Goal: Transaction & Acquisition: Book appointment/travel/reservation

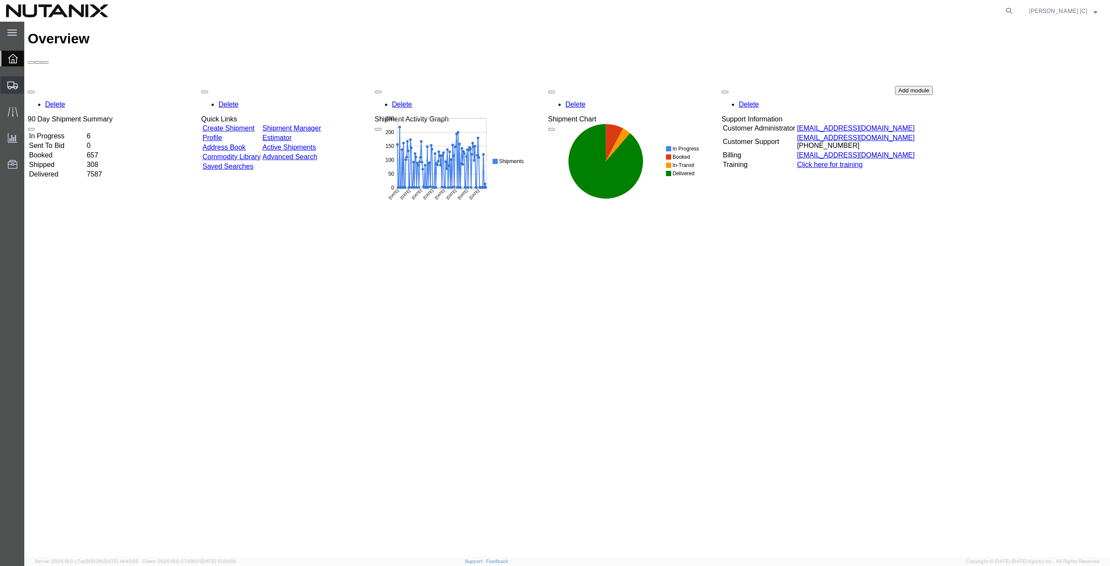
click at [0, 0] on span "Create from Template" at bounding box center [0, 0] width 0 height 0
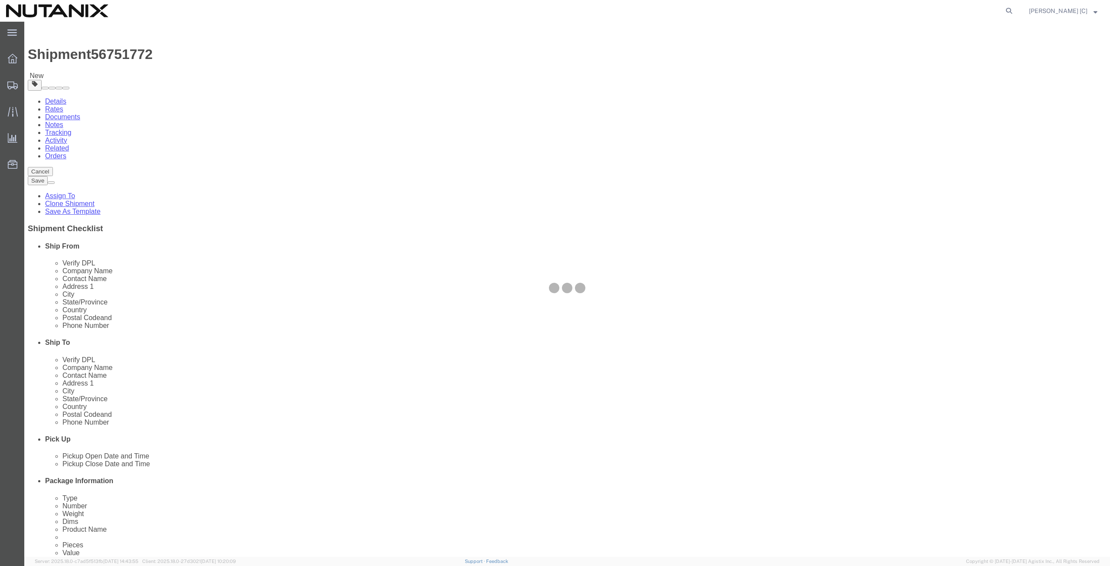
select select
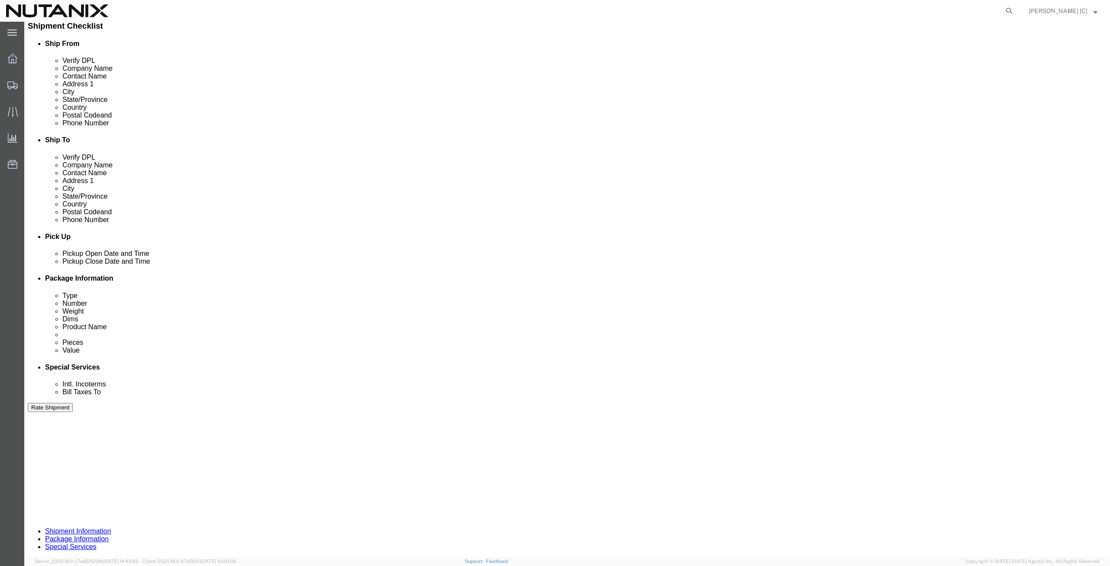
scroll to position [209, 0]
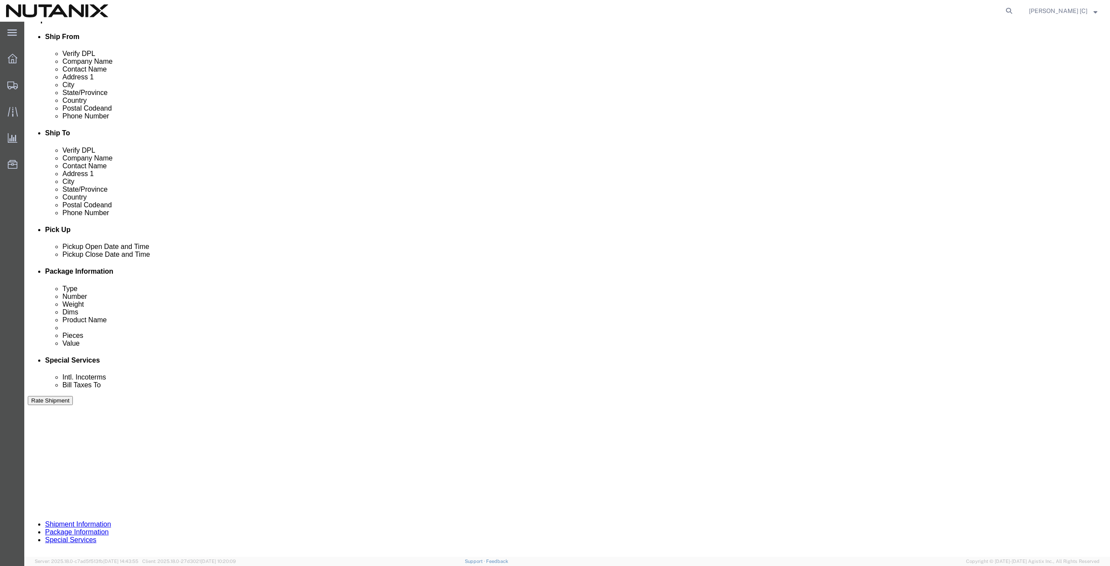
click button "Continue"
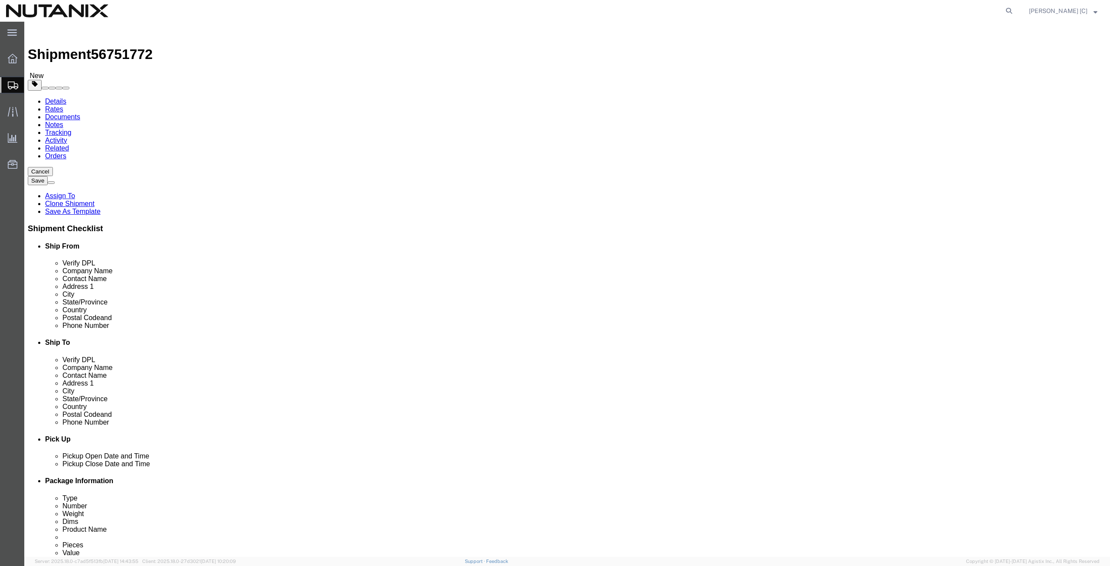
click button "Continue"
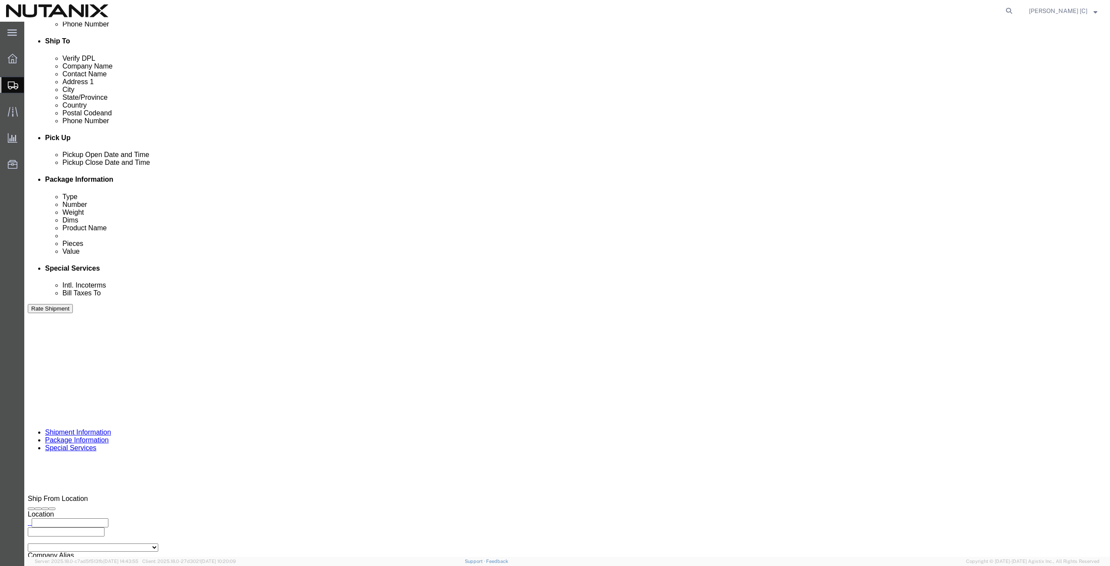
click button "Rate Shipment"
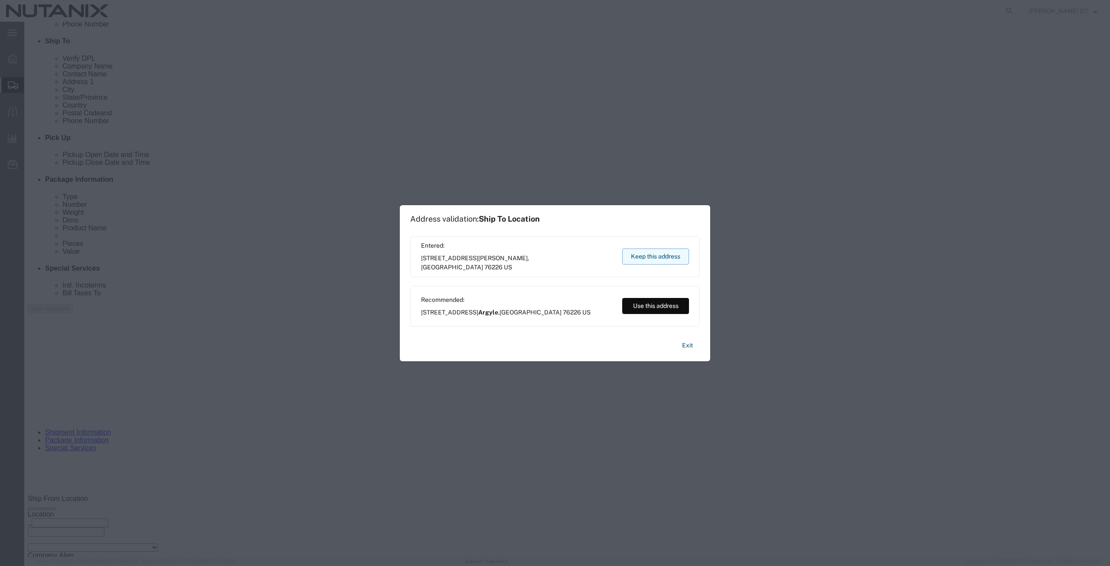
click at [645, 251] on button "Keep this address" at bounding box center [655, 256] width 67 height 16
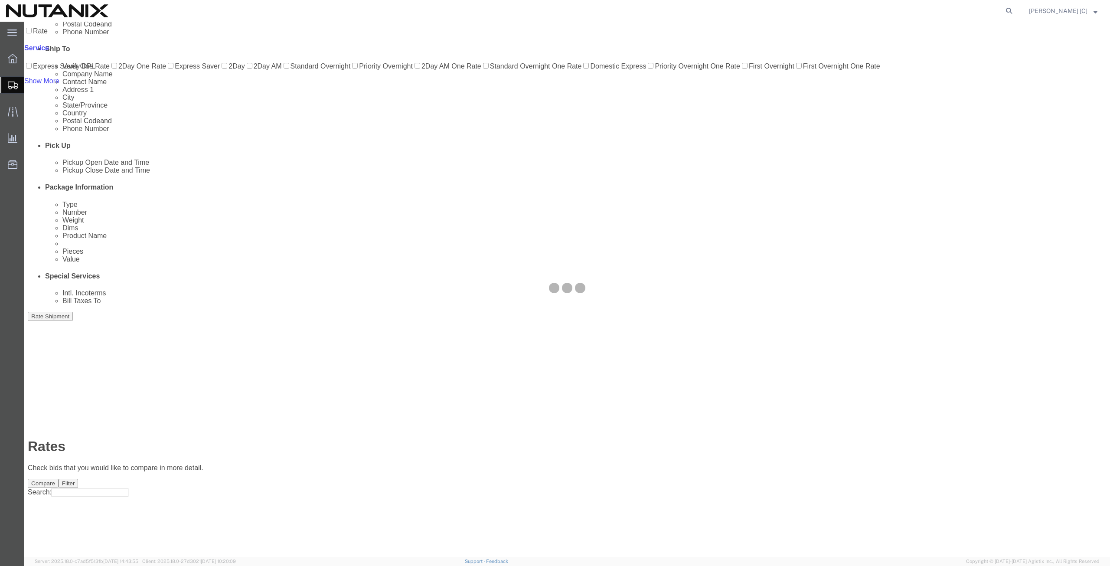
scroll to position [0, 0]
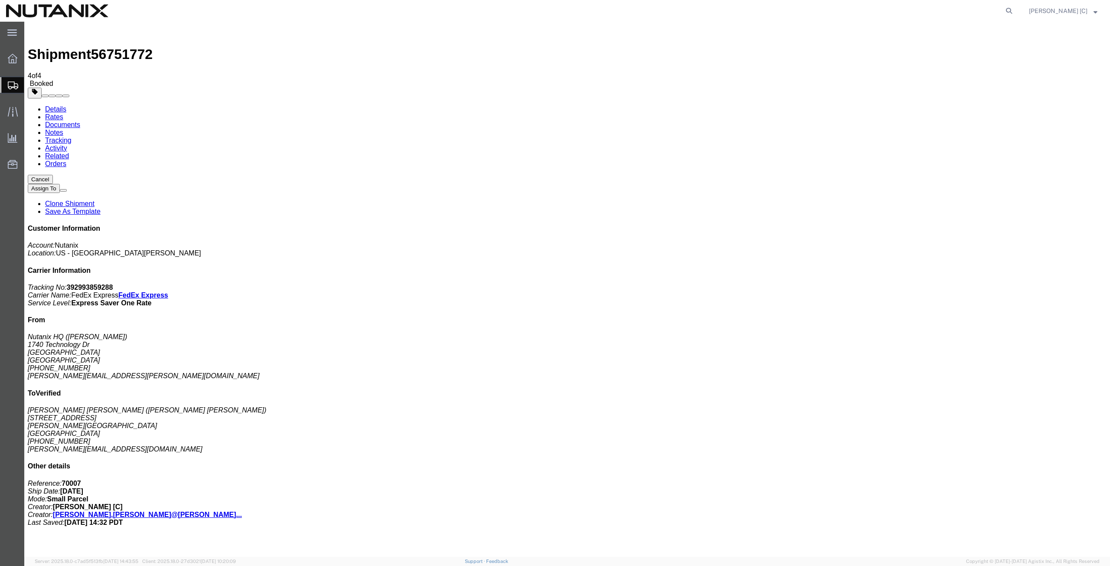
drag, startPoint x: 1029, startPoint y: 133, endPoint x: 989, endPoint y: 135, distance: 40.3
click at [989, 283] on p "Tracking No: 392993859288 Carrier Name: FedEx Express FedEx Express Service Lev…" at bounding box center [567, 294] width 1078 height 23
copy b "392993859288"
click at [0, 0] on span "Create from Template" at bounding box center [0, 0] width 0 height 0
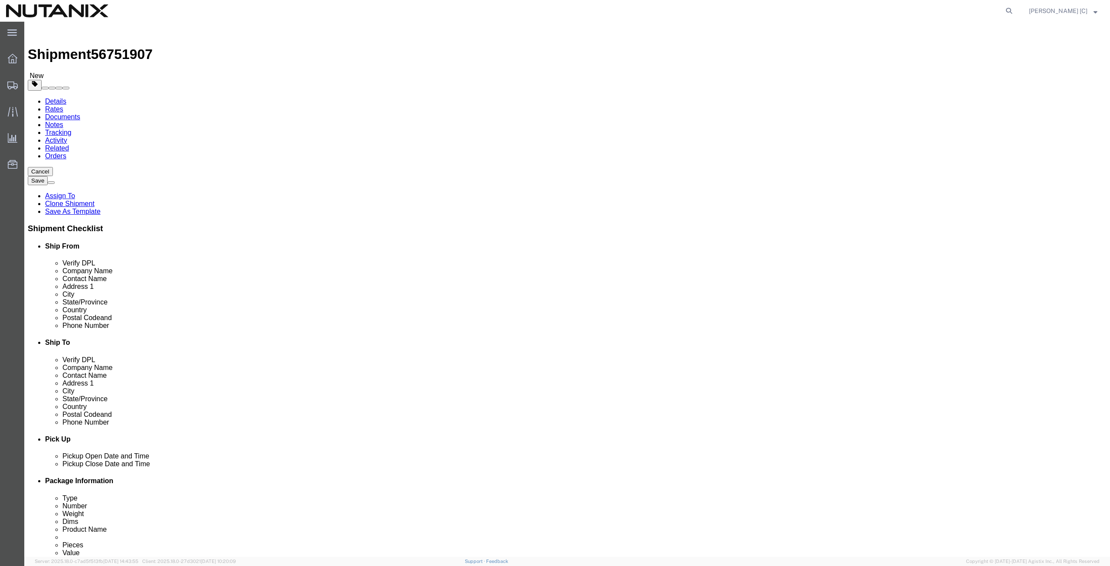
drag, startPoint x: 679, startPoint y: 166, endPoint x: 588, endPoint y: 163, distance: 91.1
click div "Company Name [PERSON_NAME] [PERSON_NAME]"
paste input "[PERSON_NAME]"
type input "[PERSON_NAME]"
click div "Location Select Select My Profile Location [GEOGRAPHIC_DATA] - [GEOGRAPHIC_DATA…"
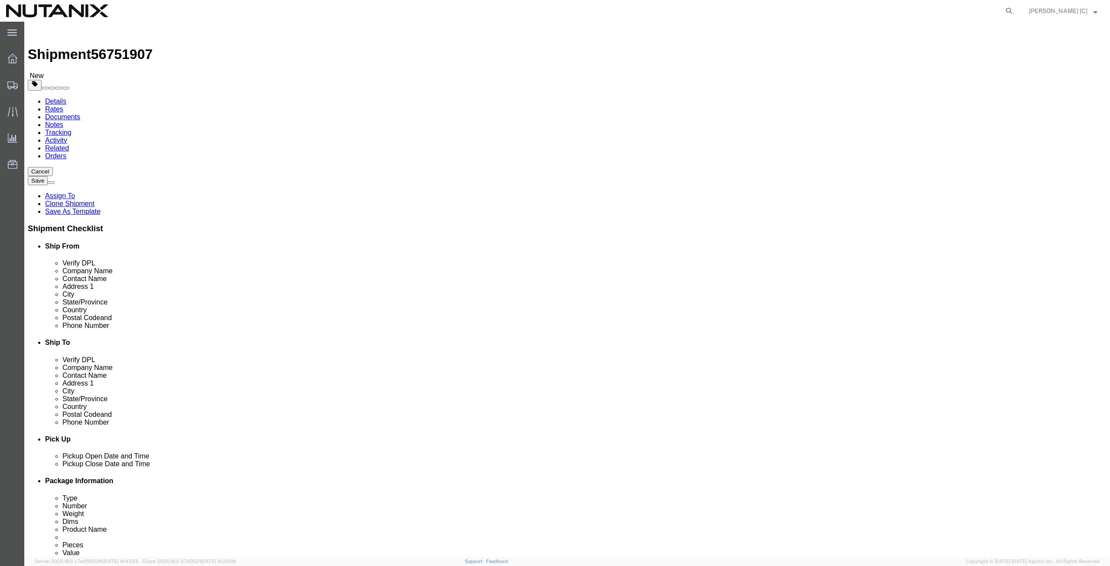
paste input "[PERSON_NAME]"
type input "[PERSON_NAME]"
drag, startPoint x: 690, startPoint y: 199, endPoint x: 511, endPoint y: 213, distance: 179.6
click div "Location Select Select My Profile Location [GEOGRAPHIC_DATA] - [GEOGRAPHIC_DATA…"
paste input "[STREET_ADDRESS][PERSON_NAME]"
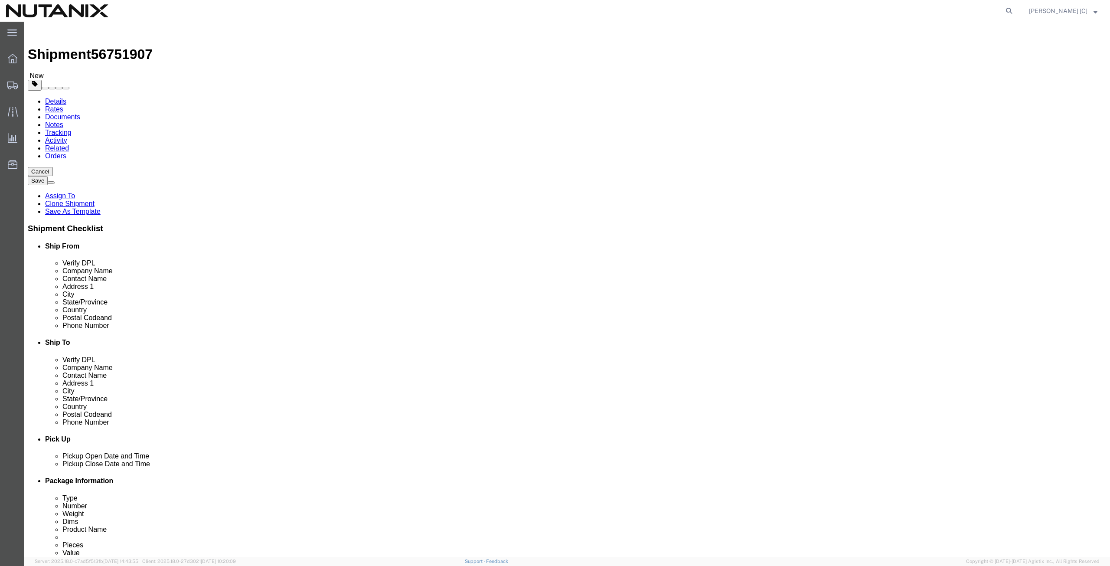
type input "[STREET_ADDRESS][PERSON_NAME]"
drag, startPoint x: 640, startPoint y: 228, endPoint x: 564, endPoint y: 232, distance: 76.4
click div "City [PERSON_NAME]"
paste input "Palo"
type input "Palo"
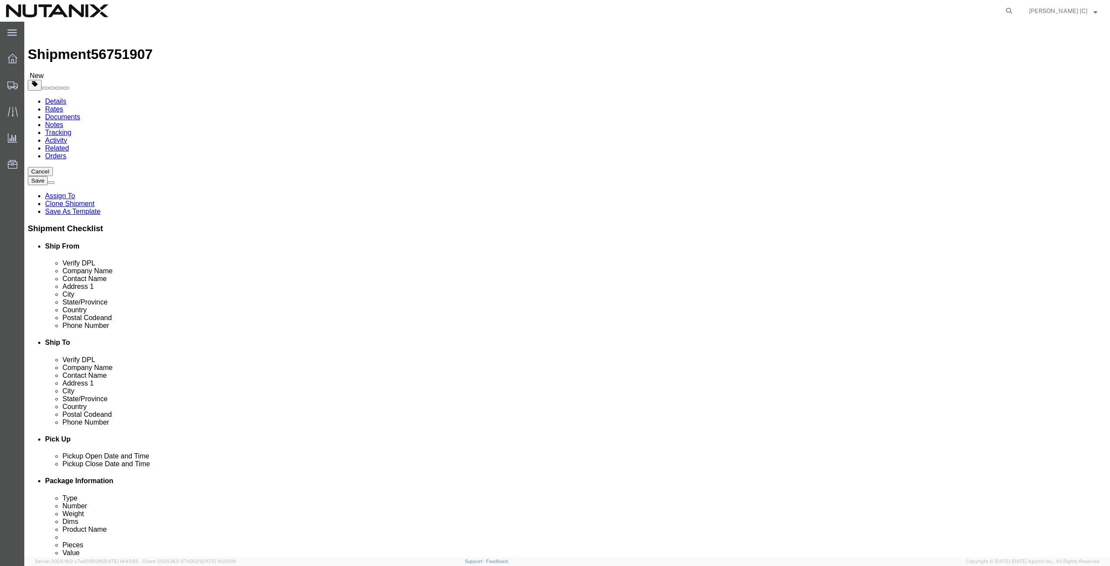
click div
type input "[US_STATE]"
drag, startPoint x: 649, startPoint y: 280, endPoint x: 473, endPoint y: 279, distance: 176.0
click div "Postal Code 76226"
paste input "52324"
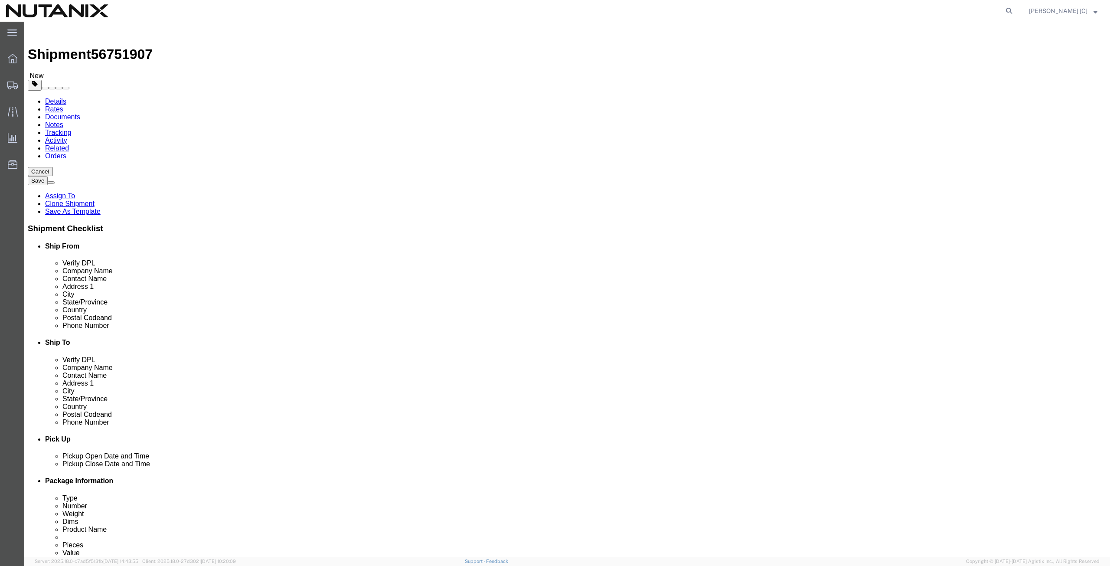
type input "52324"
drag, startPoint x: 675, startPoint y: 291, endPoint x: 566, endPoint y: 308, distance: 110.5
click div "Location Select Select My Profile Location [GEOGRAPHIC_DATA] - [GEOGRAPHIC_DATA…"
paste input "[PHONE_NUMBER]"
type input "[PHONE_NUMBER]"
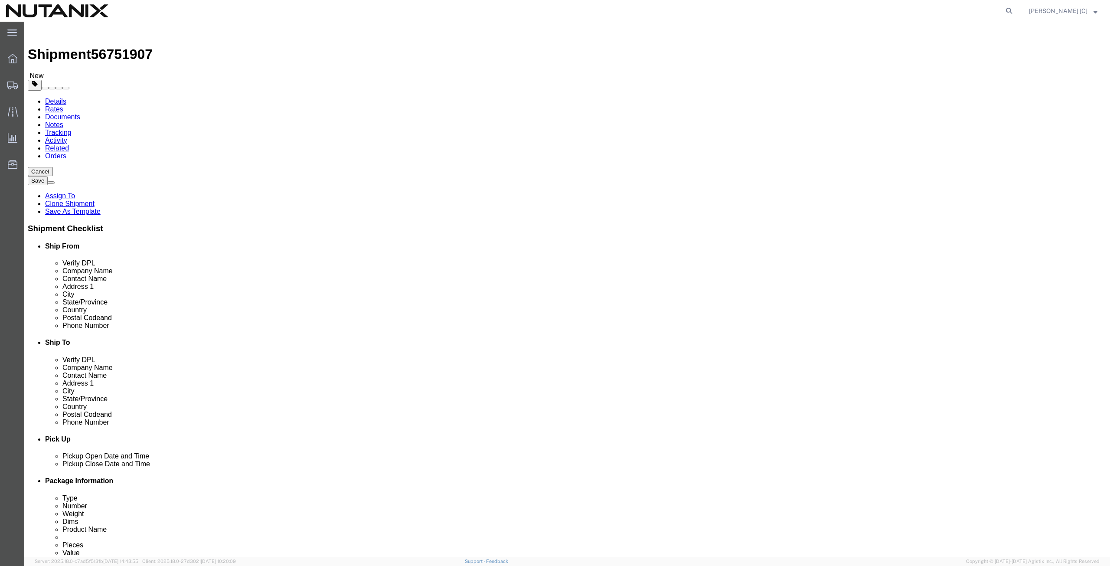
drag, startPoint x: 712, startPoint y: 311, endPoint x: 537, endPoint y: 312, distance: 175.1
click div "Email [PERSON_NAME][EMAIL_ADDRESS][DOMAIN_NAME]"
paste input "[PERSON_NAME].[PERSON_NAME]"
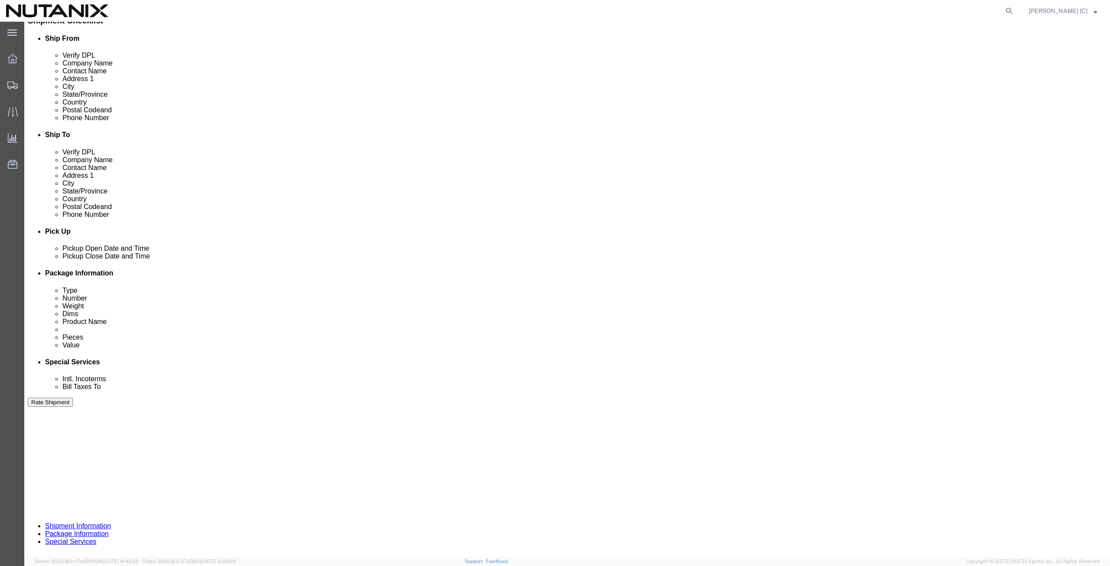
scroll to position [209, 0]
type input "[PERSON_NAME][EMAIL_ADDRESS][PERSON_NAME][DOMAIN_NAME]"
drag, startPoint x: 187, startPoint y: 322, endPoint x: 138, endPoint y: 329, distance: 49.2
click div "Select Account Type Activity ID Airline Appointment Number ASN Batch Request # …"
click input "40001"
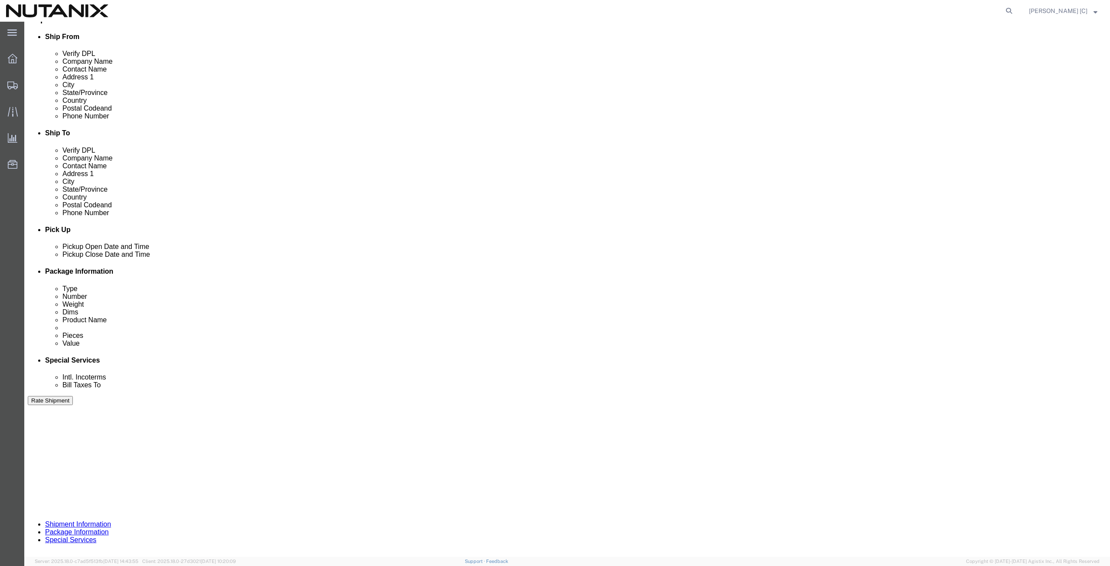
type input "40001"
click button "Continue"
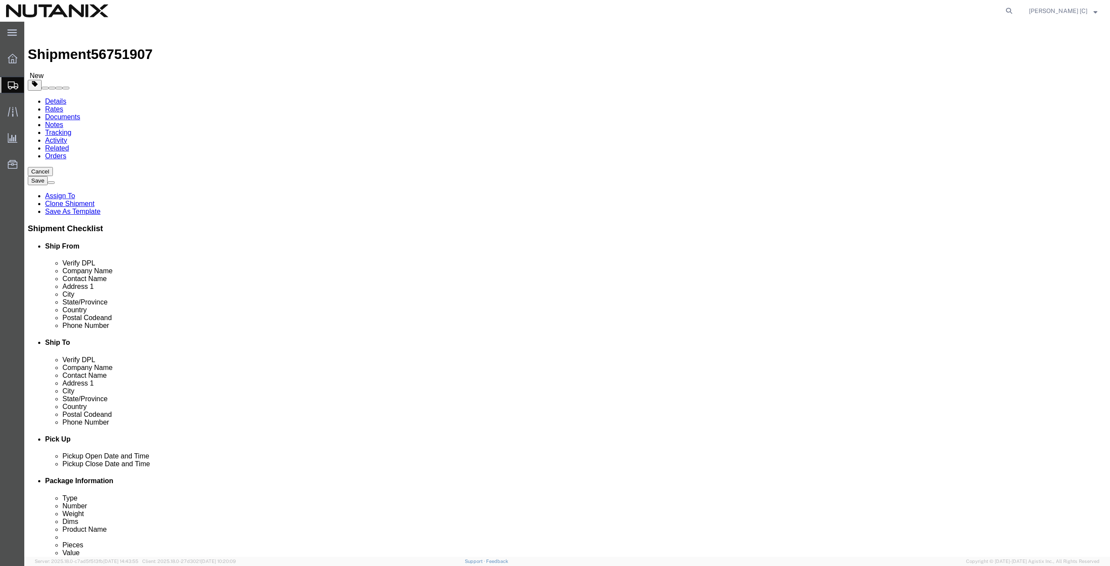
click div "Previous Continue"
click button "Continue"
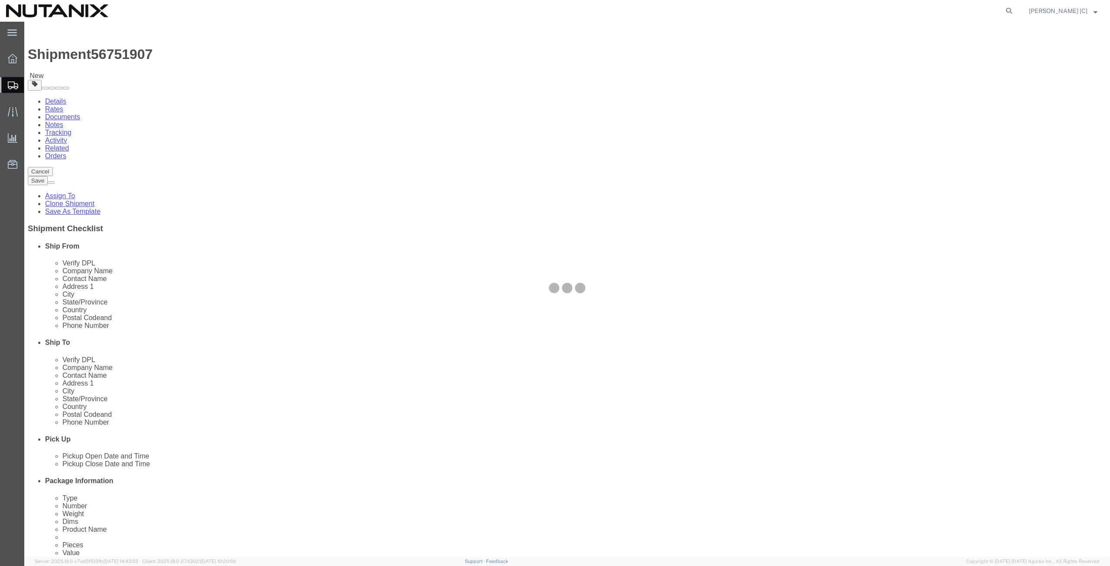
select select
select select "COSTCENTER"
select select "48694"
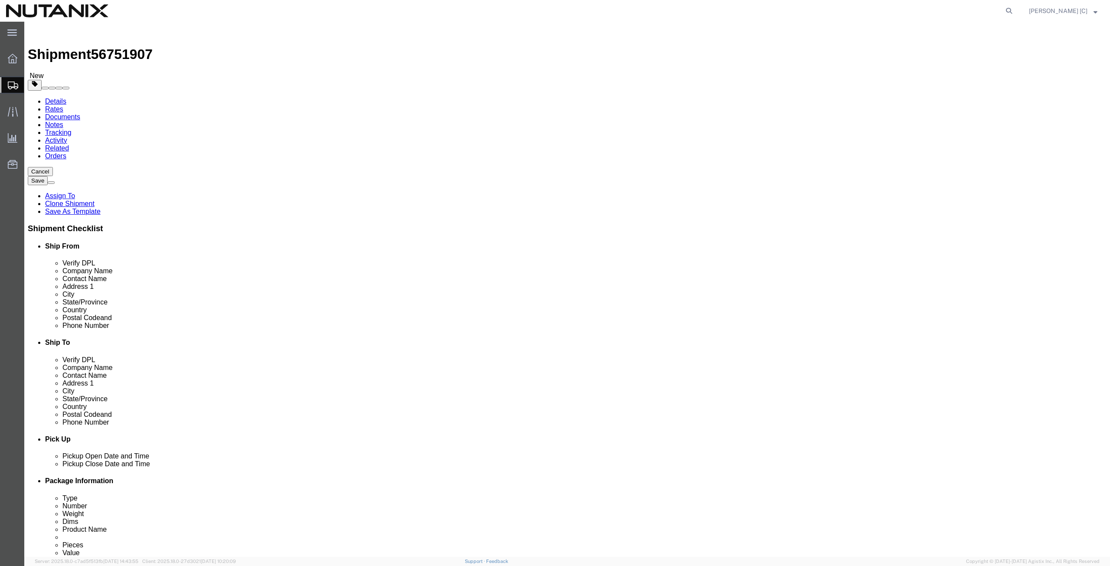
scroll to position [301, 0]
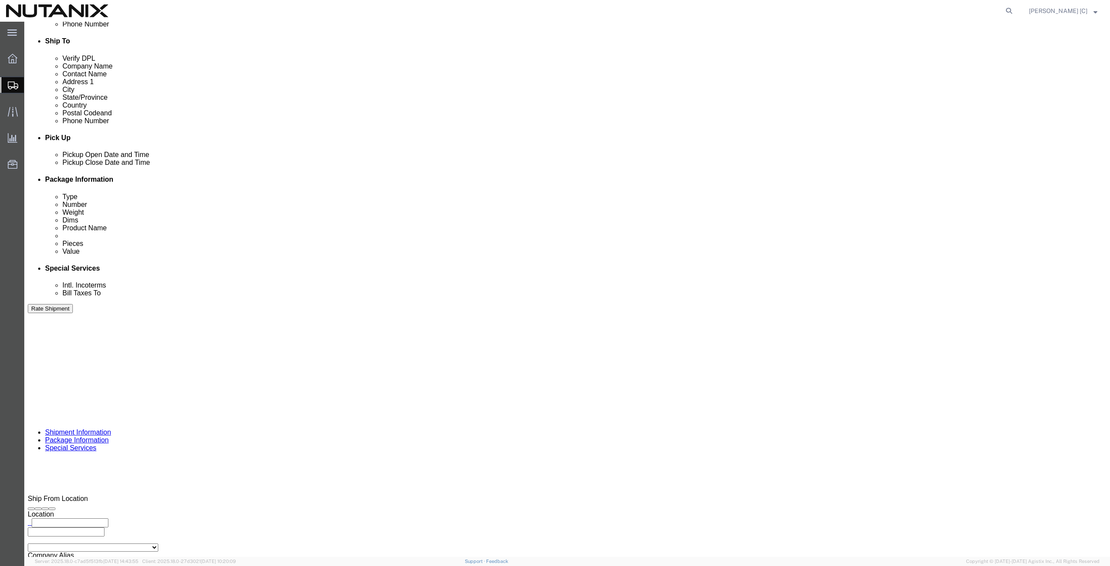
click button "Rate Shipment"
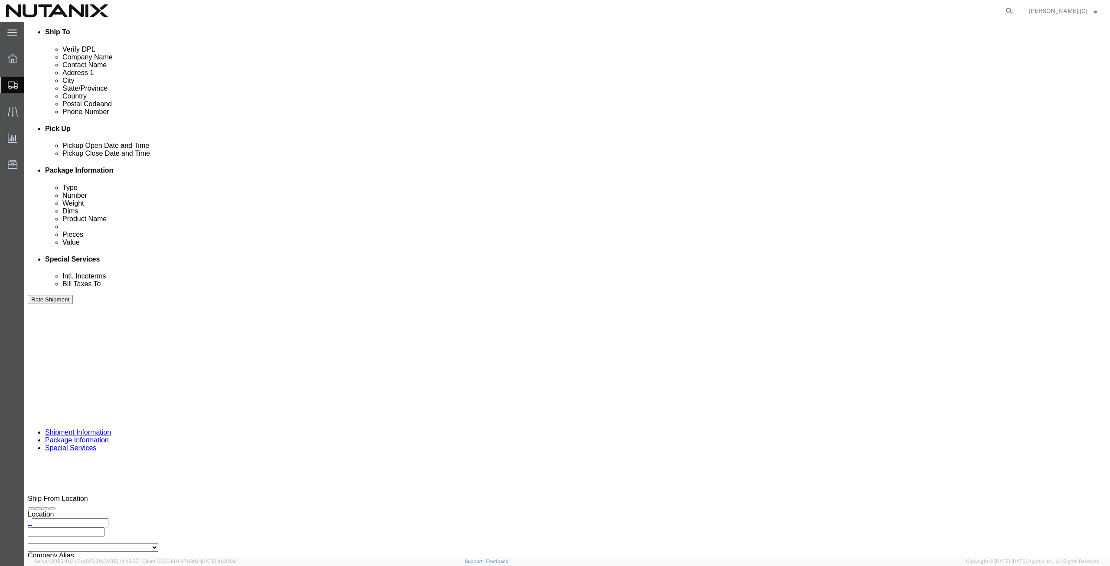
click button "Rate Shipment"
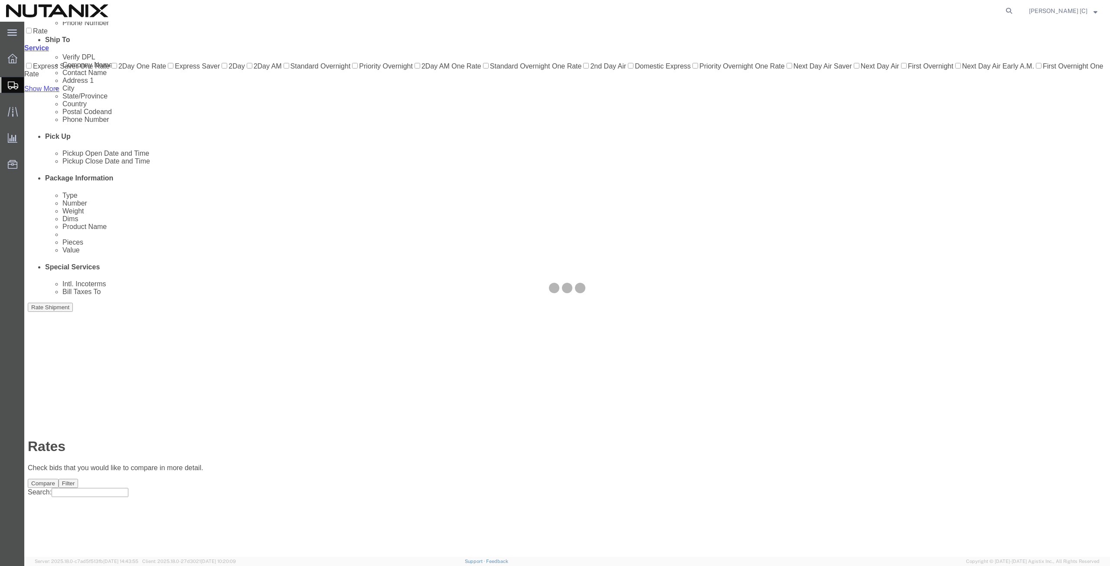
scroll to position [0, 0]
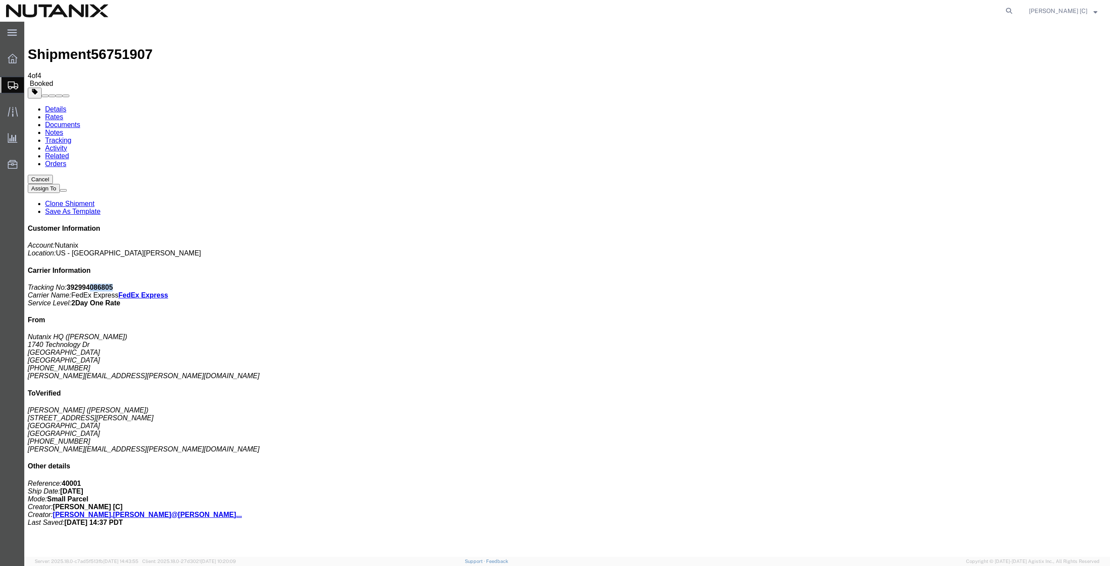
drag, startPoint x: 1031, startPoint y: 135, endPoint x: 1008, endPoint y: 133, distance: 23.0
click at [1008, 283] on p "Tracking No: 392994086805 Carrier Name: FedEx Express FedEx Express Service Lev…" at bounding box center [567, 294] width 1078 height 23
click at [0, 0] on span "Create Shipment" at bounding box center [0, 0] width 0 height 0
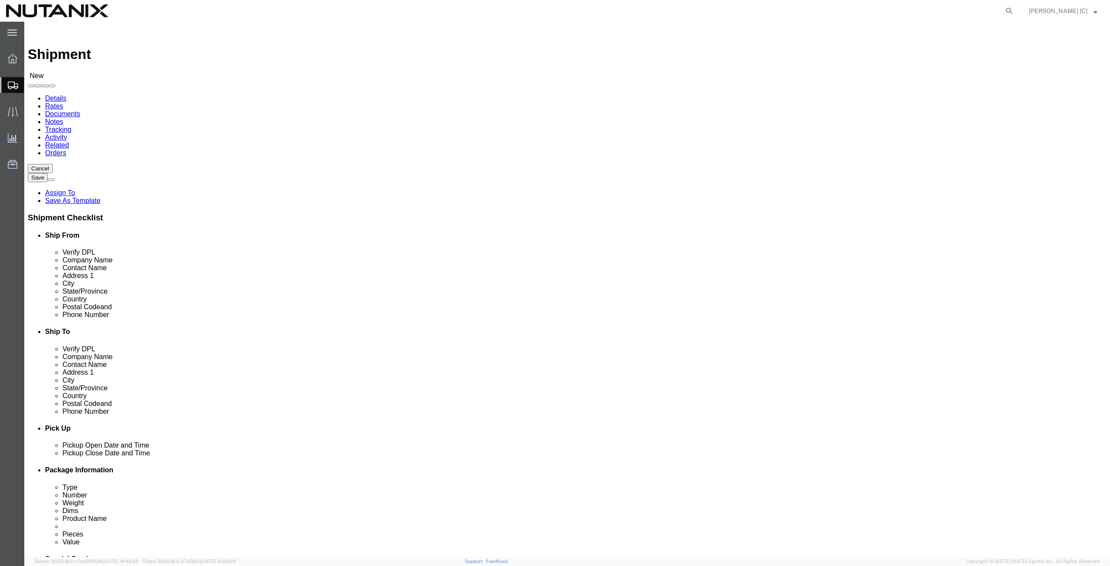
click input "text"
type input "art"
click p "- Nutanix HQ - ([PERSON_NAME]) [STREET_ADDRESS]"
select select "CA"
drag, startPoint x: 202, startPoint y: 179, endPoint x: 44, endPoint y: 192, distance: 158.7
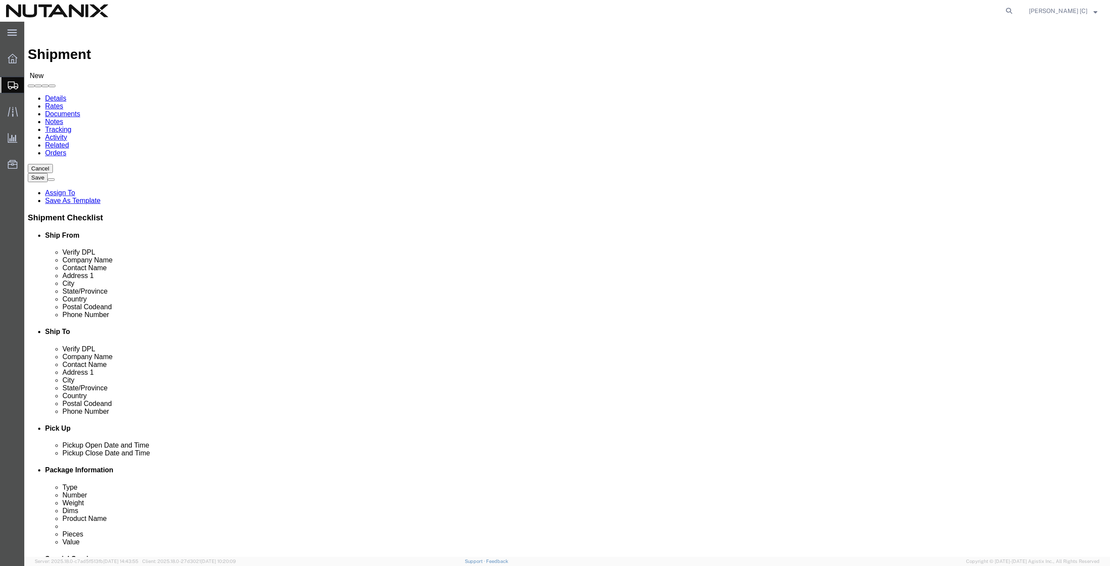
click div "Location Select Select My Profile Location [GEOGRAPHIC_DATA] - [GEOGRAPHIC_DATA…"
type input "[PERSON_NAME]"
drag, startPoint x: 221, startPoint y: 296, endPoint x: 156, endPoint y: 308, distance: 65.6
click div "Location Select Select My Profile Location [GEOGRAPHIC_DATA] - [GEOGRAPHIC_DATA…"
paste input "[PHONE_NUMBER]"
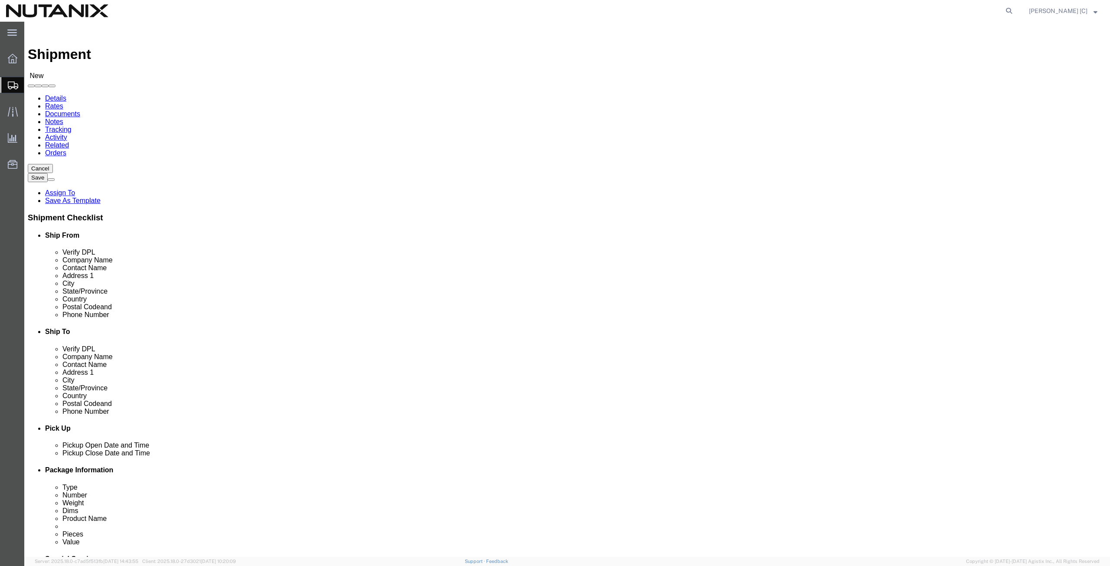
type input "[PHONE_NUMBER]"
drag, startPoint x: 255, startPoint y: 312, endPoint x: 90, endPoint y: 323, distance: 165.5
click div "Location Select Select My Profile Location [GEOGRAPHIC_DATA] - [GEOGRAPHIC_DATA…"
paste input "max.[PERSON_NAME]"
type input "[EMAIL_ADDRESS][PERSON_NAME][DOMAIN_NAME]"
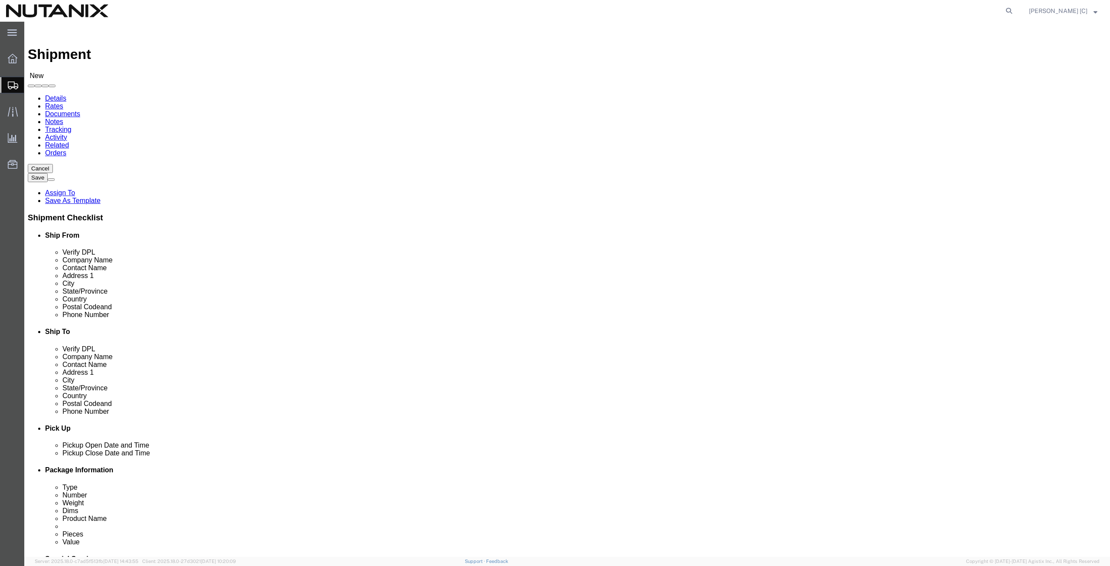
click div "[DATE] 3:00 PM"
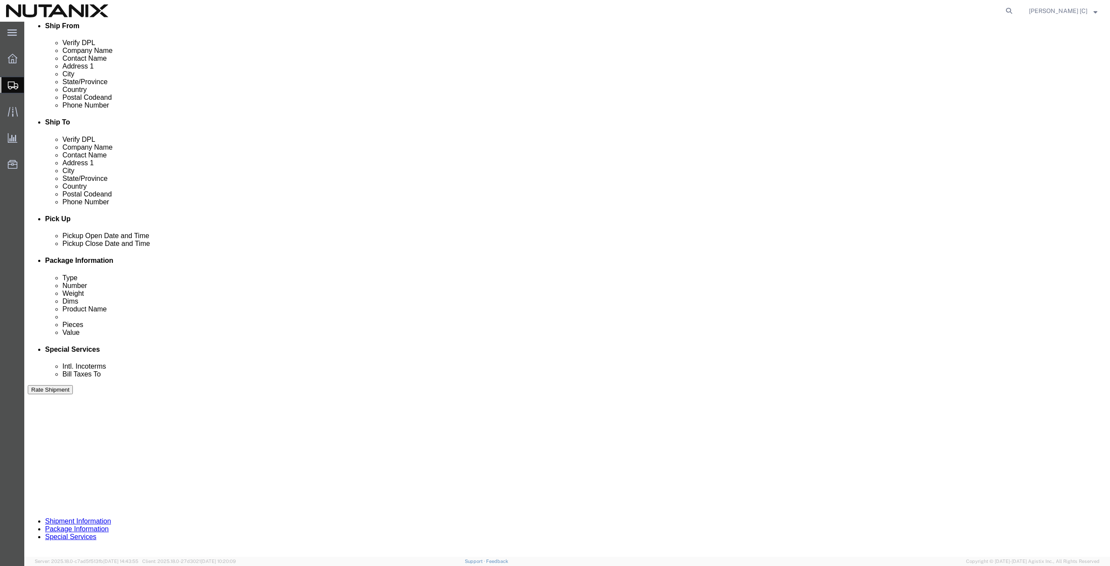
type input "4:00 PM"
click button "Apply"
click input "text"
click div "Ship From Location Location Select Select My Profile Location [GEOGRAPHIC_DATA]…"
drag, startPoint x: 188, startPoint y: 327, endPoint x: 44, endPoint y: 300, distance: 146.4
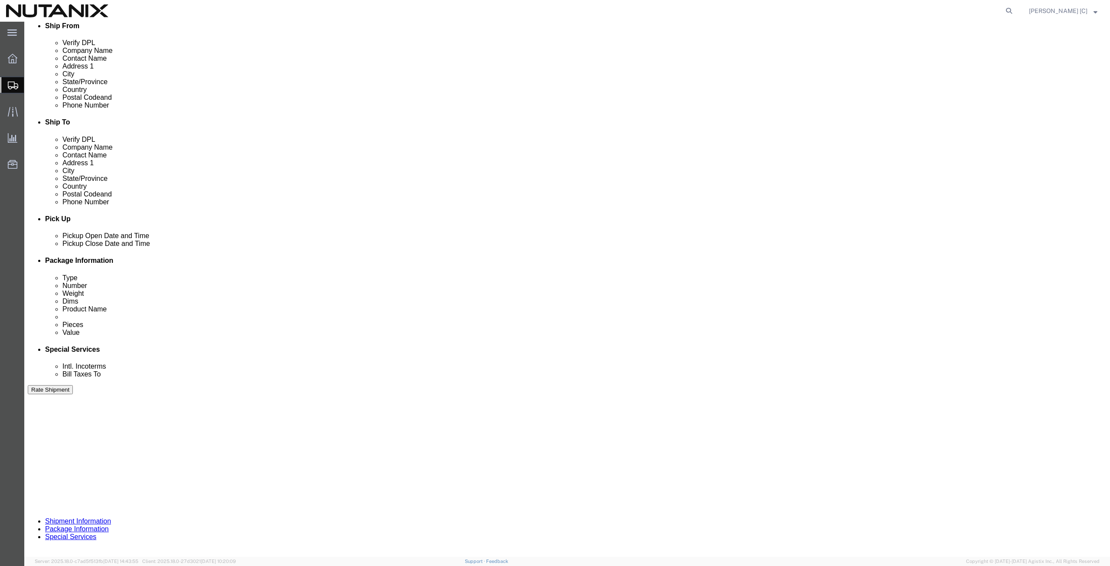
click div "References Add reference Select Account Type Activity ID Airline Appointment Nu…"
type input "60010"
click input "text"
type input "p"
type input "po"
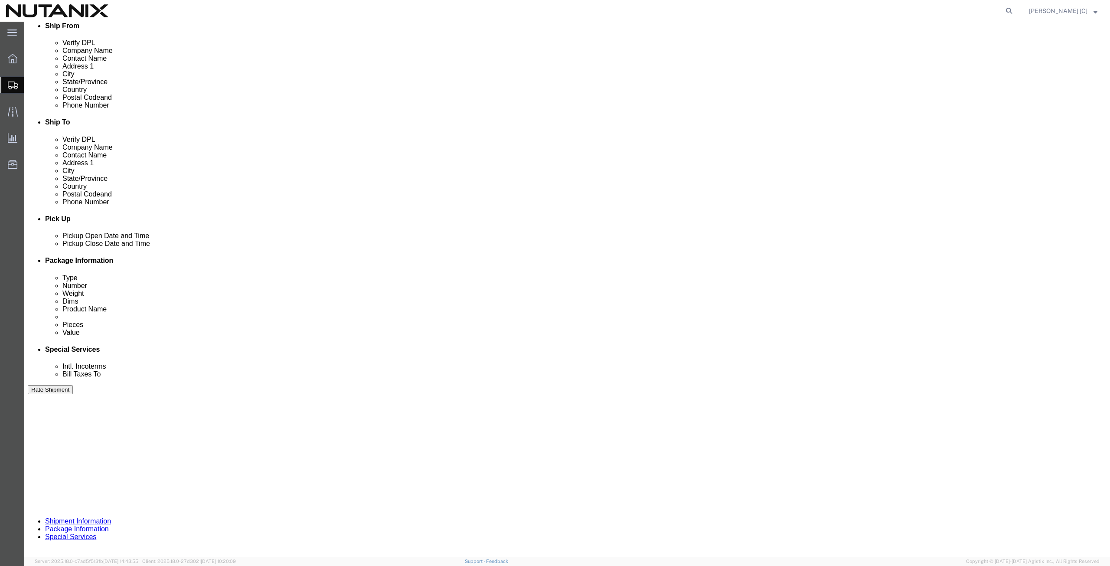
click select "Select Account Type Activity ID Airline Appointment Number ASN Batch Request # …"
select select "PURCHORD"
click select "Select Account Type Activity ID Airline Appointment Number ASN Batch Request # …"
drag, startPoint x: 469, startPoint y: 324, endPoint x: 416, endPoint y: 331, distance: 53.8
click div "Select Account Type Activity ID Airline Appointment Number ASN Batch Request # …"
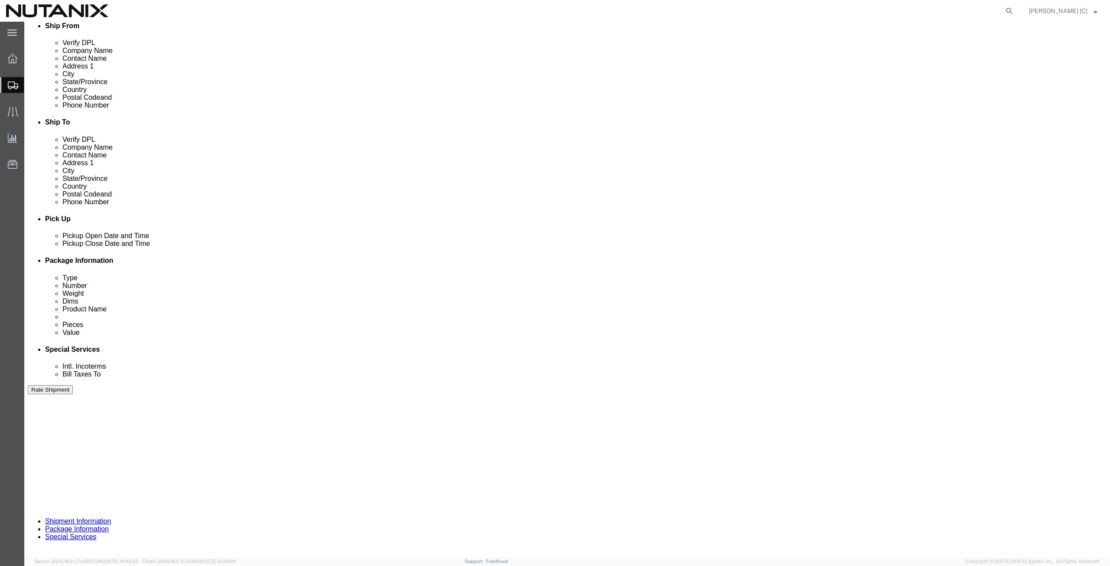
type input "Engineering Parts"
click select "Select Air Less than Truckload Multi-Leg Ocean Freight Rail Small Parcel Truckl…"
select select "SMAL"
click select "Select Air Less than Truckload Multi-Leg Ocean Freight Rail Small Parcel Truckl…"
click button "Continue"
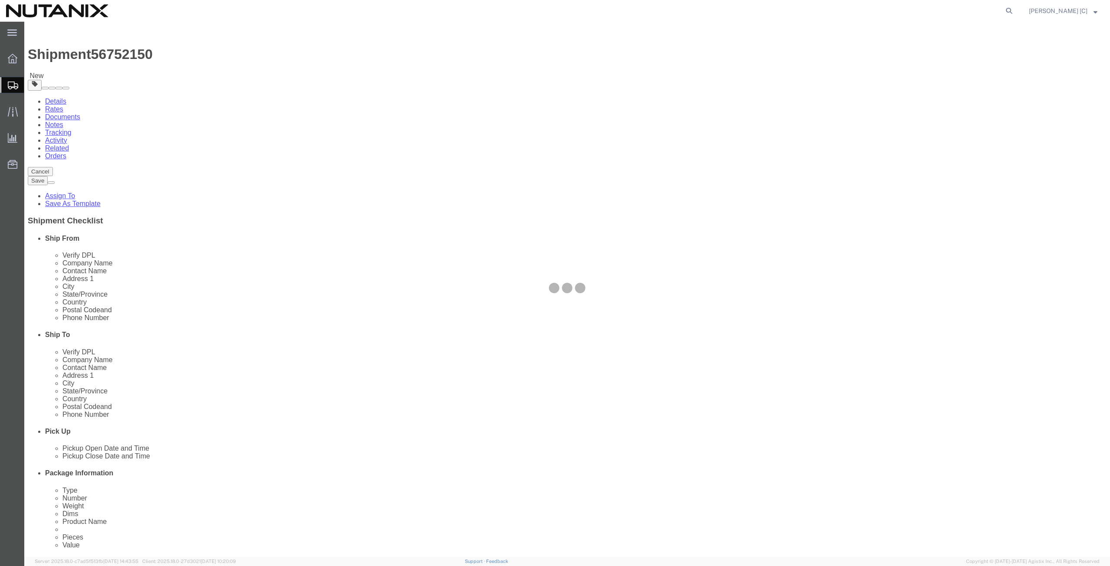
select select "YRPK"
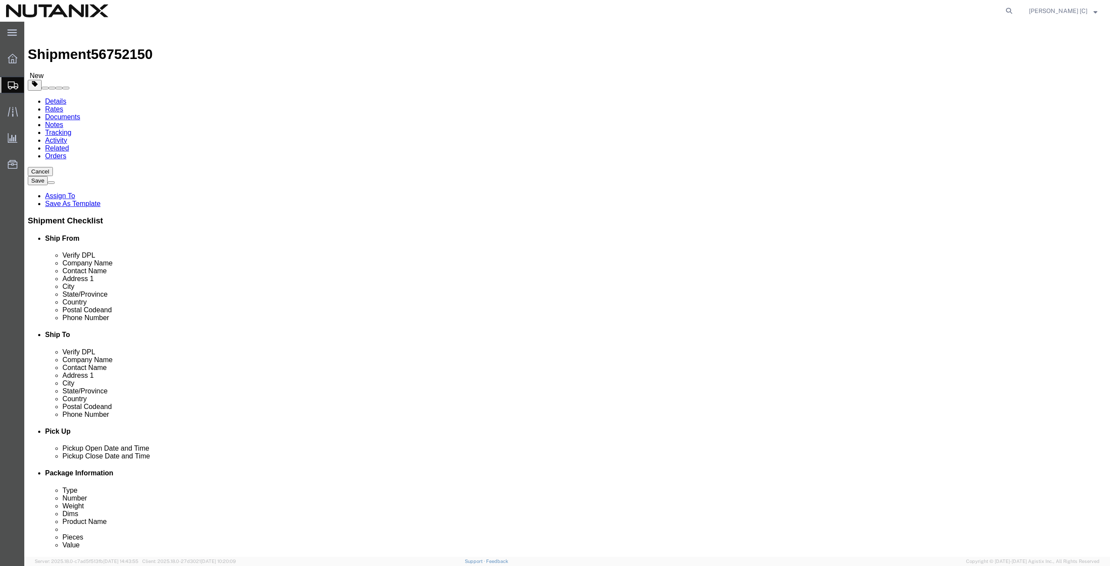
drag, startPoint x: 182, startPoint y: 185, endPoint x: 186, endPoint y: 166, distance: 19.0
click div "Package Type Select Envelope Large Box Medium Box PAK Rack Small Box Tube Your …"
type input "11"
type input "8"
type input "6"
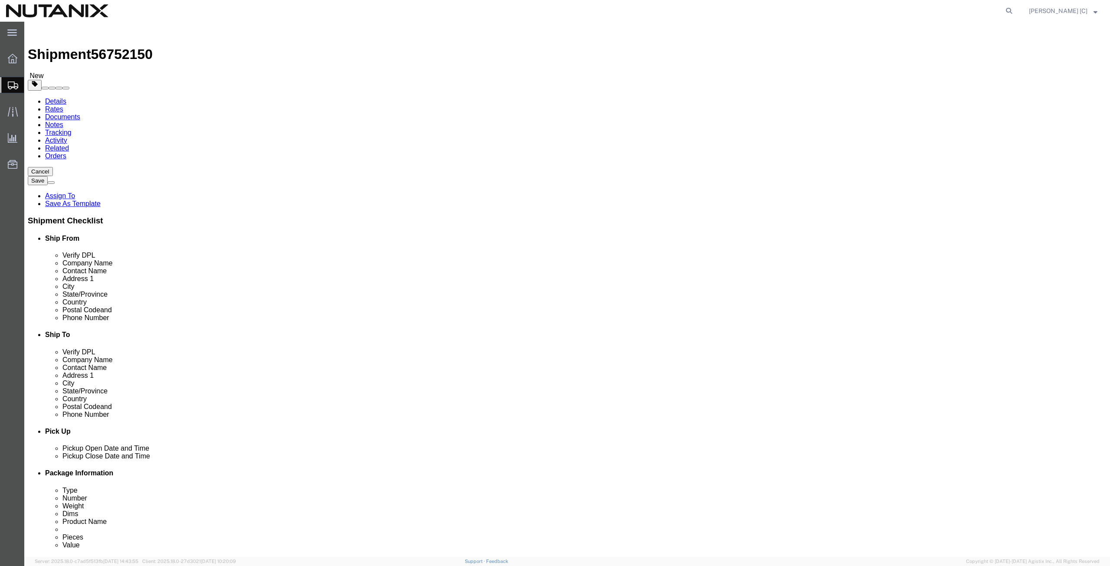
type input "1.1"
click link "Add Content"
click div
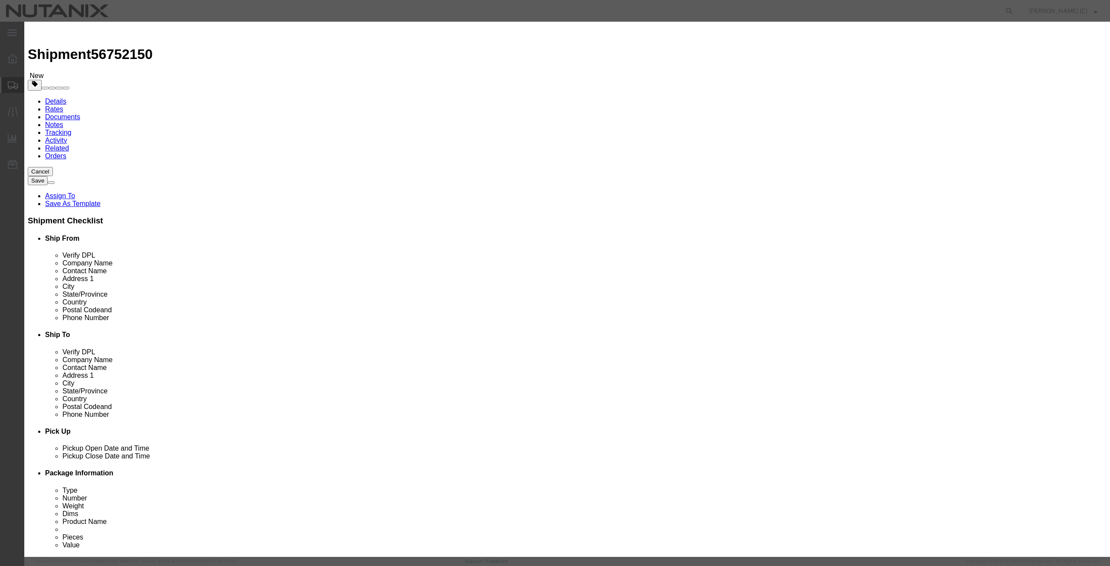
click input "text"
click input "Engineering Parts"
drag, startPoint x: 440, startPoint y: 67, endPoint x: 383, endPoint y: 65, distance: 57.7
click div "Product Name Engineering Part"
type input "Engineering Part"
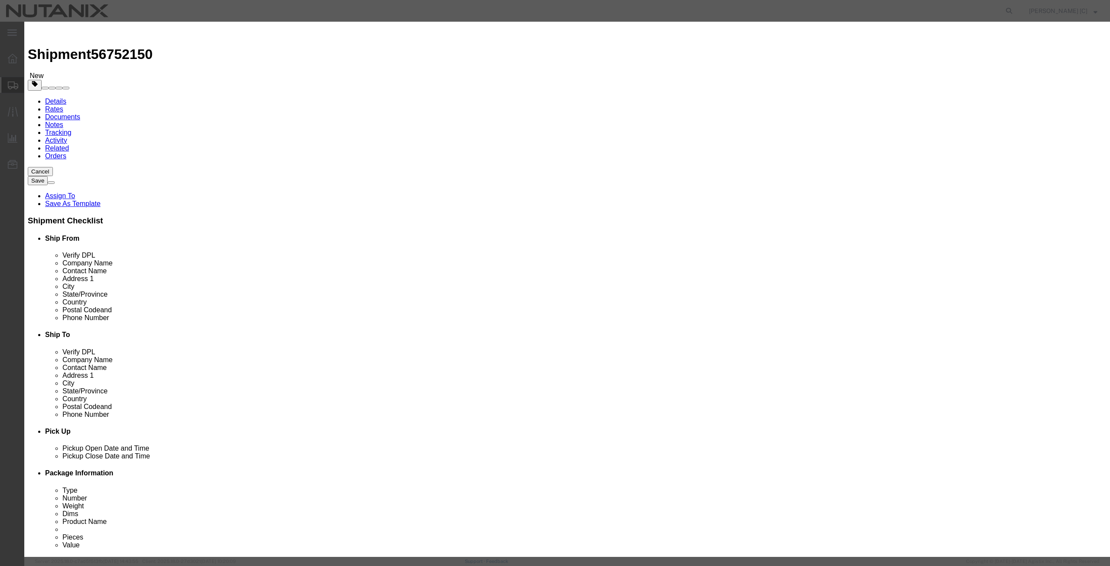
click textarea
paste textarea "Engineering Part"
type textarea "Engineering Part"
drag, startPoint x: 403, startPoint y: 85, endPoint x: 383, endPoint y: 85, distance: 20.4
click div "Pieces 0 Select Bag Barrels 100Board Feet Bottle Box Blister Pack Carats Can Ca…"
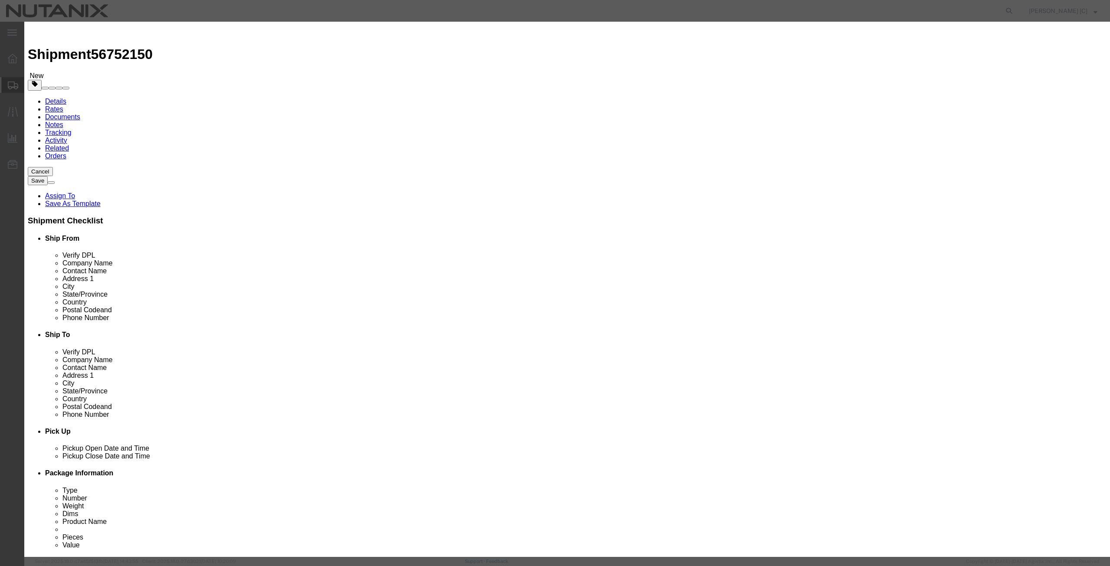
type input "1"
click input "text"
type input "500"
click label "Class"
click button "Save & Close"
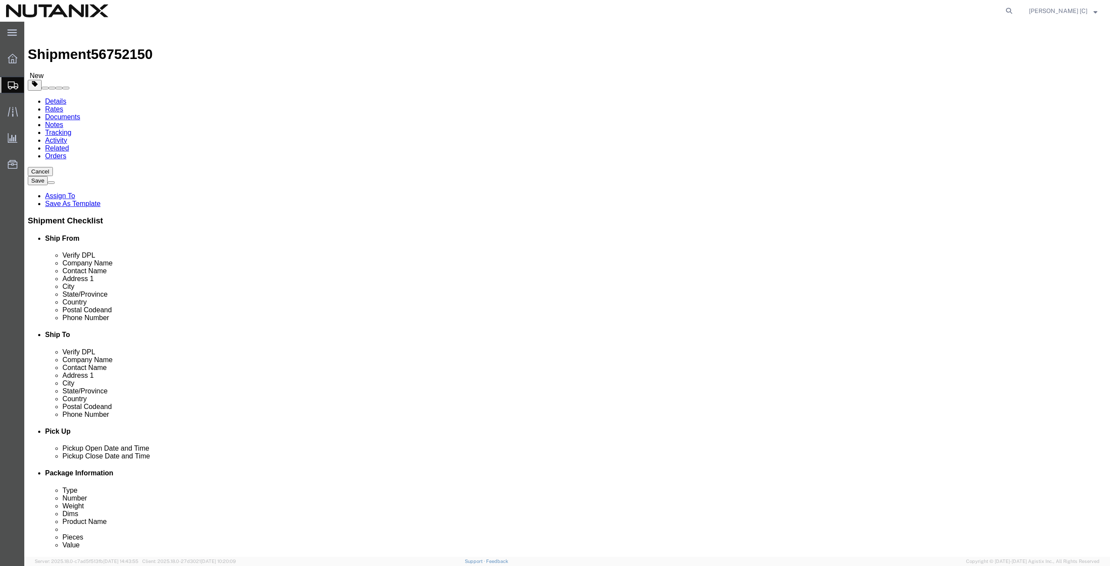
drag, startPoint x: 892, startPoint y: 335, endPoint x: 895, endPoint y: 339, distance: 4.9
click button "Continue"
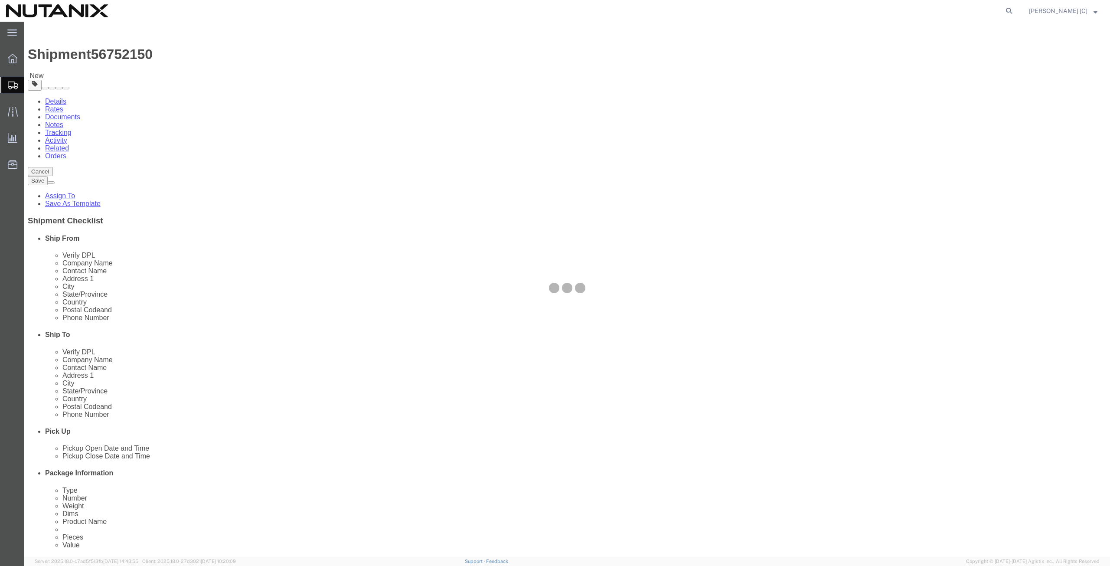
select select
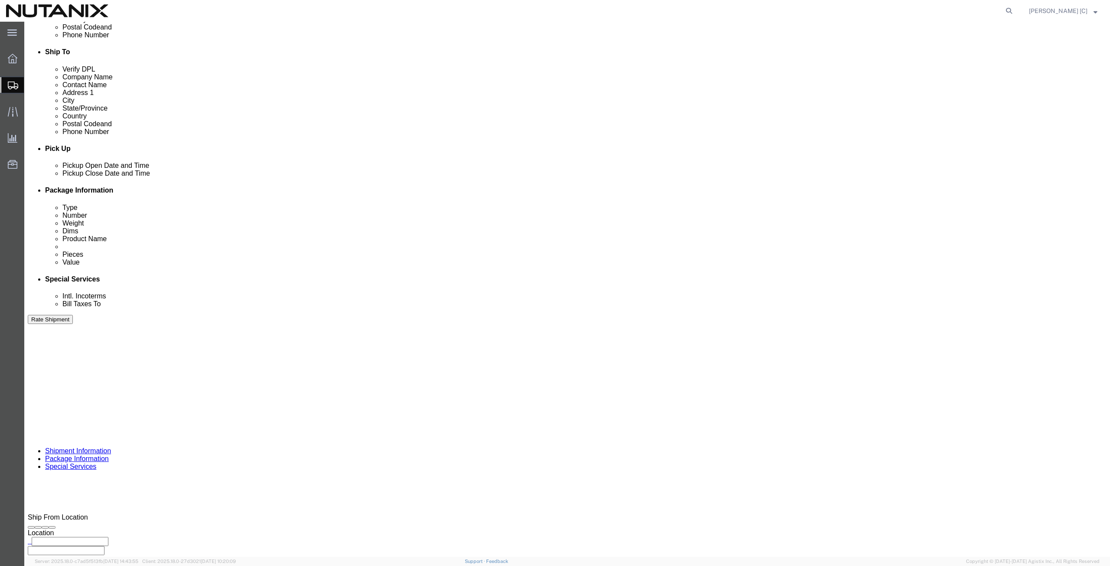
scroll to position [301, 0]
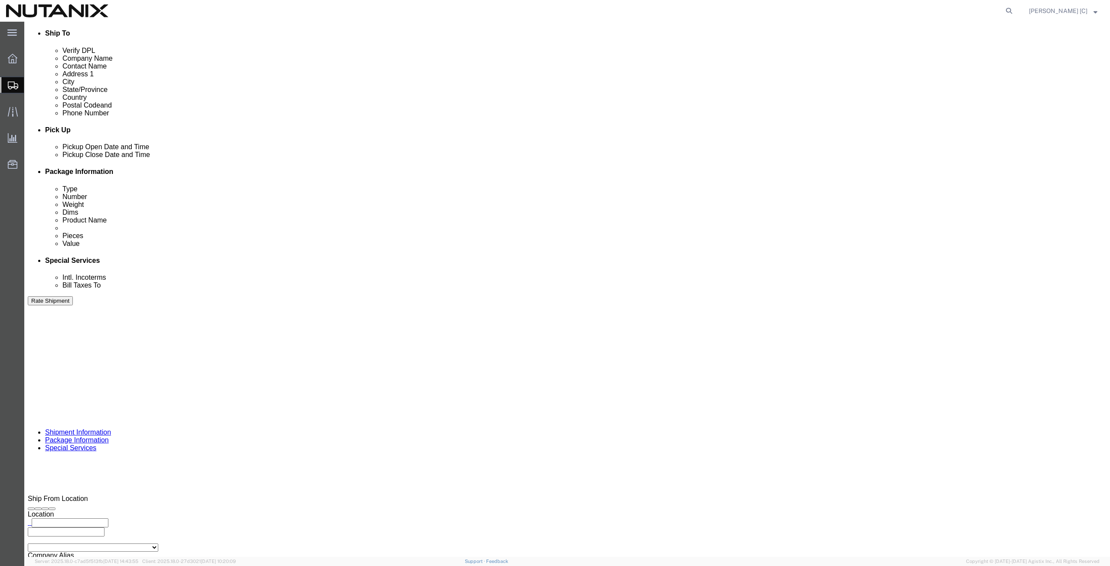
click input "text"
type input "[PERSON_NAME]"
type input "[PERSON_NAME][EMAIL_ADDRESS][PERSON_NAME][DOMAIN_NAME]"
click div "Rate Shipment"
click button "Rate Shipment"
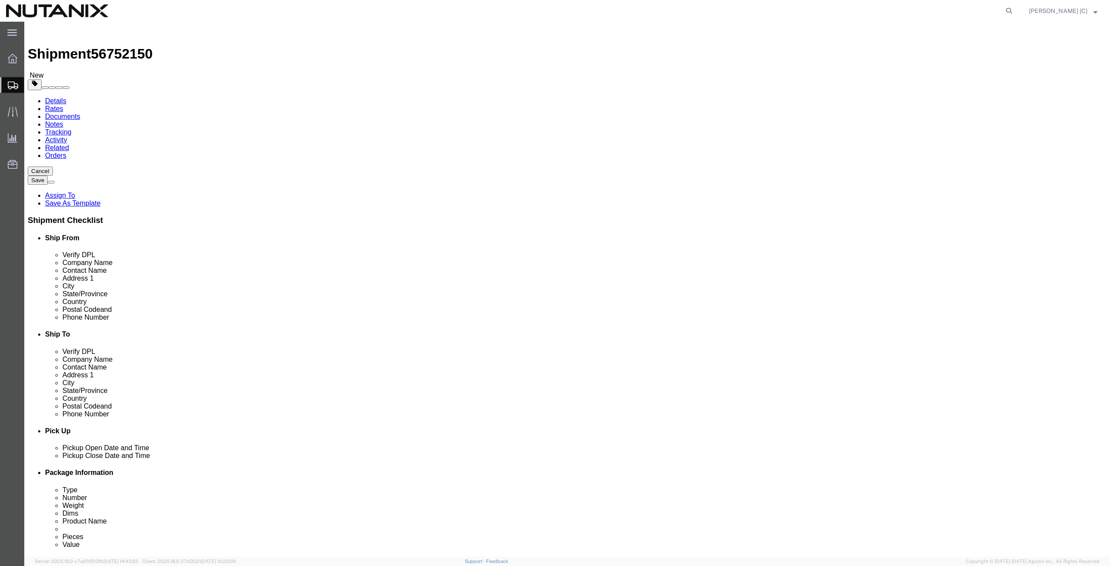
scroll to position [0, 0]
click icon
click input "Ship To Location / Company Name : This field is required."
drag, startPoint x: 635, startPoint y: 243, endPoint x: 633, endPoint y: 249, distance: 6.6
click input "SuperMicro"
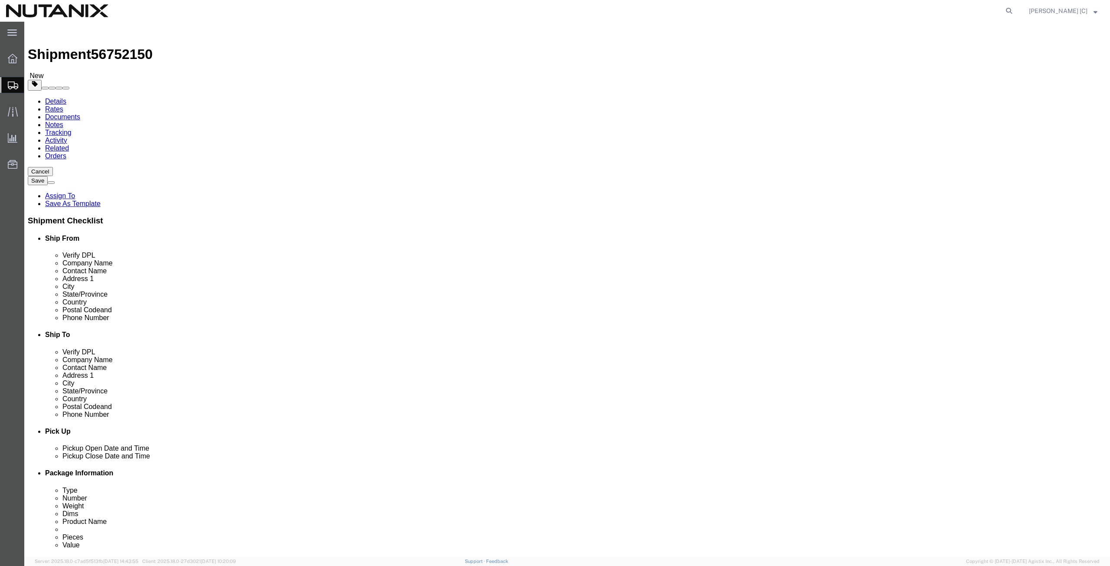
click input "SuperMicro"
click input "Ship To Location / Contact Name : This field is required."
click input "SuperMicro Computer"
type input "SuperMicro Computer"
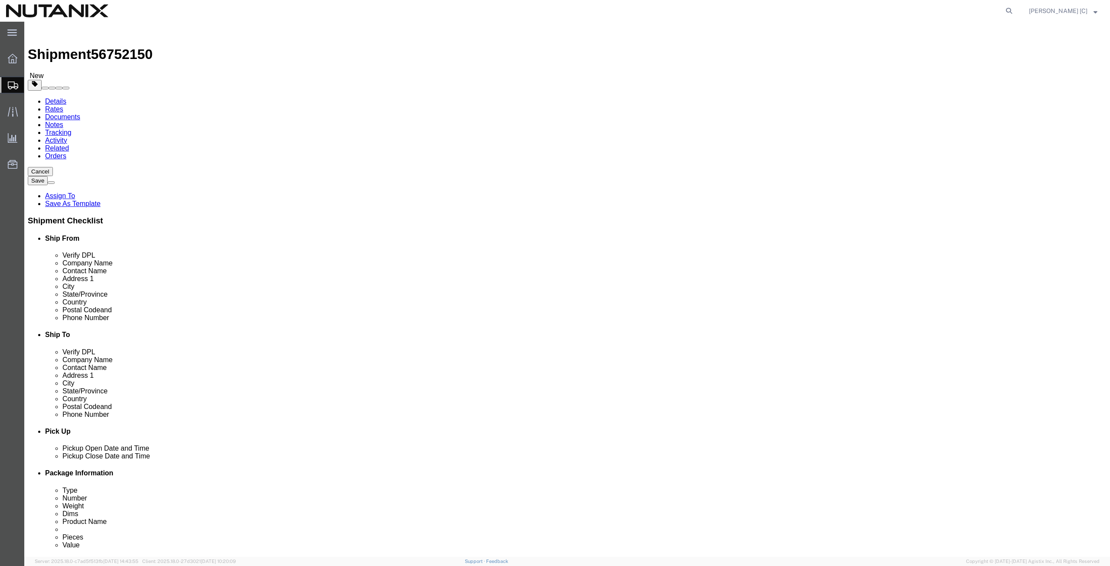
click input "Ship To Location / Contact Name : This field is required."
type input "RMA"
click input "SuperMicro Computer"
type input "SuperMicro Computer Inc."
click input "RMA"
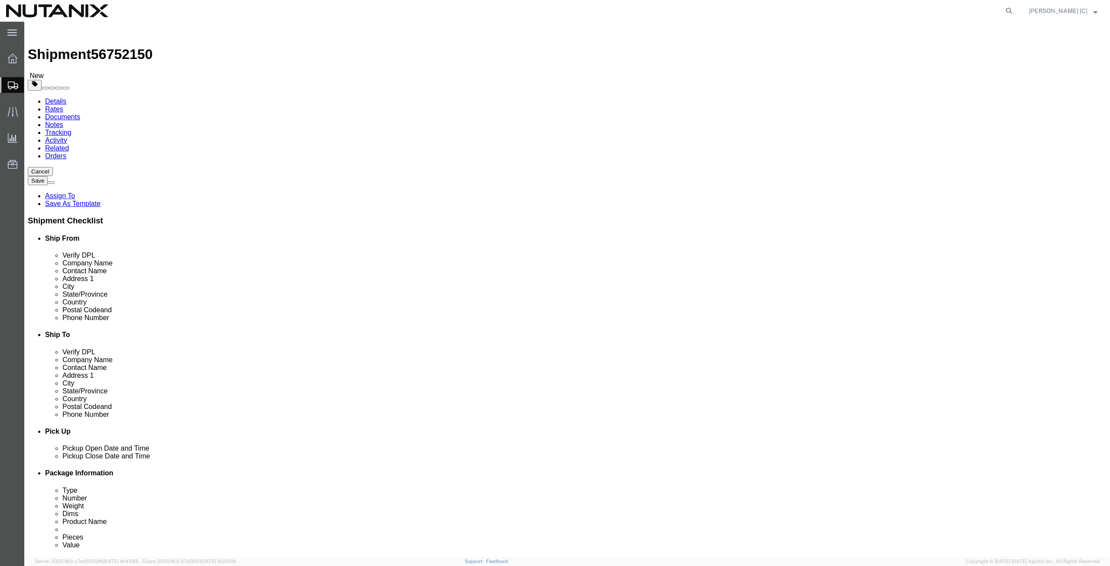
type input "RMA Department"
click label "Address 1"
click input "Ship To Location / Address 1 : This field is required."
type input "[STREET_ADDRESS][PERSON_NAME]"
type input "[GEOGRAPHIC_DATA][PERSON_NAME]"
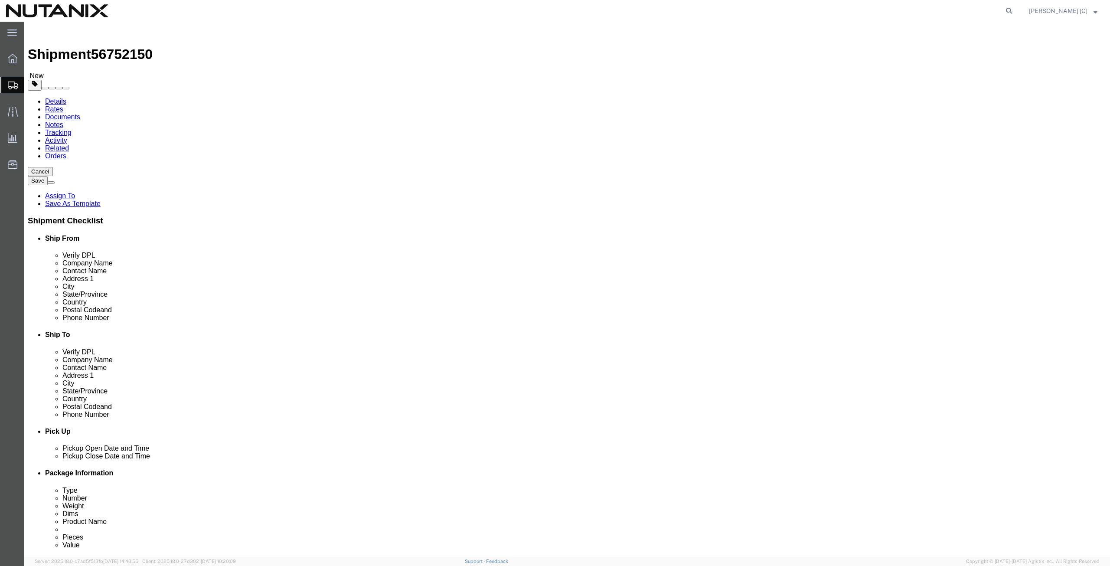
click label "City"
type input "cal"
click input "Ship To Location / Postal Code : This field is required."
type input "95112"
drag, startPoint x: 641, startPoint y: 327, endPoint x: 640, endPoint y: 332, distance: 5.4
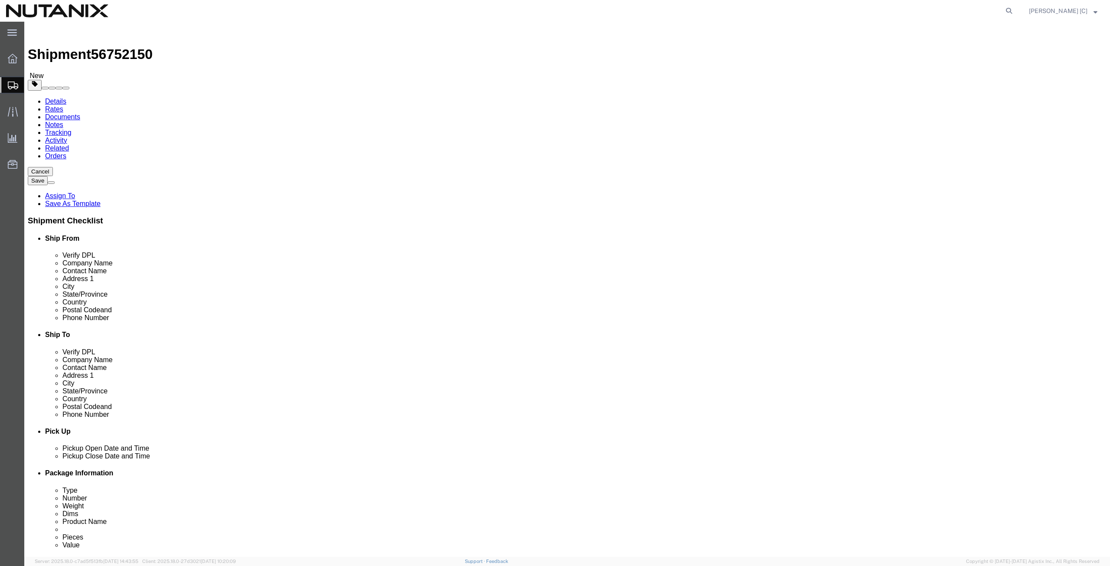
click input "Ship To Location / Phone Number : This field is required."
type input "4083980665"
click input "text"
type input "[PERSON_NAME][EMAIL_ADDRESS][PERSON_NAME][DOMAIN_NAME]"
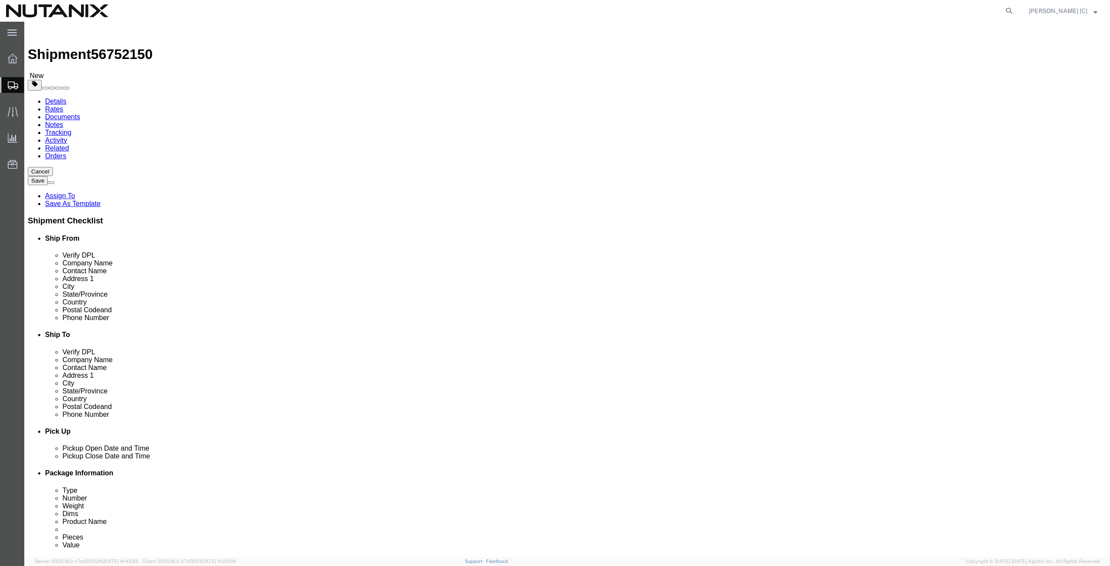
click input "checkbox"
checkbox input "true"
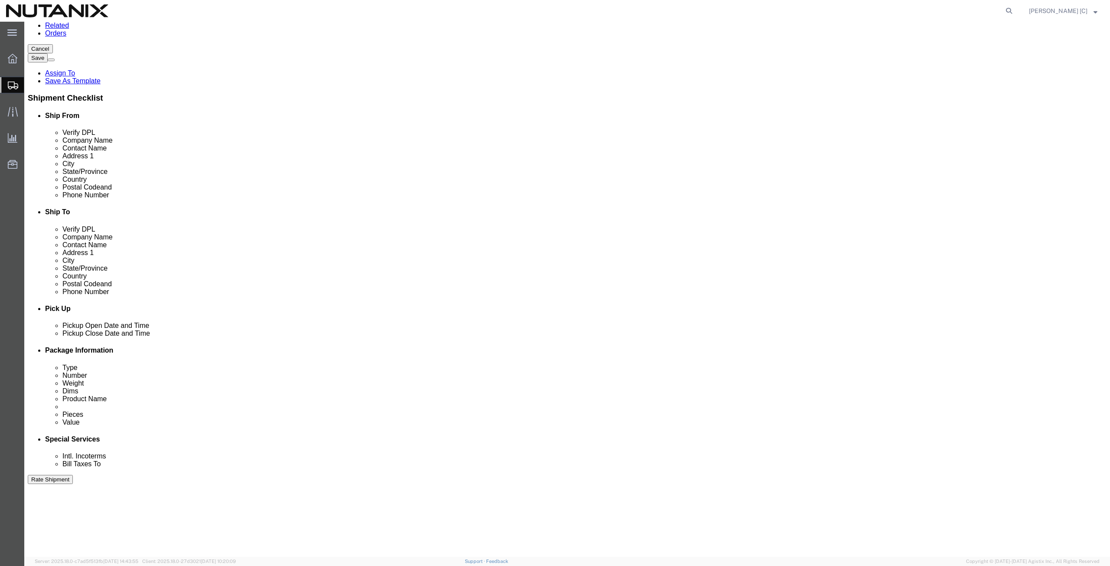
scroll to position [209, 0]
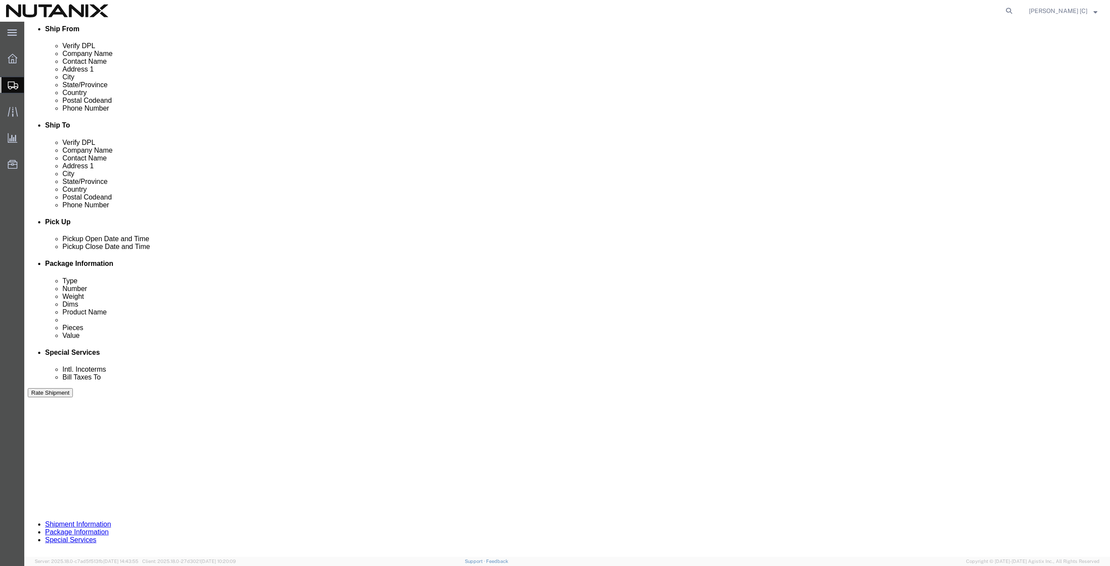
drag, startPoint x: 882, startPoint y: 500, endPoint x: 878, endPoint y: 501, distance: 4.9
click button "Continue"
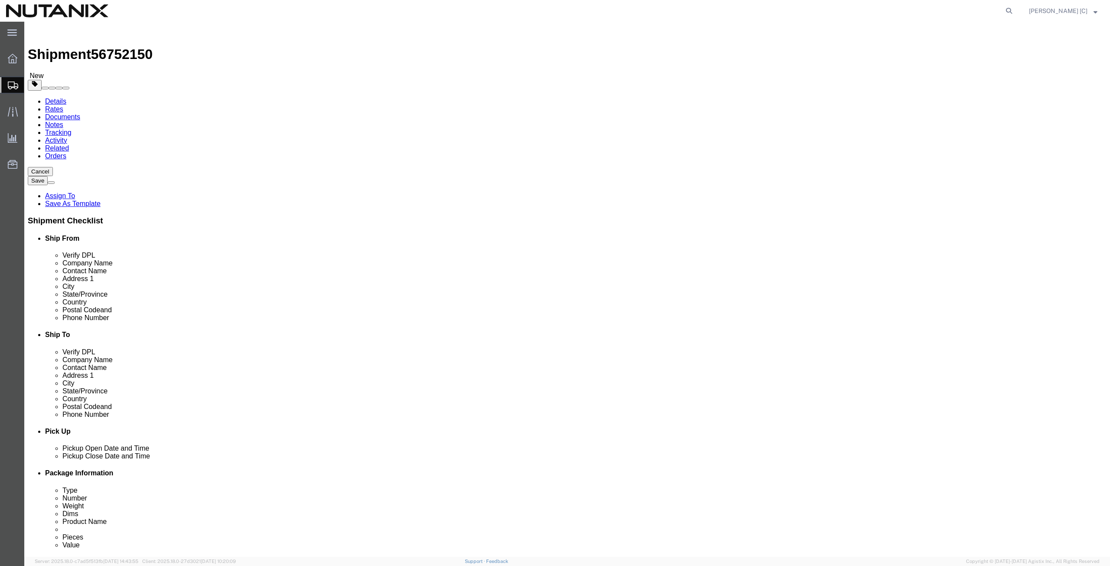
click button "Continue"
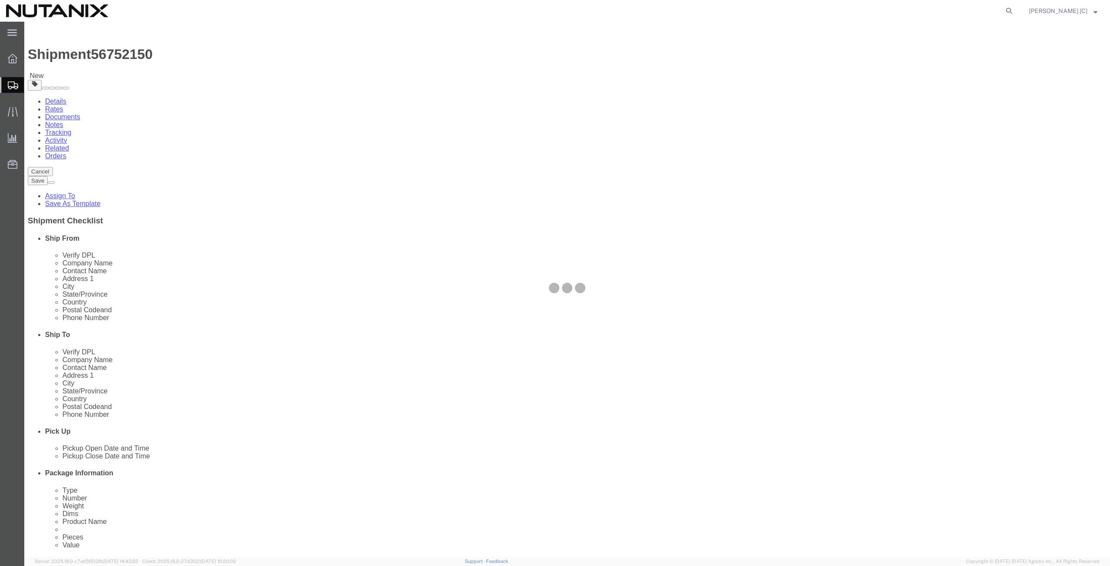
select select
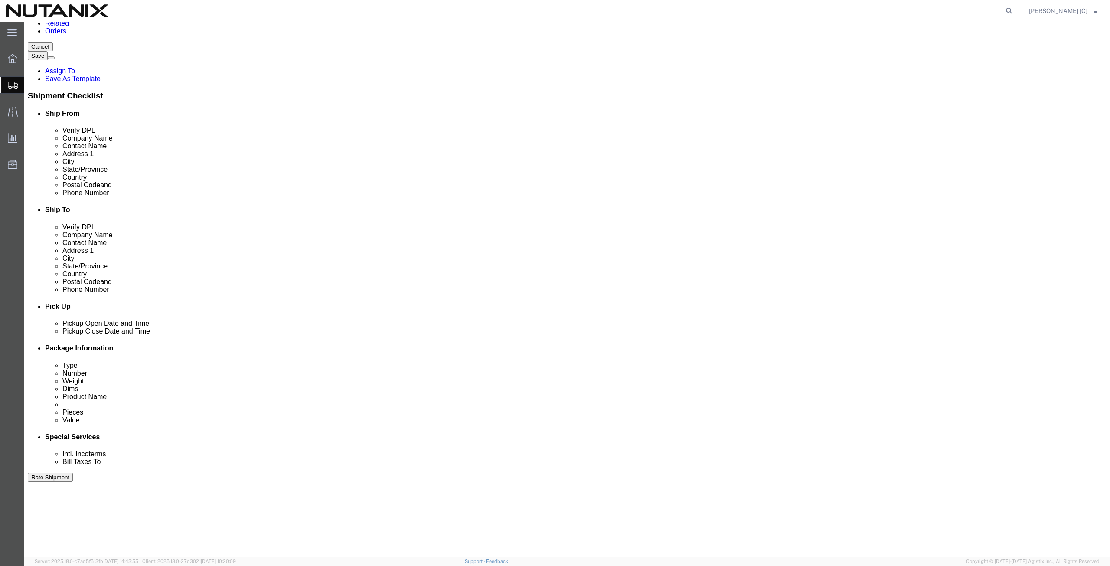
scroll to position [301, 0]
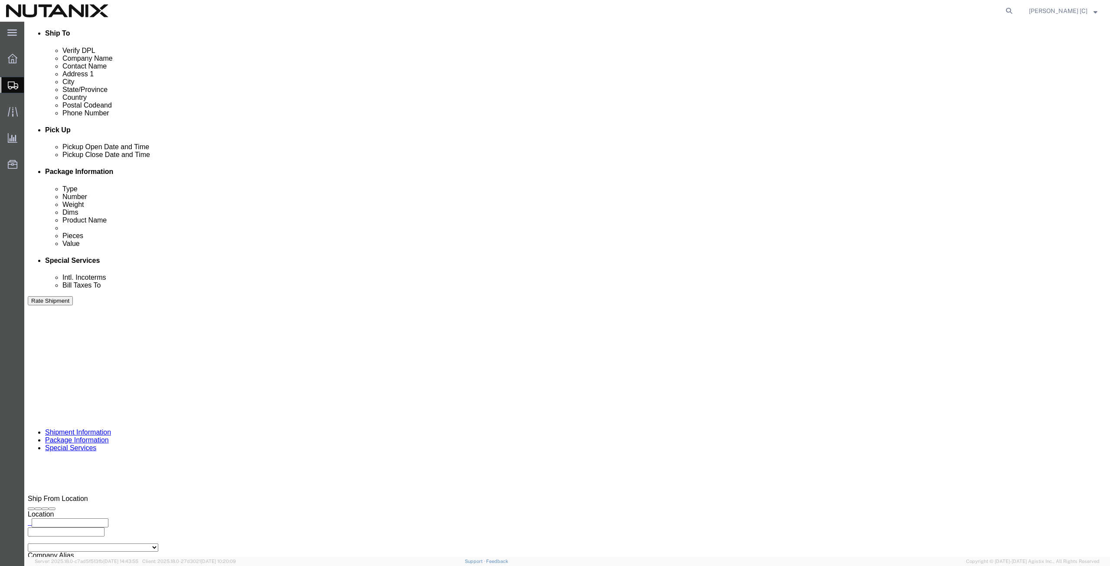
click button "Rate Shipment"
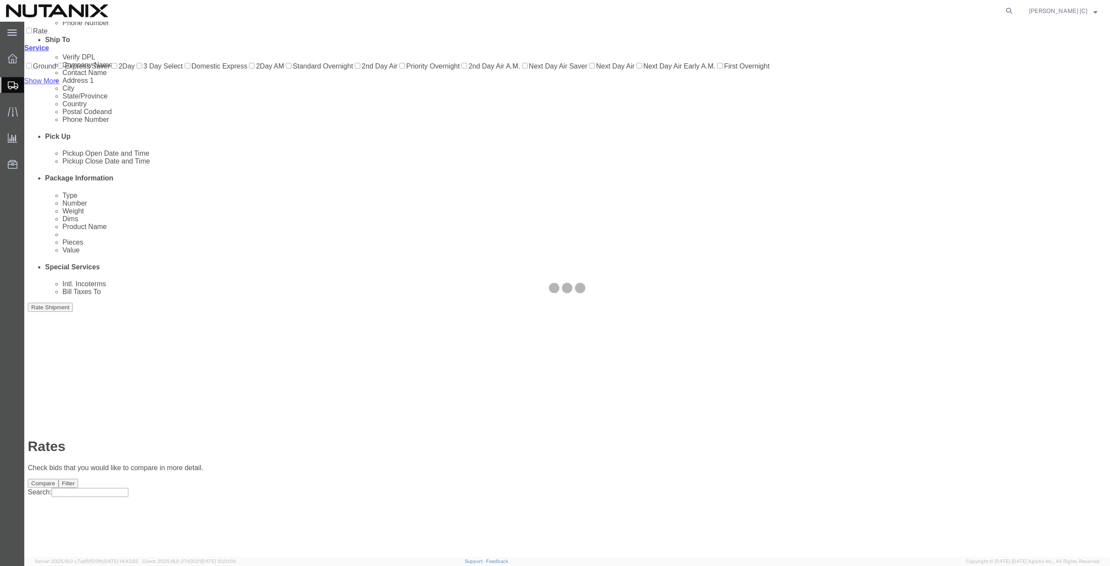
scroll to position [0, 0]
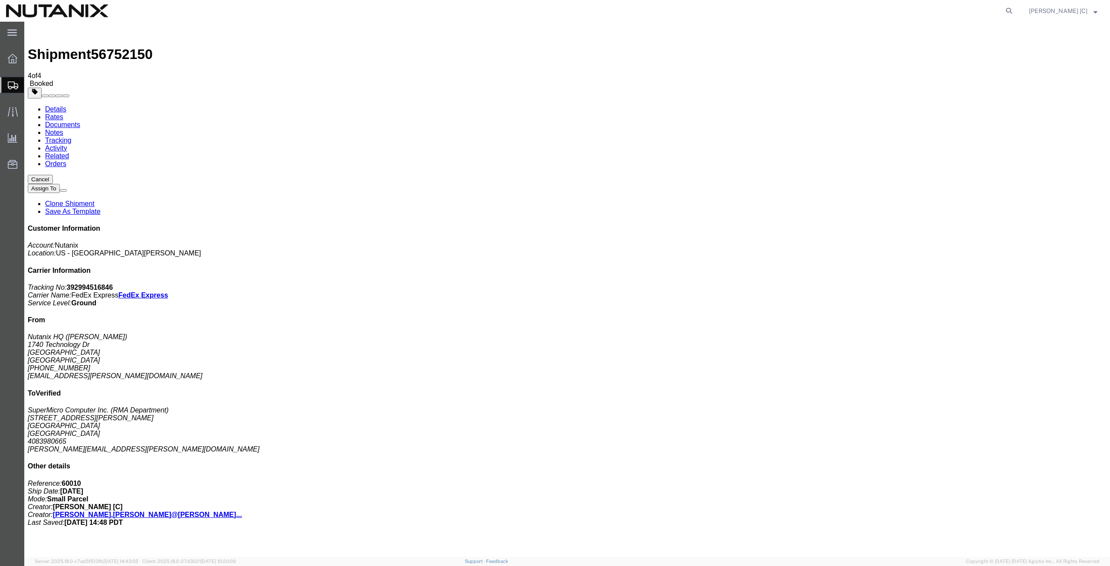
click at [0, 0] on span "Create from Template" at bounding box center [0, 0] width 0 height 0
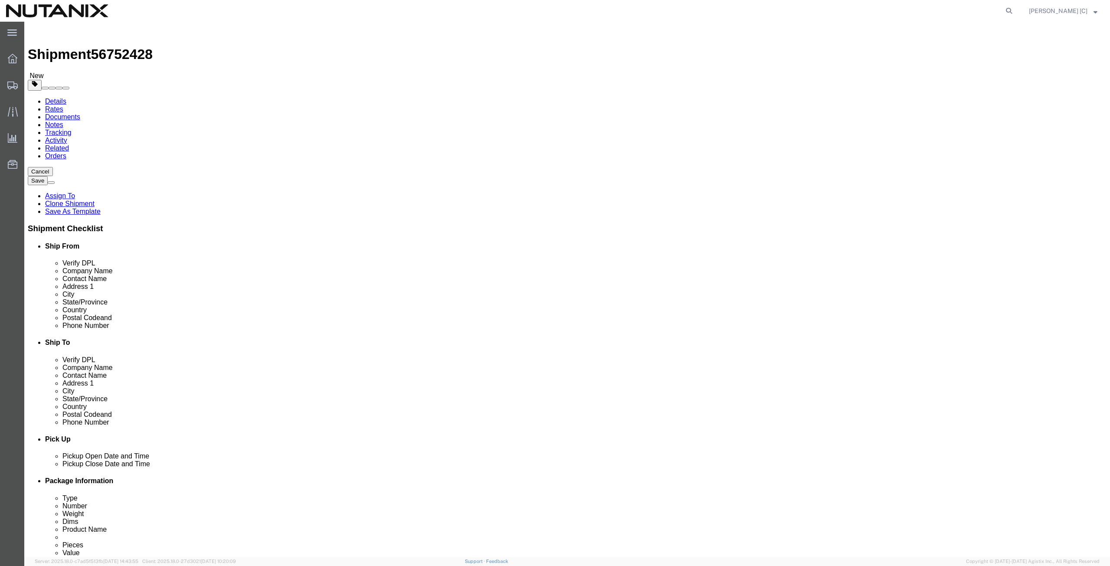
drag, startPoint x: 220, startPoint y: 177, endPoint x: 68, endPoint y: 175, distance: 152.1
click div "Contact Name [PERSON_NAME]"
type input "art"
click p "- Nutanix HQ - ([PERSON_NAME]) [STREET_ADDRESS]"
type input "[PHONE_NUMBER]"
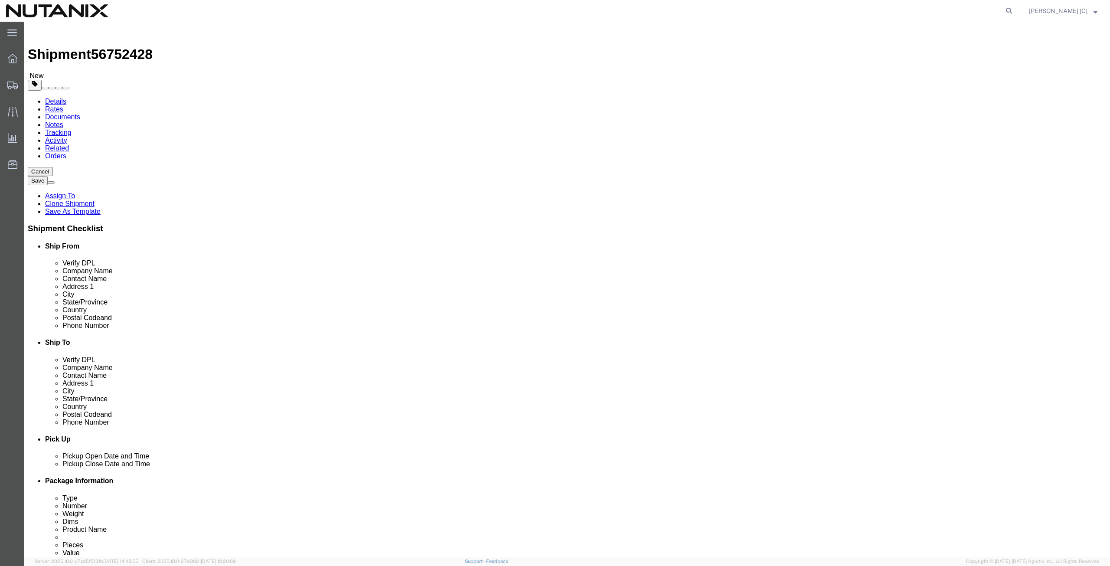
type input "[PERSON_NAME][EMAIL_ADDRESS][PERSON_NAME][DOMAIN_NAME]"
select select "CA"
type input "[PERSON_NAME]"
drag, startPoint x: 680, startPoint y: 162, endPoint x: 542, endPoint y: 172, distance: 138.2
click div "Location Select Select My Profile Location [GEOGRAPHIC_DATA] - [GEOGRAPHIC_DATA…"
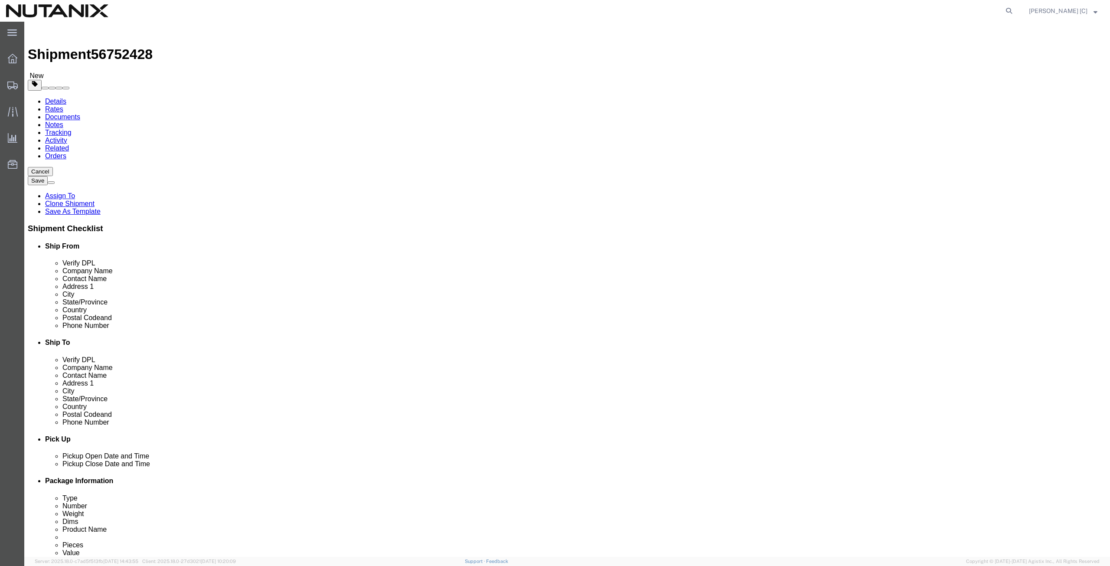
paste input "[PERSON_NAME]"
type input "[PERSON_NAME]"
drag, startPoint x: 677, startPoint y: 179, endPoint x: 501, endPoint y: 182, distance: 176.9
click div "Contact Name [PERSON_NAME]"
paste input "[PERSON_NAME]"
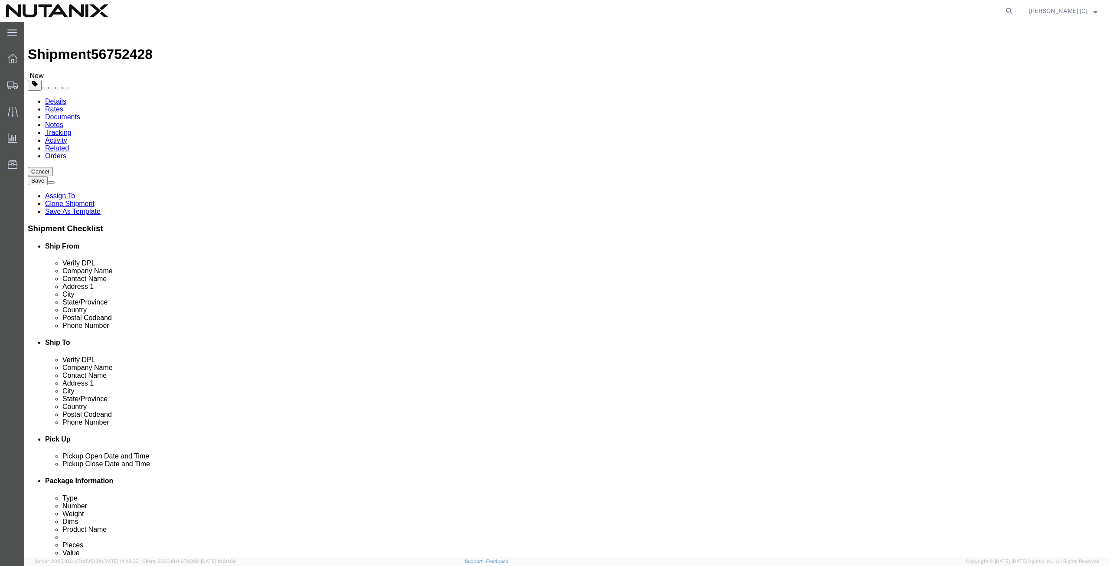
type input "[PERSON_NAME]"
drag, startPoint x: 677, startPoint y: 195, endPoint x: 424, endPoint y: 206, distance: 252.5
click div "Ship From Location Location Select Select My Profile Location [GEOGRAPHIC_DATA]…"
paste input "19525 [PERSON_NAME] Dr"
type input "19525 [PERSON_NAME] Dr"
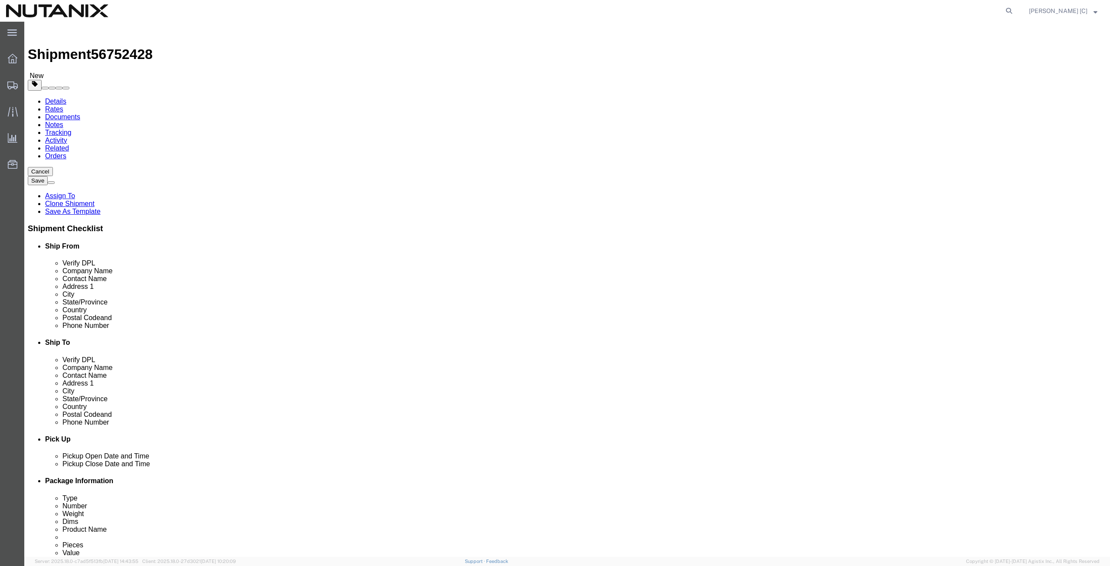
click input "text"
paste input "108"
type input "108"
drag, startPoint x: 668, startPoint y: 229, endPoint x: 443, endPoint y: 220, distance: 225.1
click div "Ship From Location Location Select Select My Profile Location [GEOGRAPHIC_DATA]…"
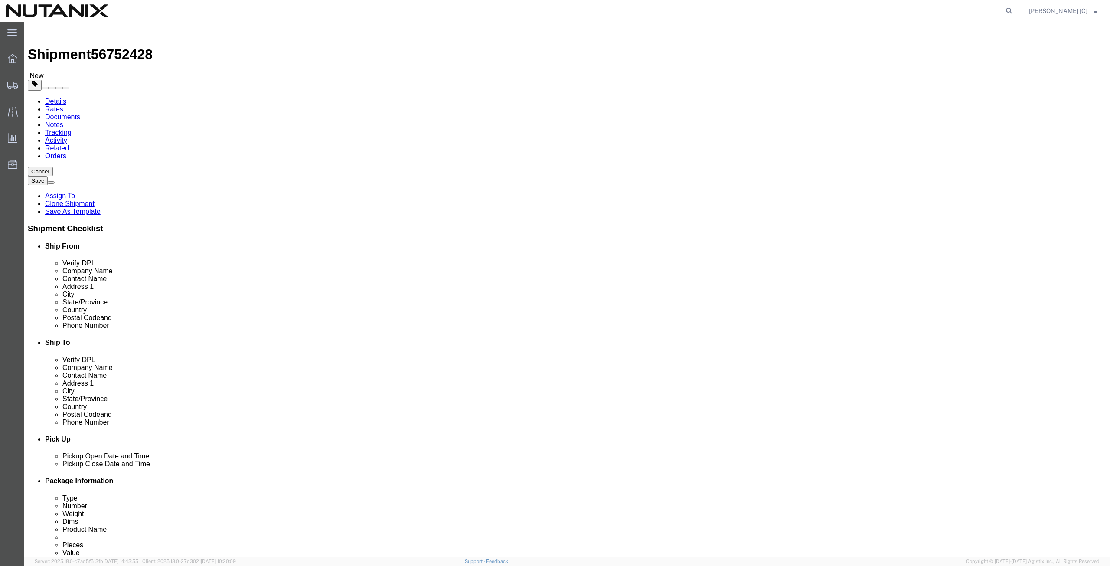
paste input "Westfield"
type input "Westfield"
type input "ind"
drag, startPoint x: 638, startPoint y: 277, endPoint x: 559, endPoint y: 273, distance: 79.0
click div "Postal Code 11767"
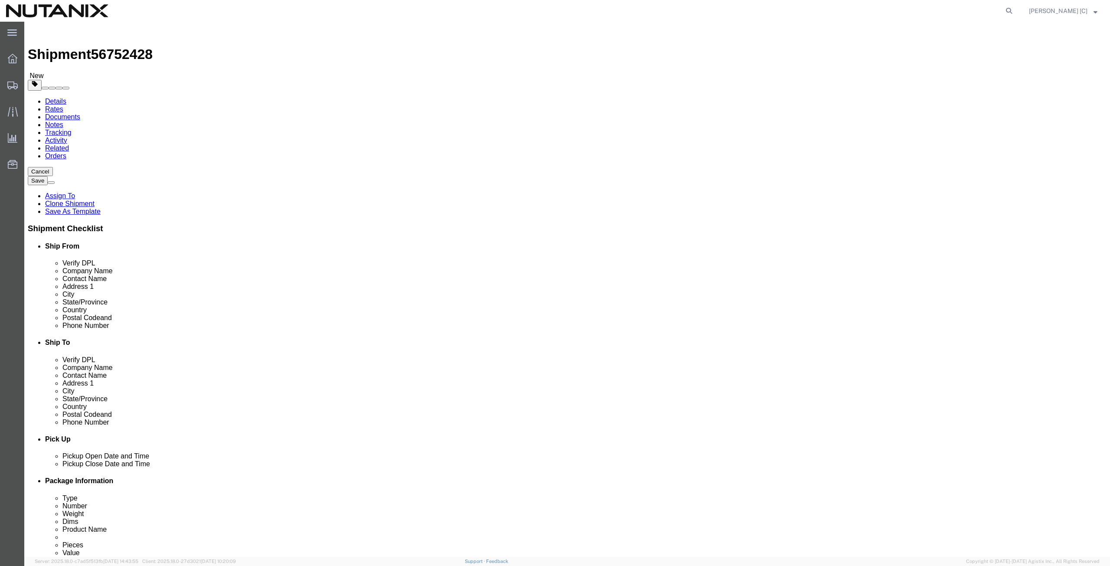
click input "11767"
drag, startPoint x: 649, startPoint y: 278, endPoint x: 597, endPoint y: 283, distance: 52.3
click div "Postal Code 11767"
paste input "46074"
type input "46074"
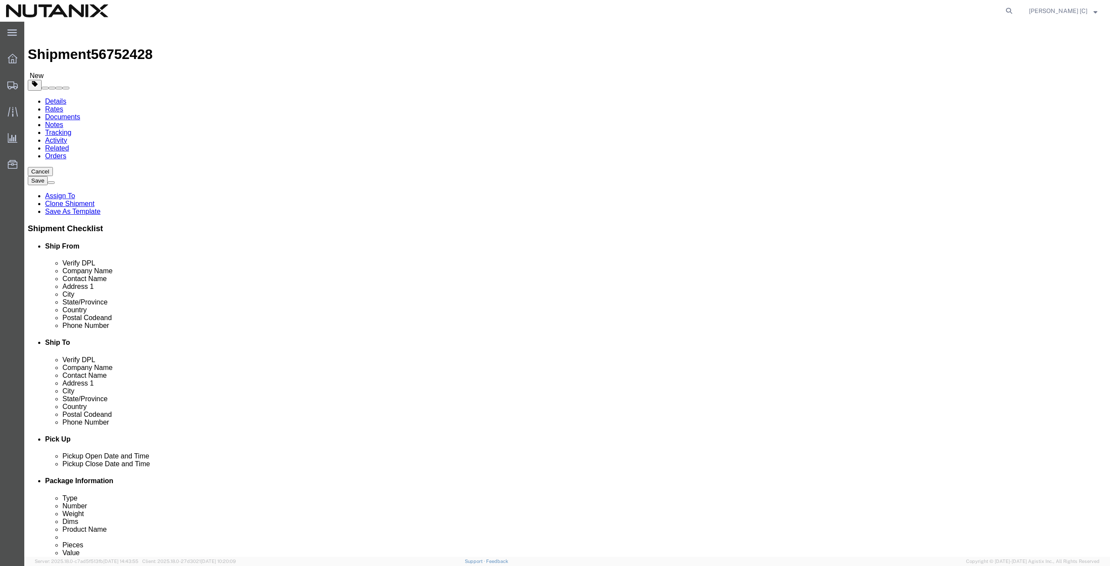
drag, startPoint x: 679, startPoint y: 293, endPoint x: 551, endPoint y: 282, distance: 128.3
click div "Location Select Select My Profile Location [GEOGRAPHIC_DATA] - [GEOGRAPHIC_DATA…"
paste input "720) 6098879"
type input "[PHONE_NUMBER]"
click div "Location Select Select My Profile Location [GEOGRAPHIC_DATA] - [GEOGRAPHIC_DATA…"
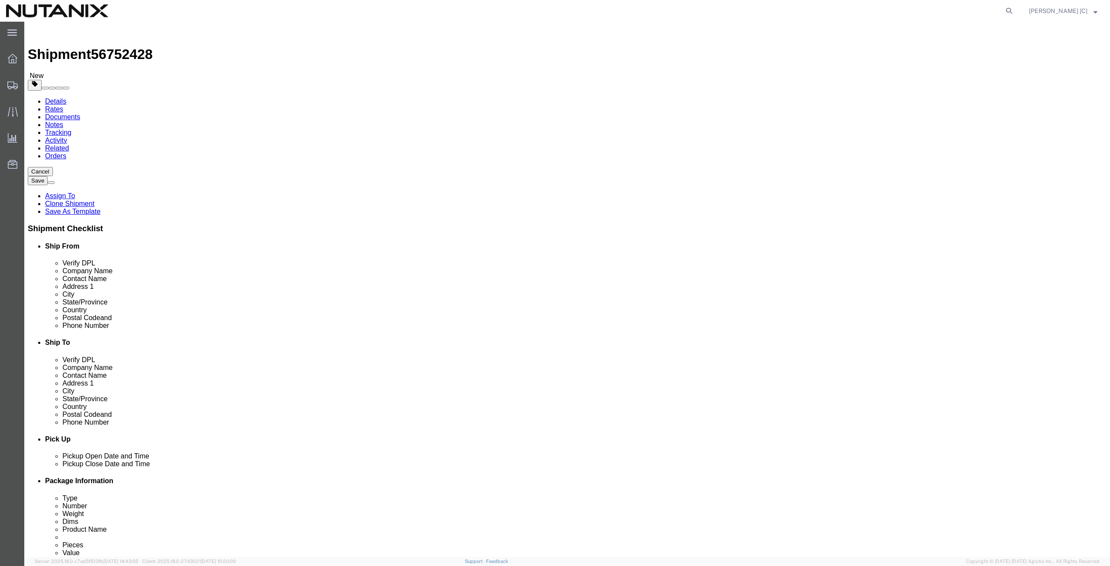
paste input "[EMAIL_ADDRESS]"
type input "[EMAIL_ADDRESS][DOMAIN_NAME]"
click input "checkbox"
checkbox input "true"
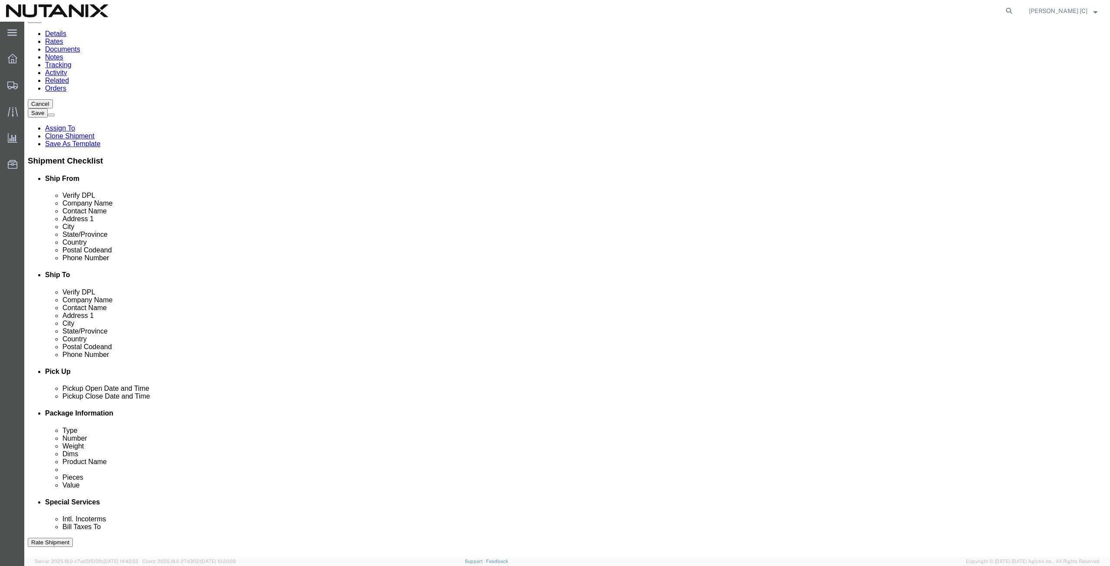
scroll to position [101, 0]
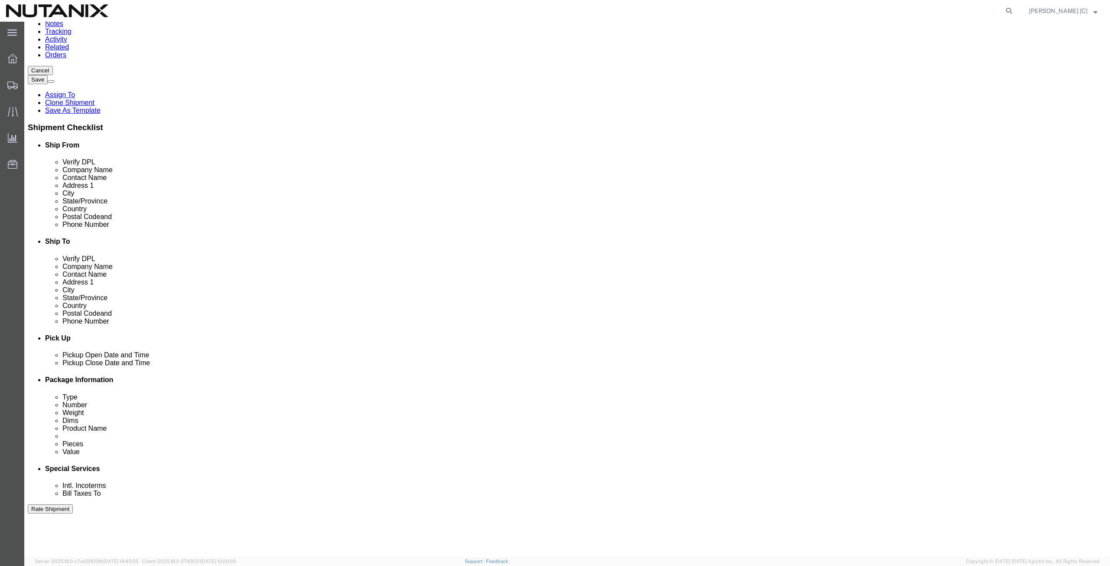
drag, startPoint x: 182, startPoint y: 433, endPoint x: 145, endPoint y: 422, distance: 38.9
click div "Select Account Type Activity ID Airline Appointment Number ASN Batch Request # …"
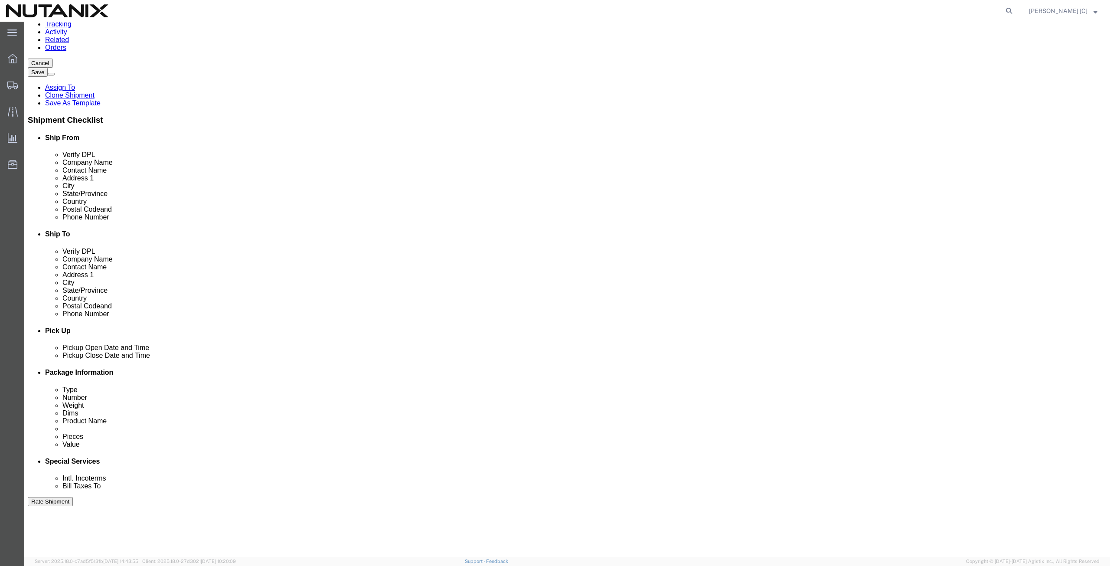
scroll to position [209, 0]
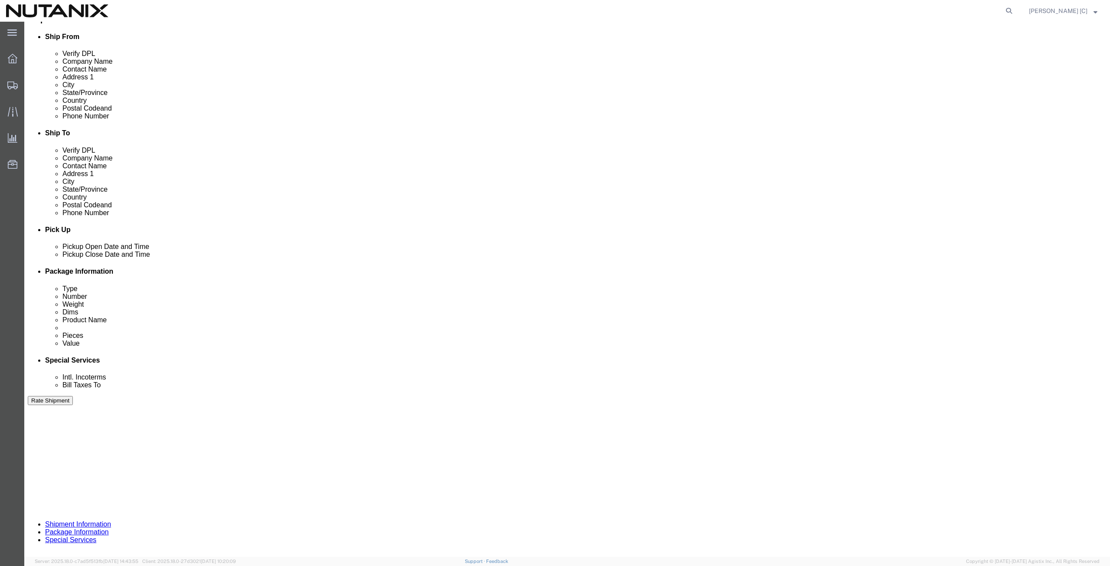
click button "Continue"
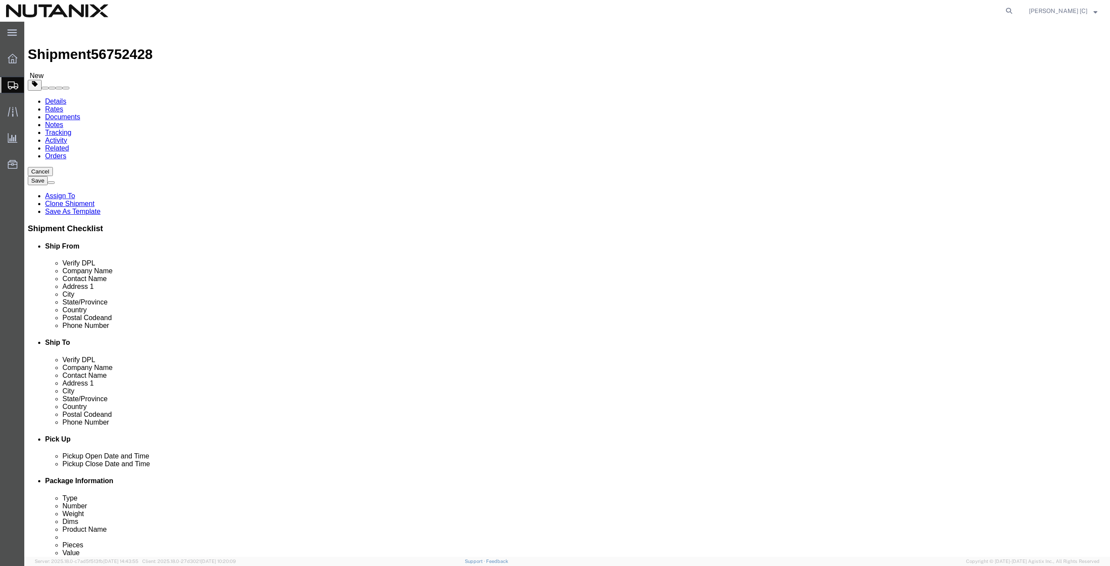
click button "Continue"
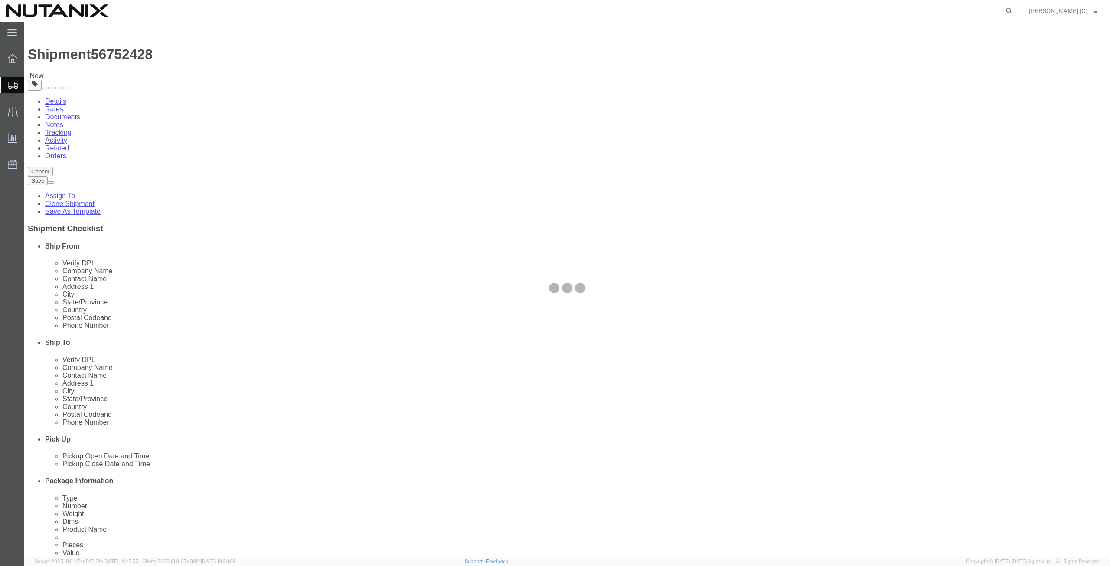
select select
select select "COSTCENTER"
select select "59656"
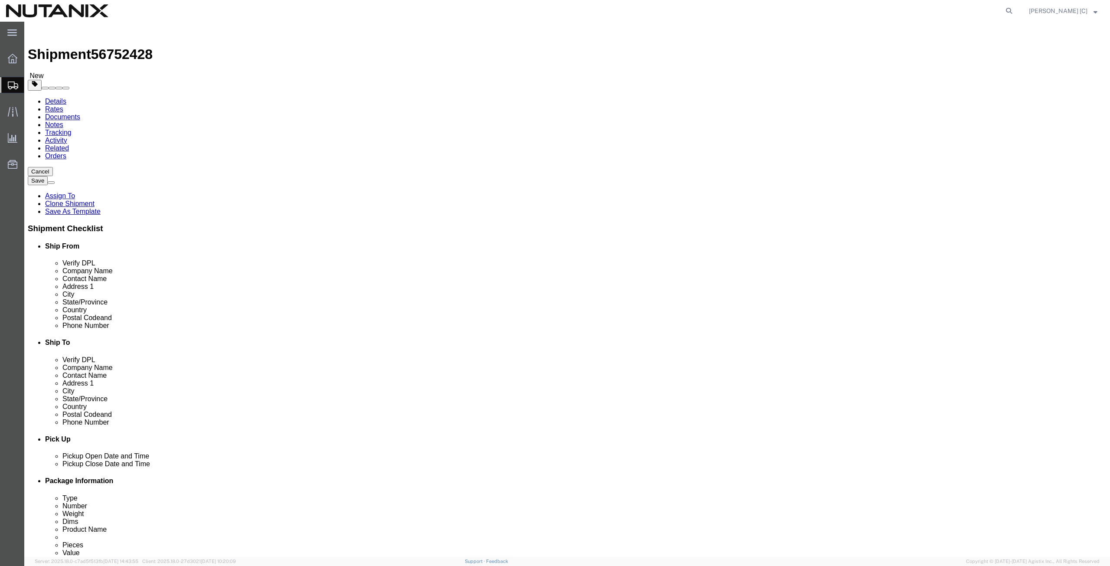
click input "Return Label Required"
checkbox input "false"
select select
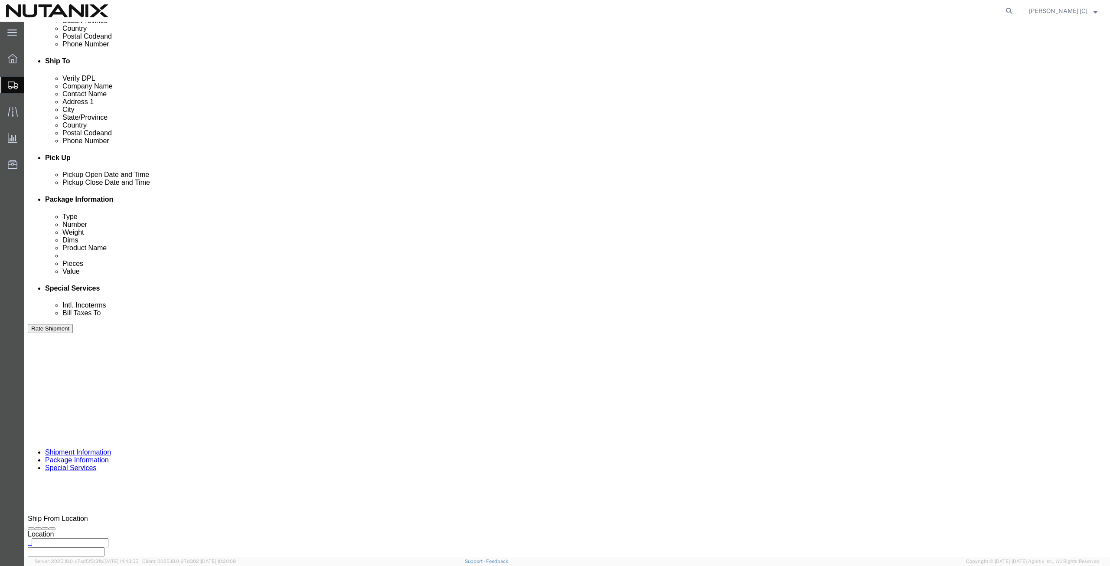
scroll to position [301, 0]
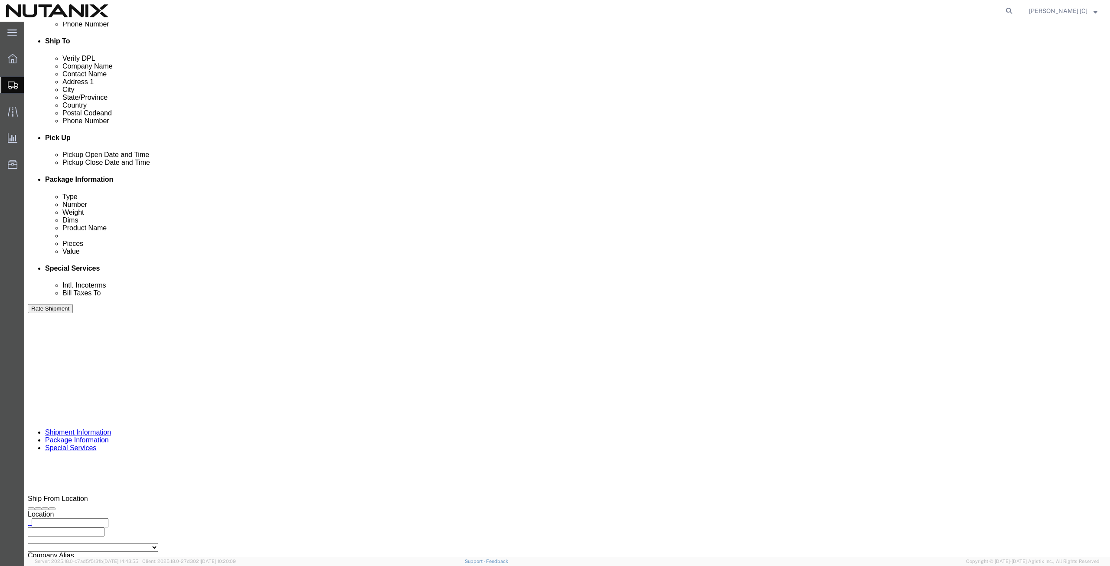
click button "Rate Shipment"
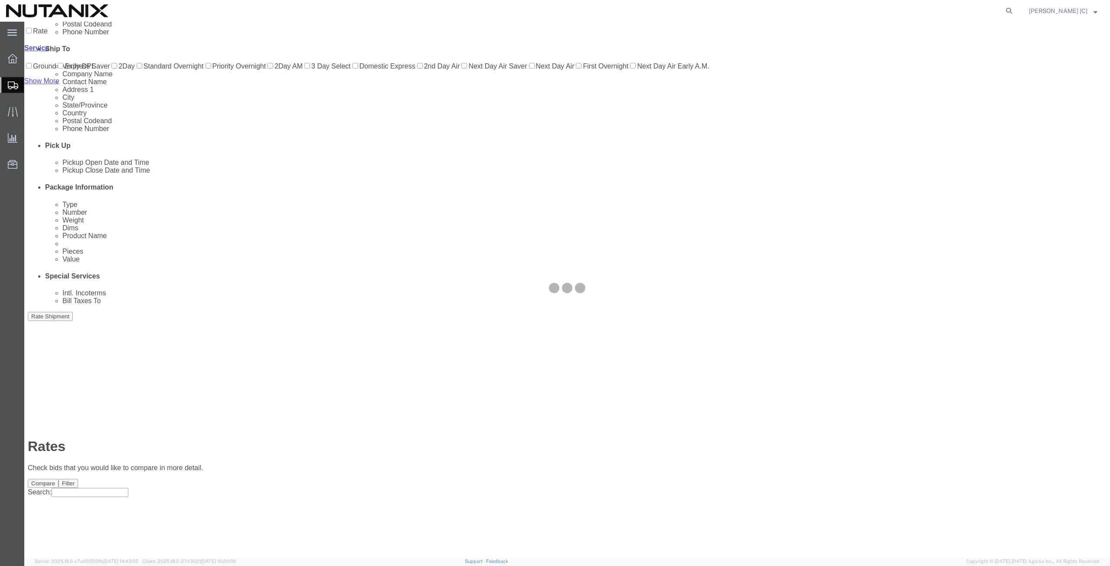
scroll to position [0, 0]
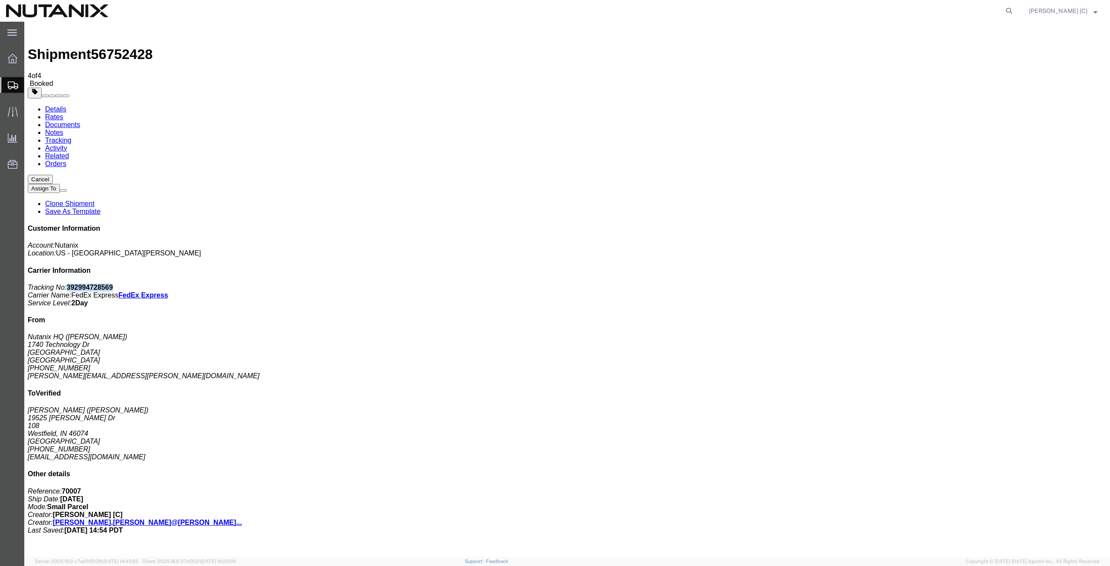
drag, startPoint x: 1033, startPoint y: 135, endPoint x: 988, endPoint y: 137, distance: 45.6
click at [988, 283] on p "Tracking No: 392994728569 Carrier Name: FedEx Express FedEx Express Service Lev…" at bounding box center [567, 294] width 1078 height 23
copy b "392994728569"
click at [0, 0] on span "Create from Template" at bounding box center [0, 0] width 0 height 0
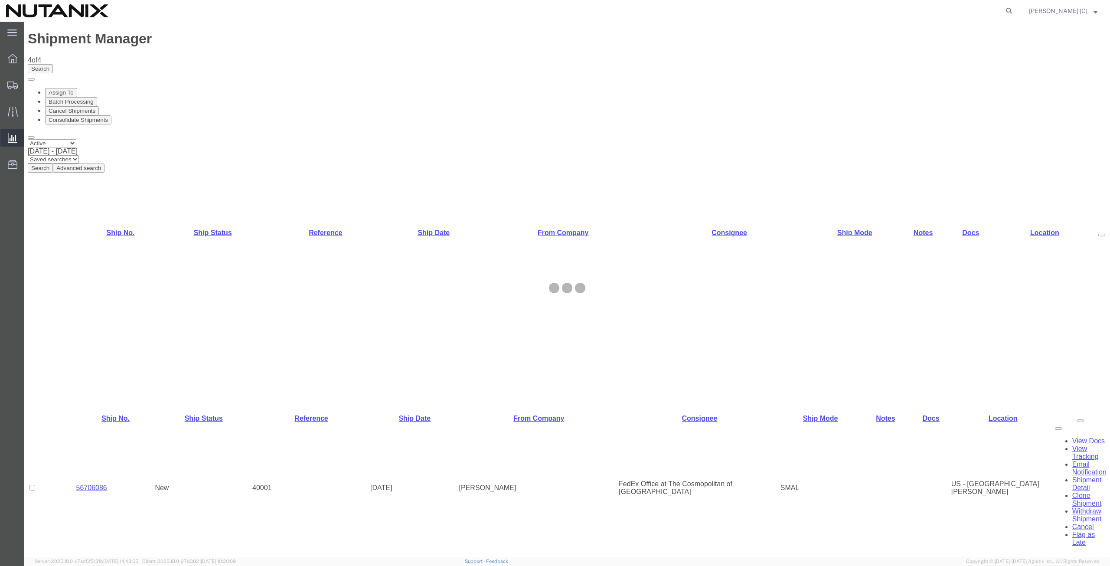
select select "46554"
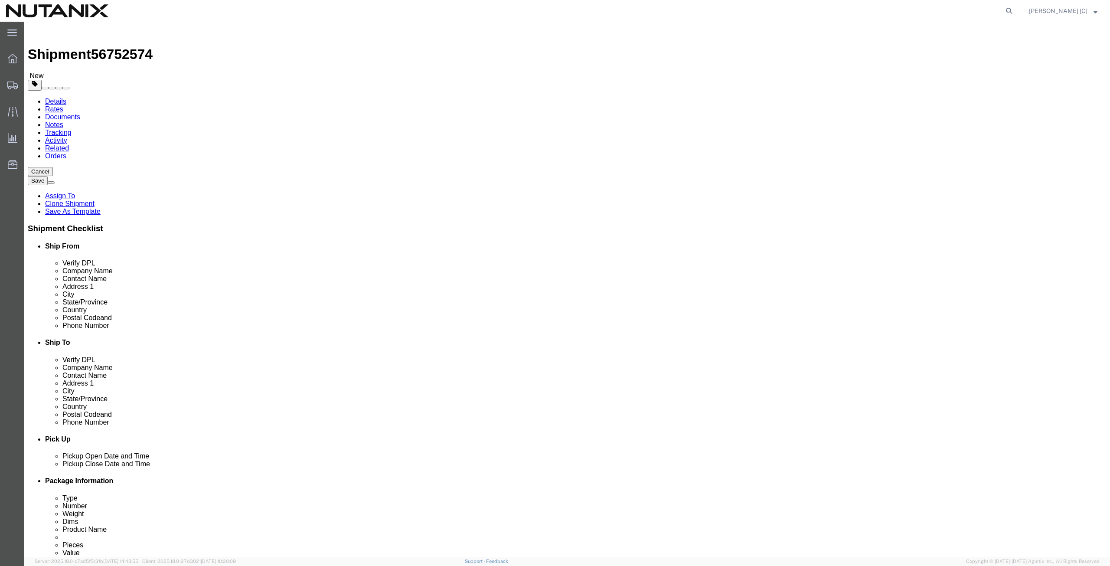
drag, startPoint x: 214, startPoint y: 164, endPoint x: 154, endPoint y: 176, distance: 60.9
click div "Location Select Select My Profile Location [GEOGRAPHIC_DATA] - [GEOGRAPHIC_DATA…"
paste input "[PERSON_NAME]"
type input "[PERSON_NAME]"
drag, startPoint x: 232, startPoint y: 182, endPoint x: 1, endPoint y: 207, distance: 232.4
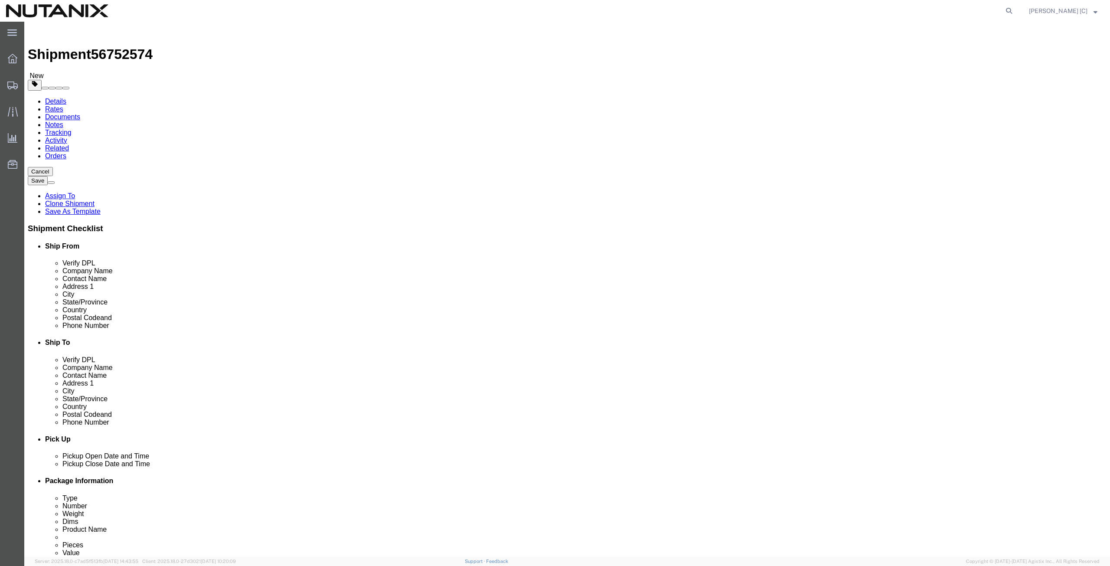
click div "Please fix the following errors Ship From Location Location Select Select My Pr…"
paste input "[PERSON_NAME]"
type input "[PERSON_NAME]"
drag, startPoint x: 208, startPoint y: 195, endPoint x: 111, endPoint y: 212, distance: 99.5
click div "Location Select Select My Profile Location [GEOGRAPHIC_DATA] - [GEOGRAPHIC_DATA…"
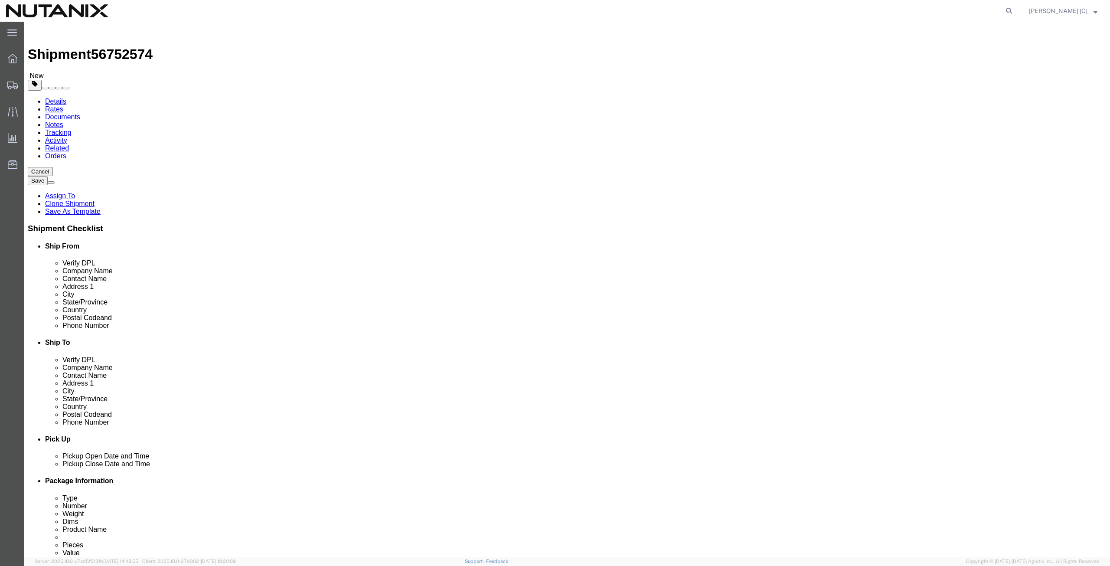
paste input "19525 [PERSON_NAME] D"
type input "19525 [PERSON_NAME] Dr"
click div "Address [STREET_ADDRESS]"
click input "text"
paste input "108"
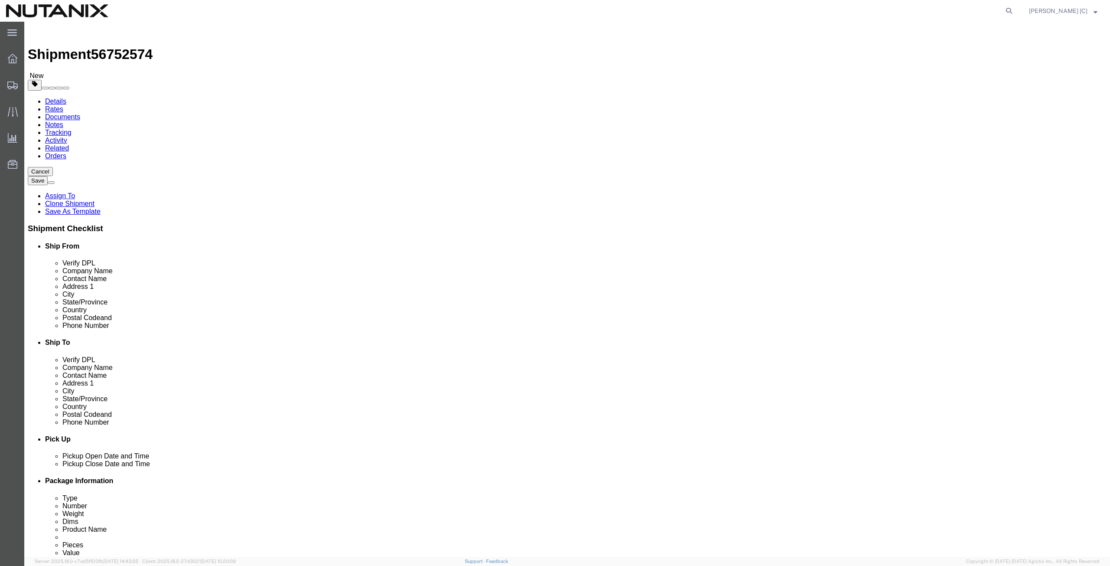
type input "108"
drag, startPoint x: 189, startPoint y: 231, endPoint x: 106, endPoint y: 218, distance: 84.2
click div "Location Select Select My Profile Location [GEOGRAPHIC_DATA] - [GEOGRAPHIC_DATA…"
paste input "Westfield"
type input "Westfield"
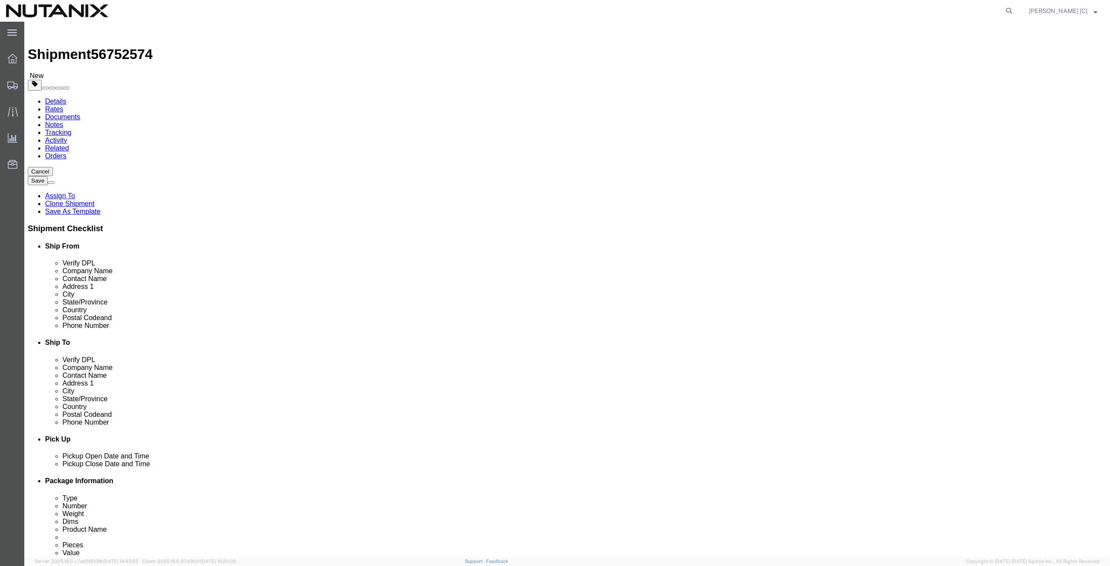
type input "indi"
drag, startPoint x: 187, startPoint y: 275, endPoint x: 163, endPoint y: 277, distance: 24.7
click div "75093"
paste input "46074"
type input "46074"
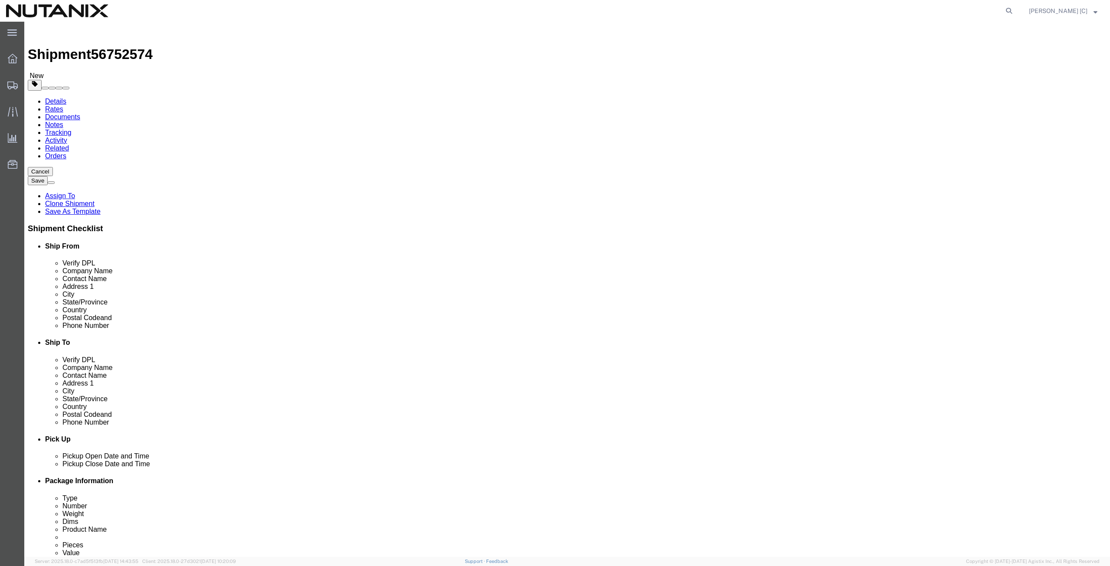
drag, startPoint x: 166, startPoint y: 296, endPoint x: 154, endPoint y: 299, distance: 12.4
click div "[PHONE_NUMBER]"
paste input "[PHONE_NUMBER]"
type input "[PHONE_NUMBER]"
drag, startPoint x: 269, startPoint y: 310, endPoint x: -39, endPoint y: 287, distance: 309.0
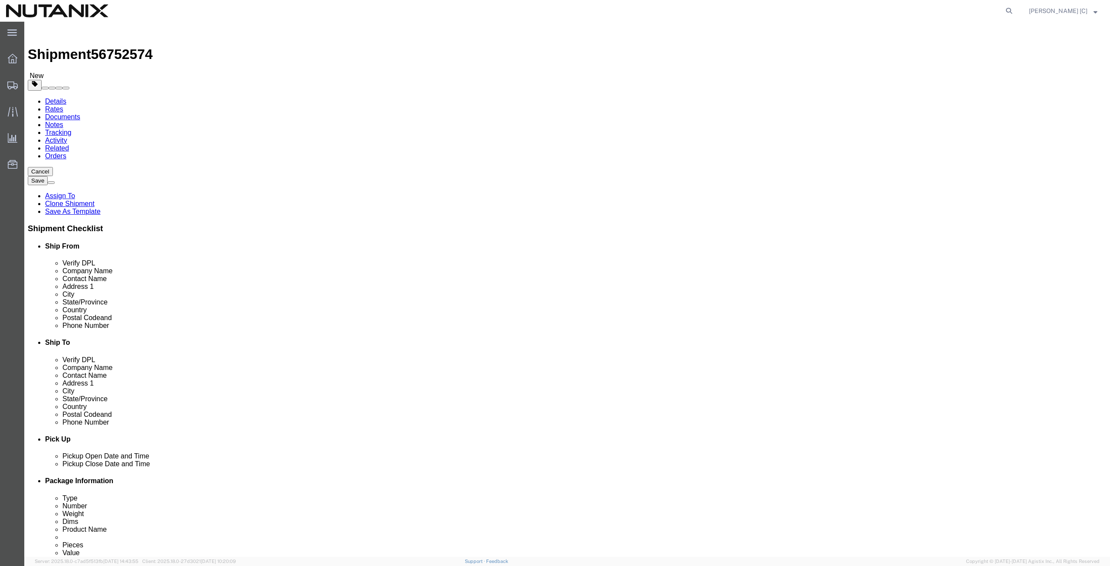
click html "Shipment 56752574 New Details Rates Documents Notes Tracking Activity Related O…"
paste input "[EMAIL_ADDRESS]"
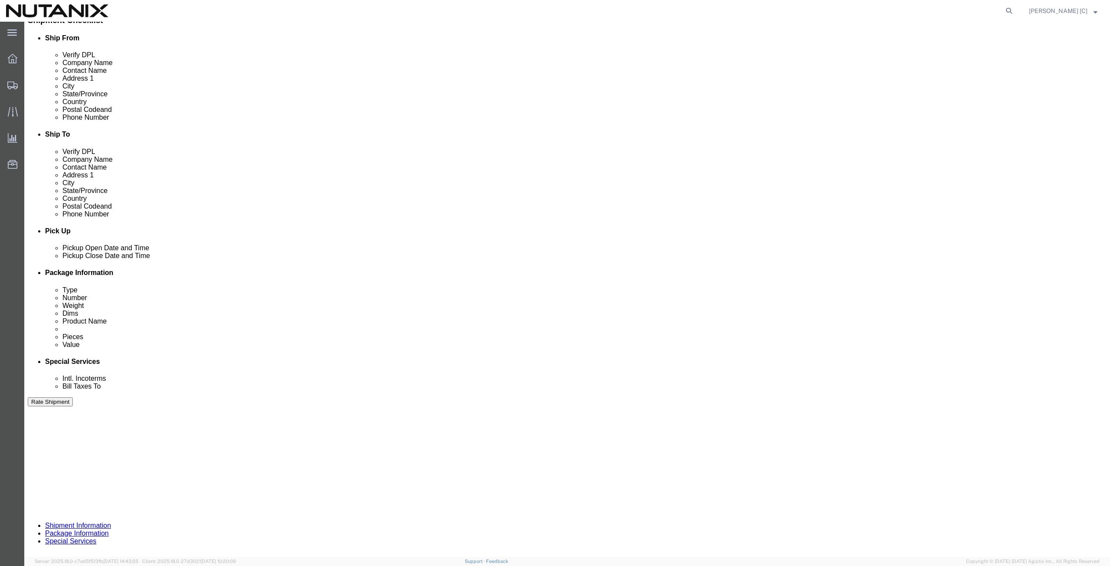
scroll to position [209, 0]
type input "[EMAIL_ADDRESS][DOMAIN_NAME]"
click button "Continue"
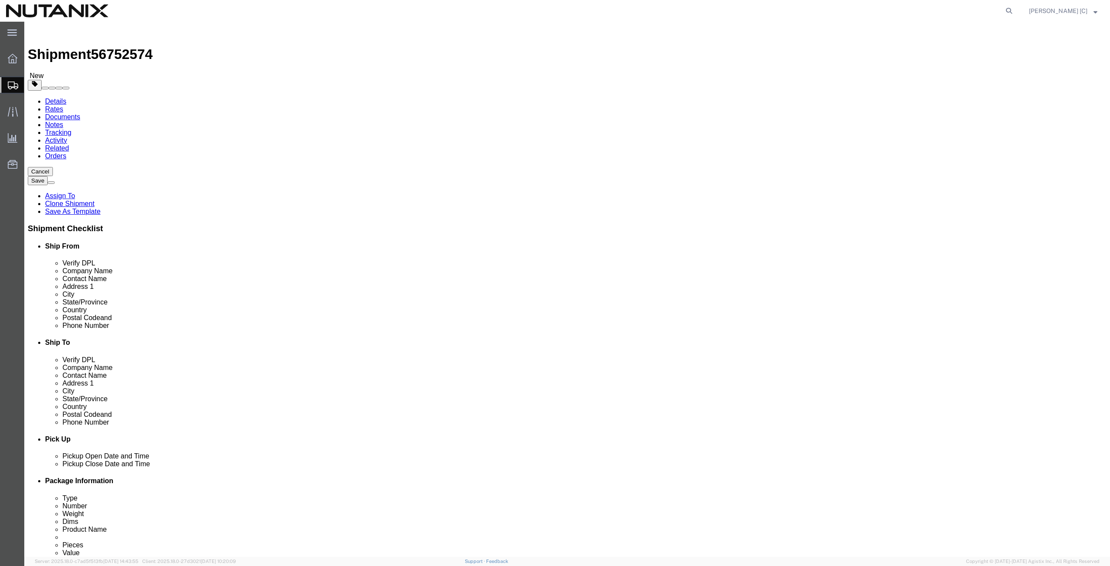
click button "Continue"
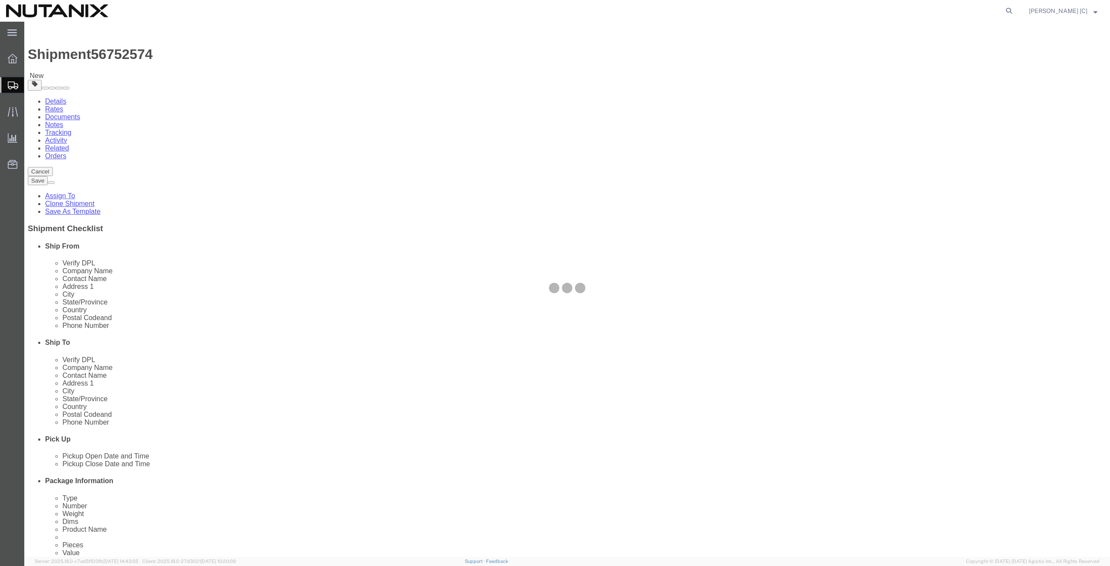
select select
select select "COSTCENTER"
select select "48694"
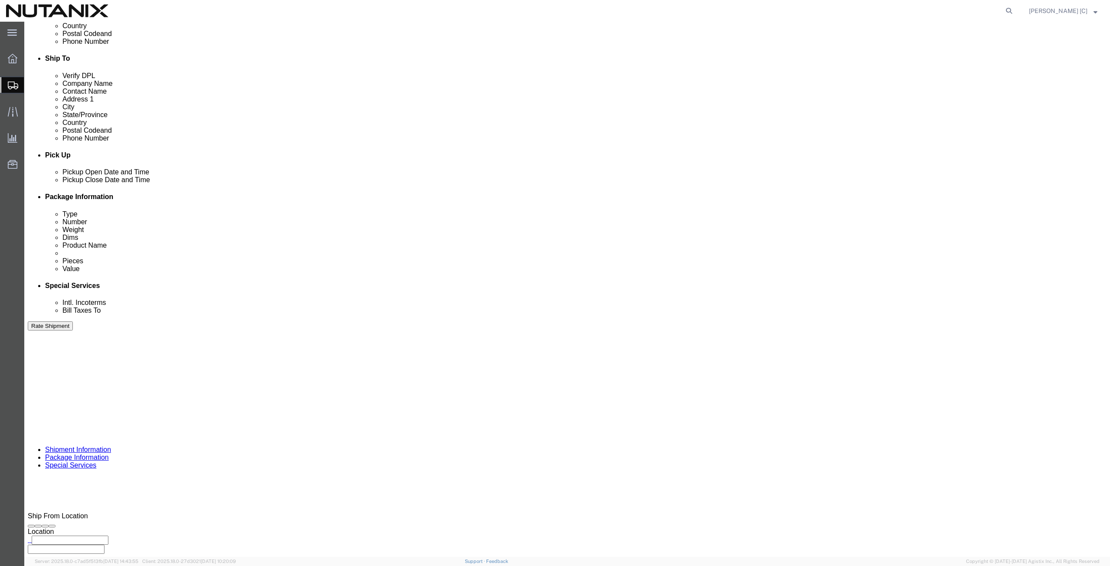
scroll to position [301, 0]
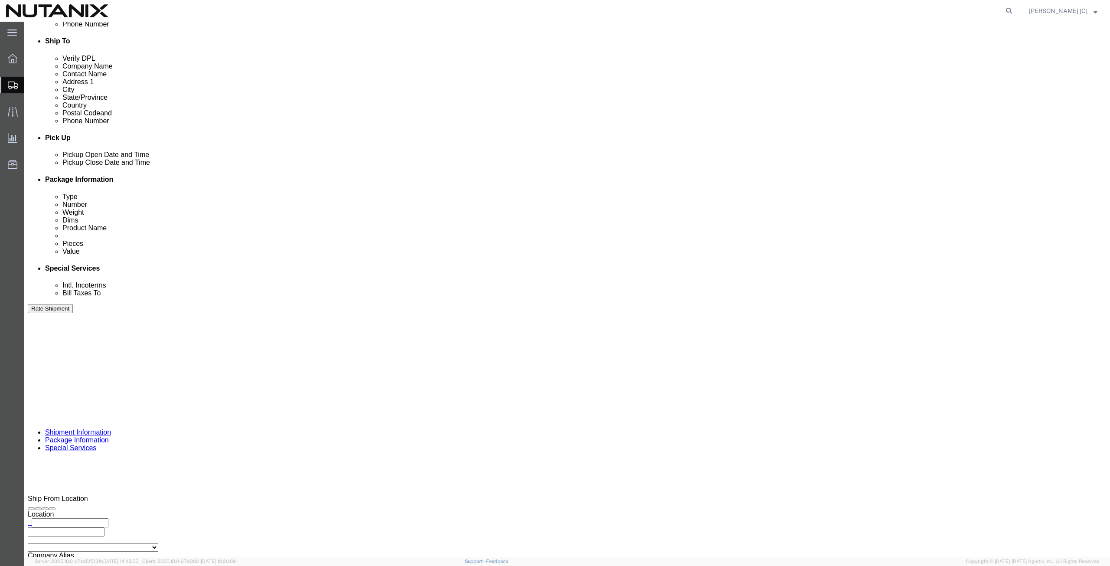
click button "Rate Shipment"
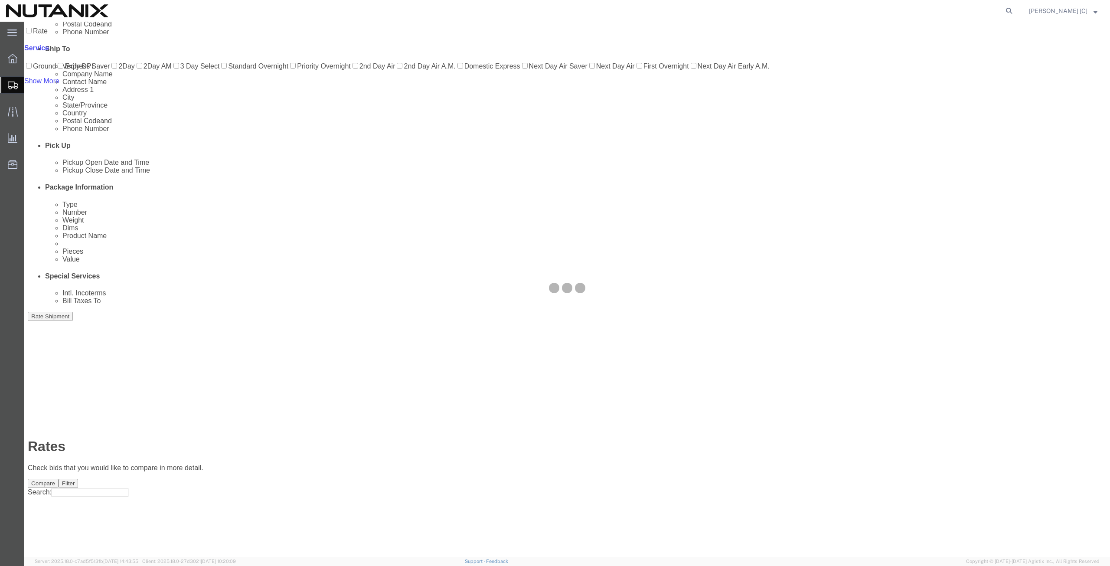
scroll to position [0, 0]
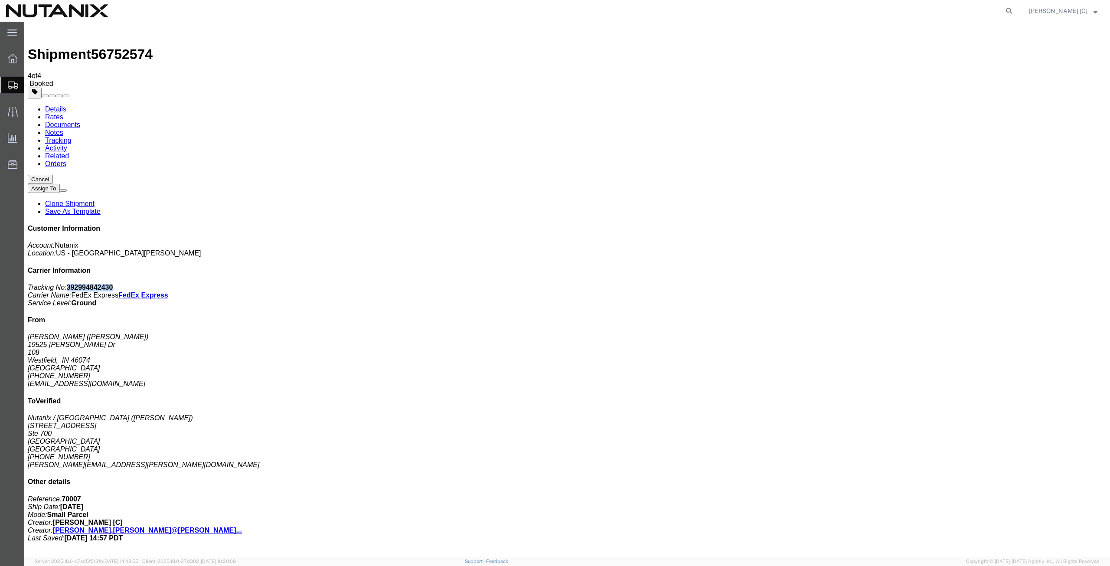
drag, startPoint x: 1036, startPoint y: 133, endPoint x: 989, endPoint y: 135, distance: 47.3
click at [989, 283] on p "Tracking No: 392994842430 Carrier Name: FedEx Express FedEx Express Service Lev…" at bounding box center [567, 294] width 1078 height 23
click at [0, 0] on span "Shipment Manager" at bounding box center [0, 0] width 0 height 0
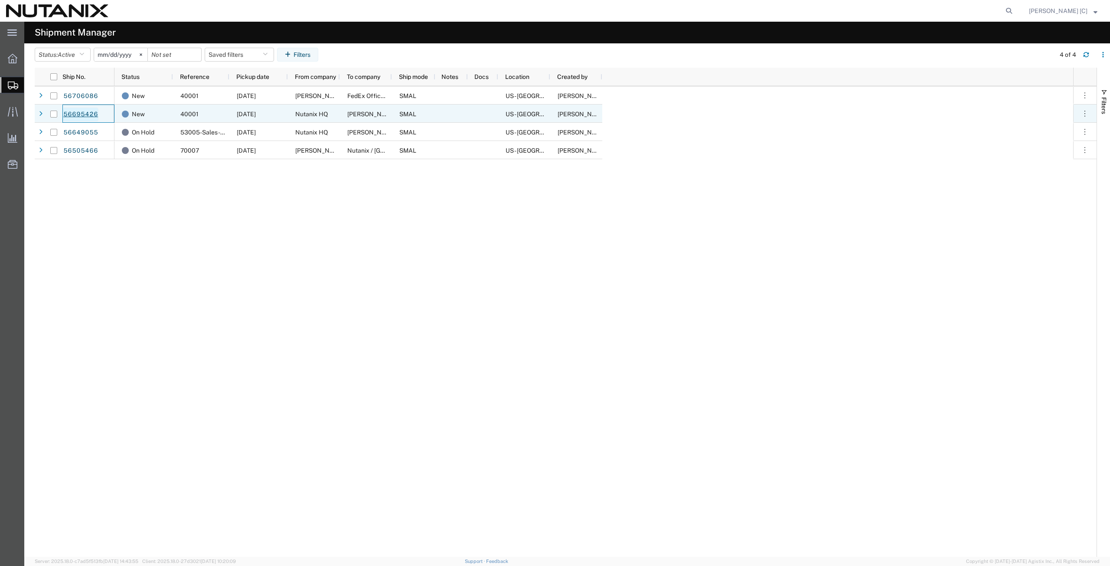
click at [78, 114] on link "56695426" at bounding box center [81, 114] width 36 height 14
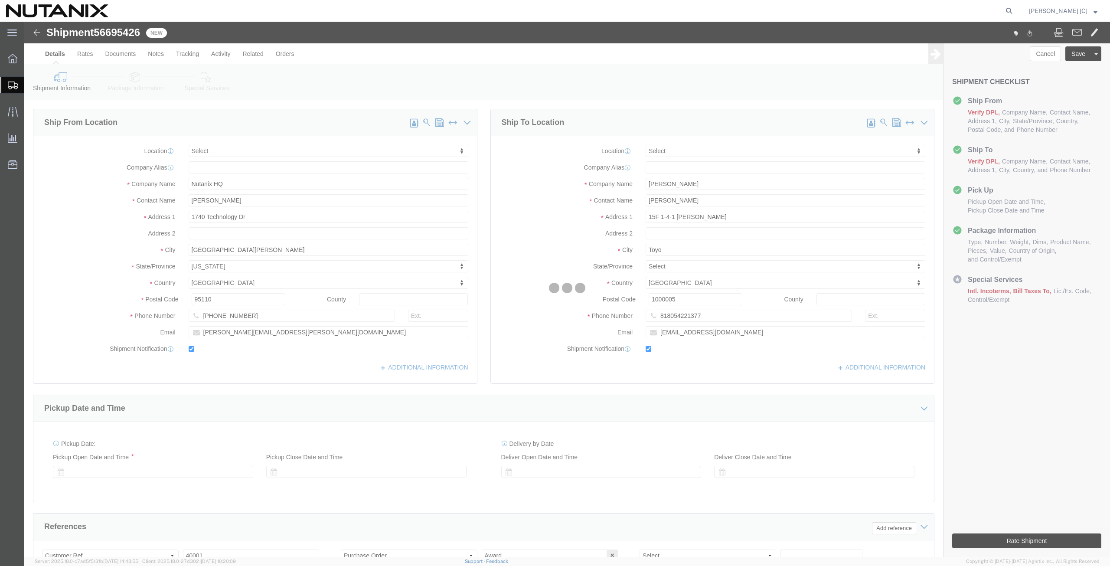
select select
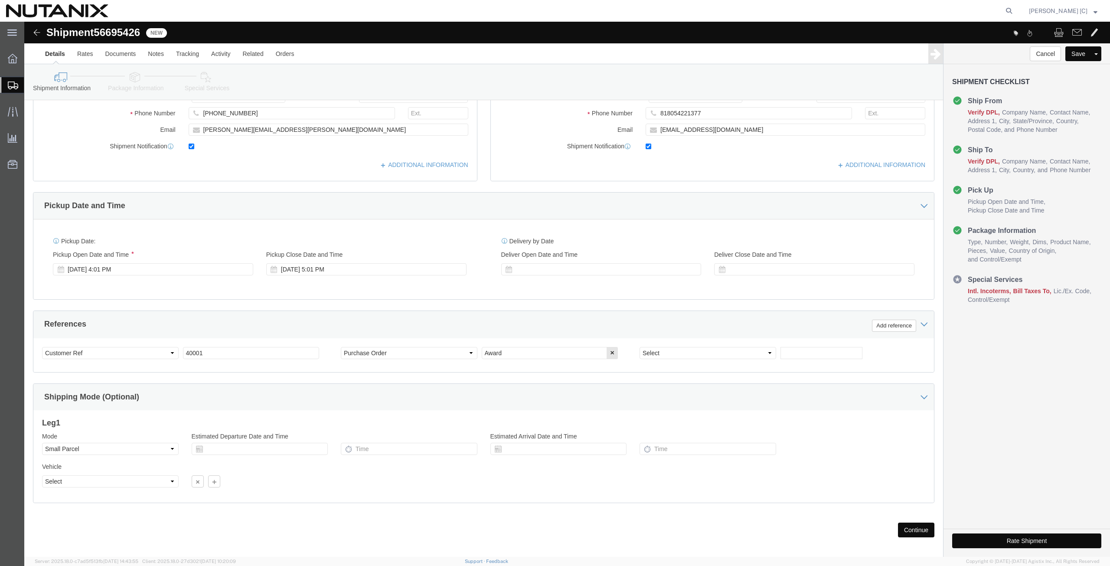
scroll to position [209, 0]
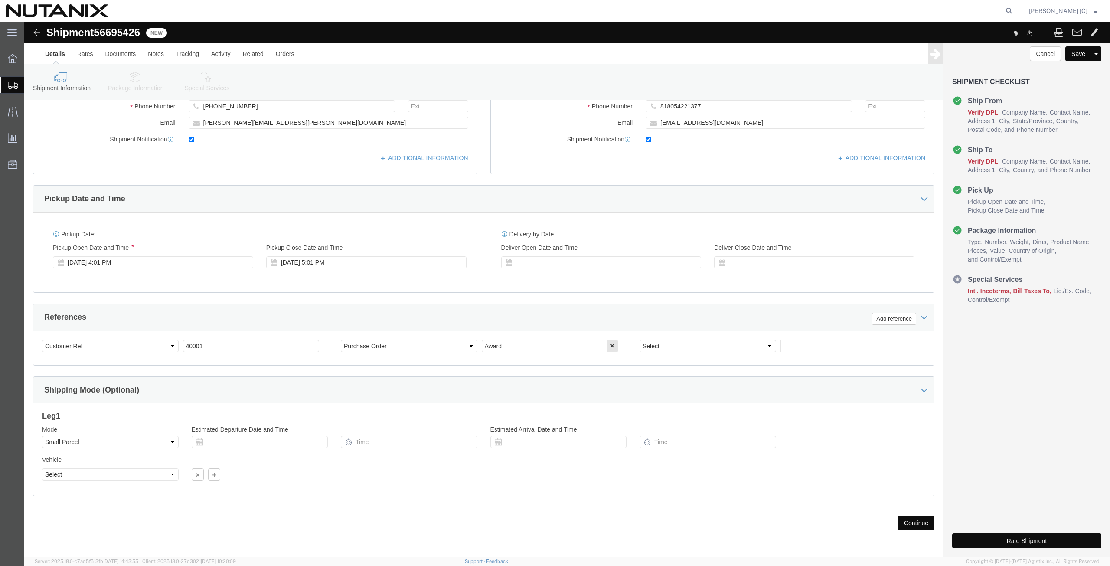
click button "Continue"
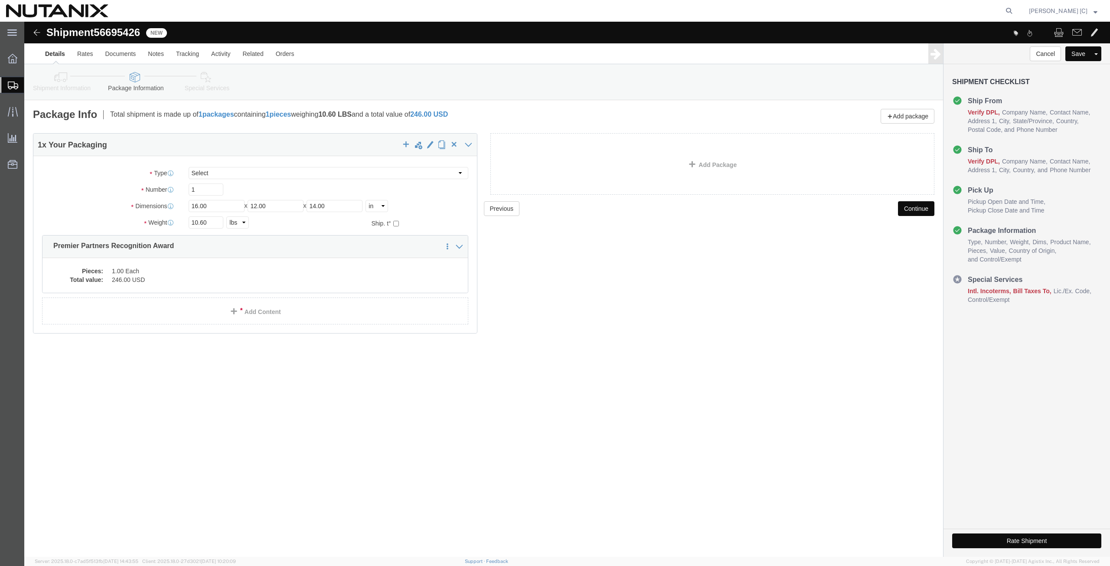
click icon
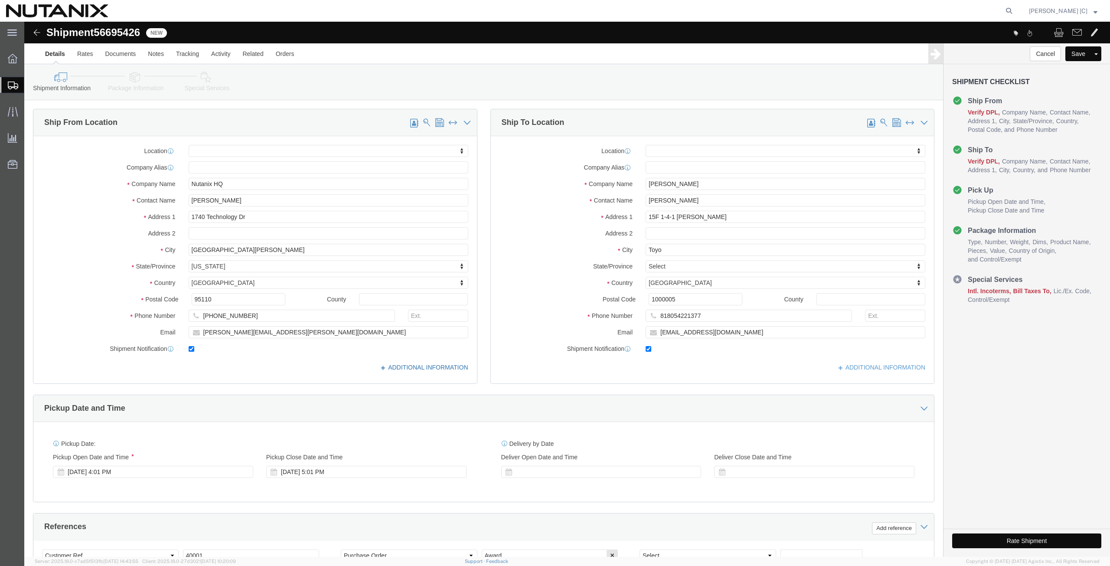
click icon
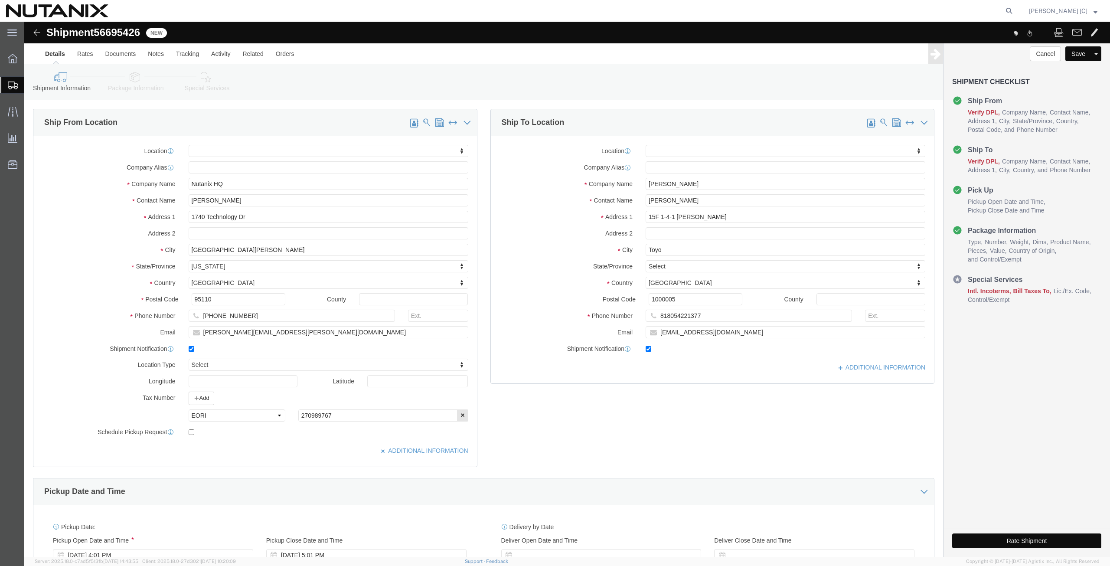
click div "ADDITIONAL INFORMATION"
drag, startPoint x: 809, startPoint y: 346, endPoint x: 804, endPoint y: 351, distance: 7.7
click icon
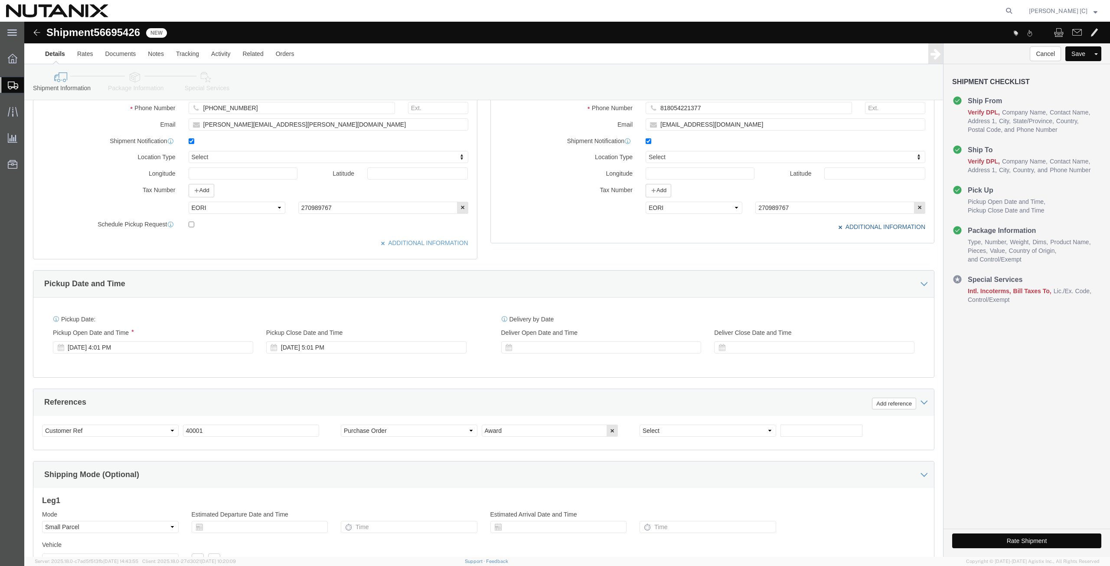
scroll to position [192, 0]
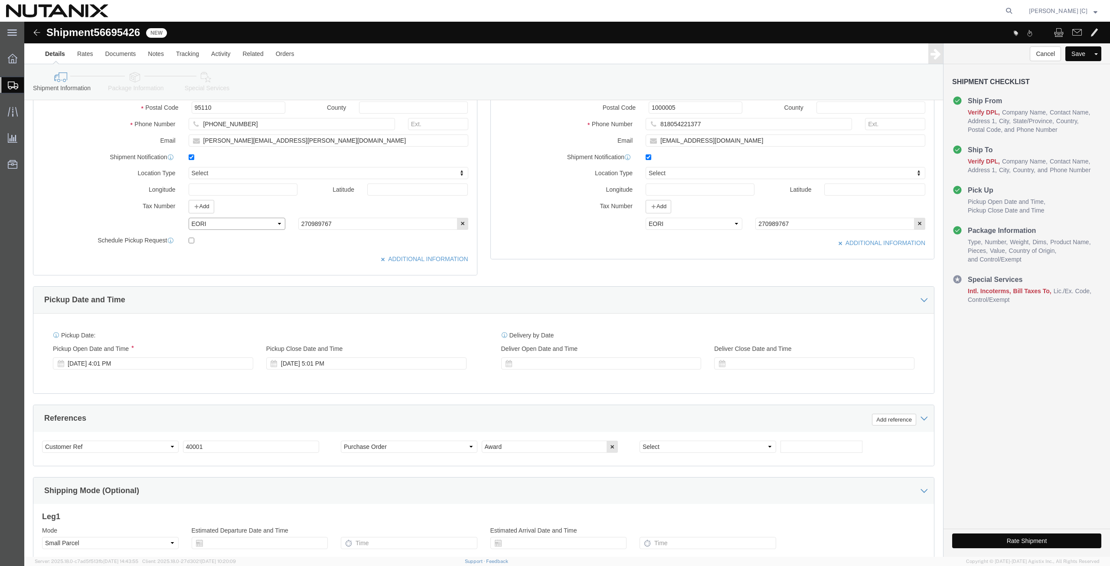
click select "Select EIN EORI TIN VAT Other"
select select "EIN"
click select "Select EIN EORI TIN VAT Other"
select select "EIN"
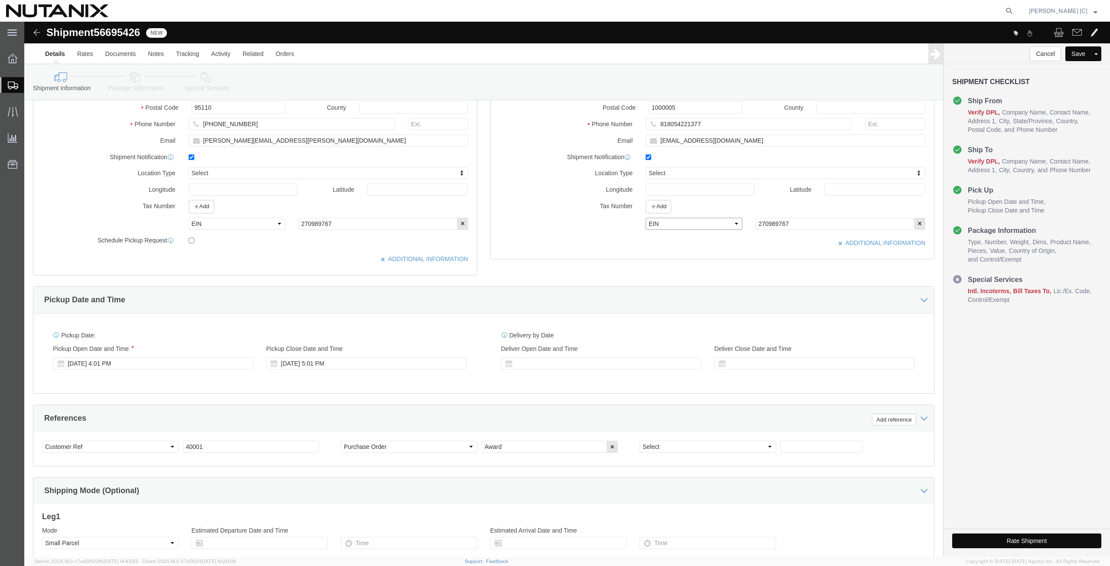
click select "Select EIN EORI TIN VAT Other"
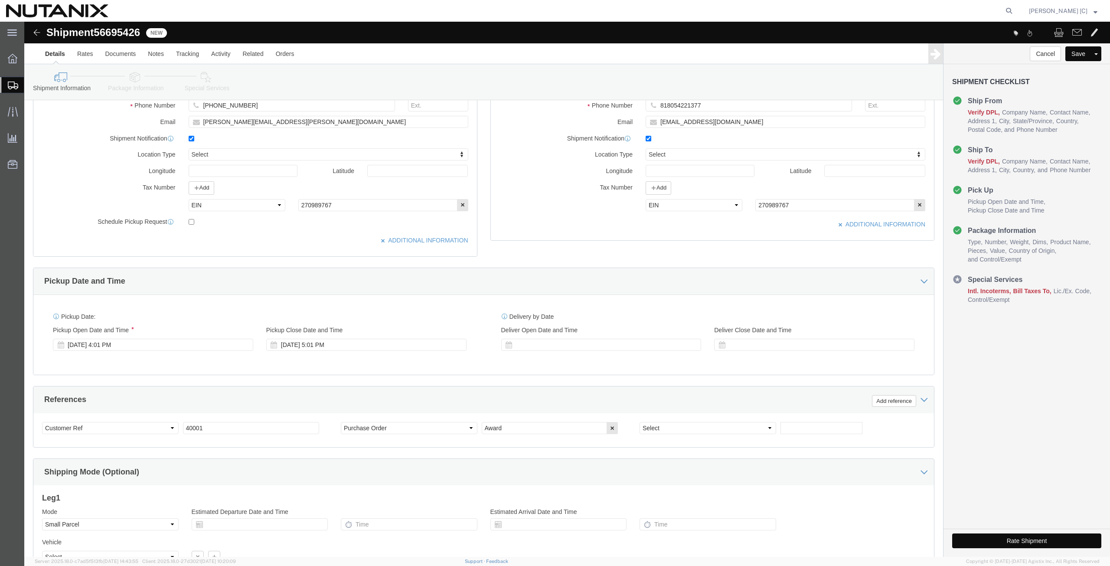
scroll to position [293, 0]
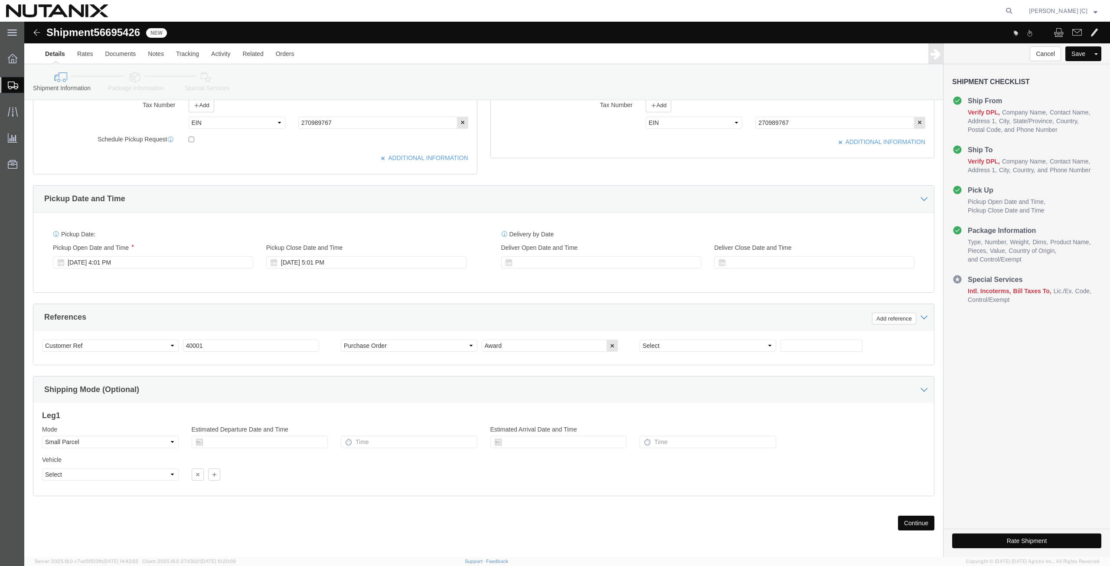
click button "Continue"
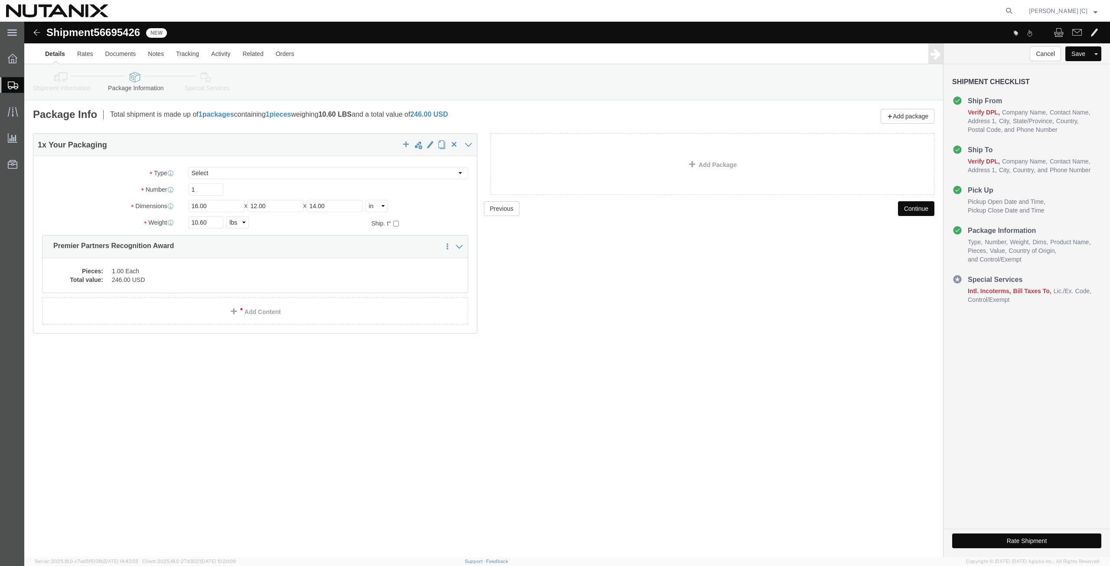
scroll to position [0, 0]
drag, startPoint x: 186, startPoint y: 199, endPoint x: 124, endPoint y: 212, distance: 63.4
click div "Package Type Select Envelope Large Box Medium Box PAK Rack Small Box Tube Your …"
type input "5.5"
click dd "1.00 Each"
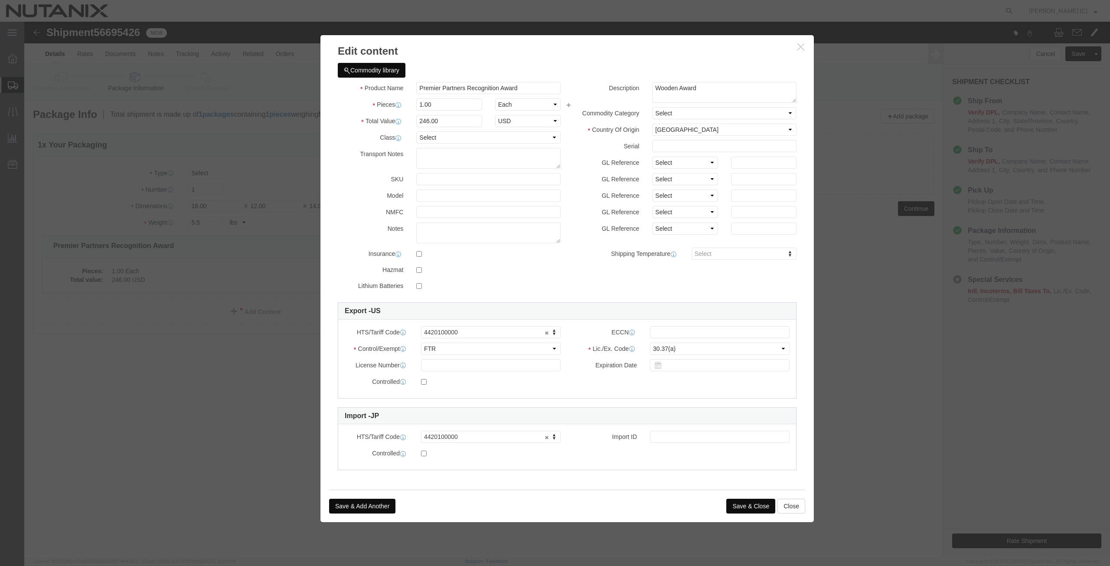
click button "Save & Close"
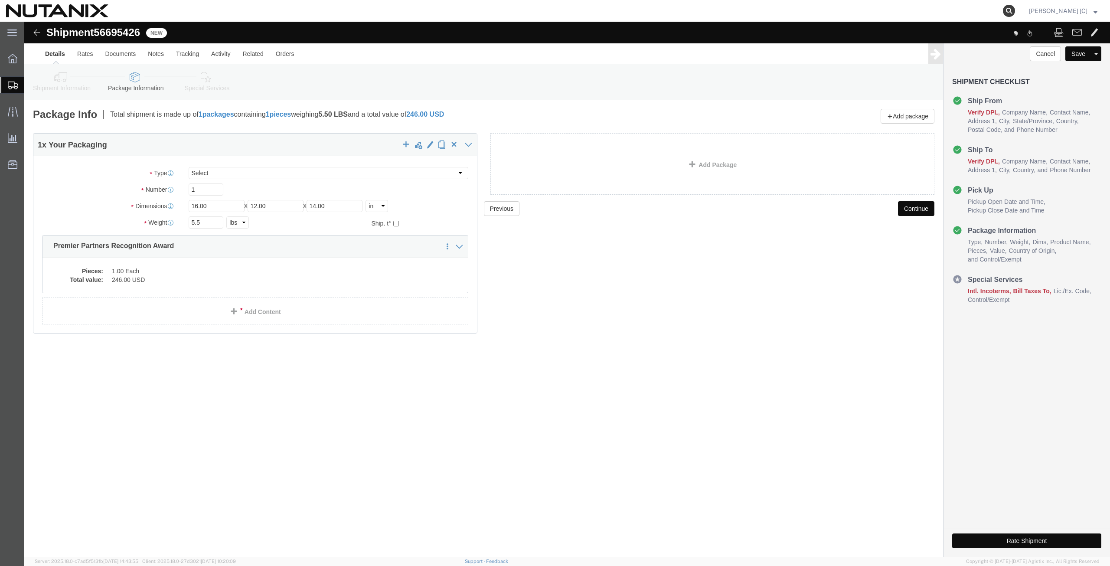
click at [1014, 13] on icon at bounding box center [1009, 11] width 12 height 12
click at [756, 10] on input "search" at bounding box center [871, 10] width 264 height 21
paste input "392779590585"
type input "392779590585"
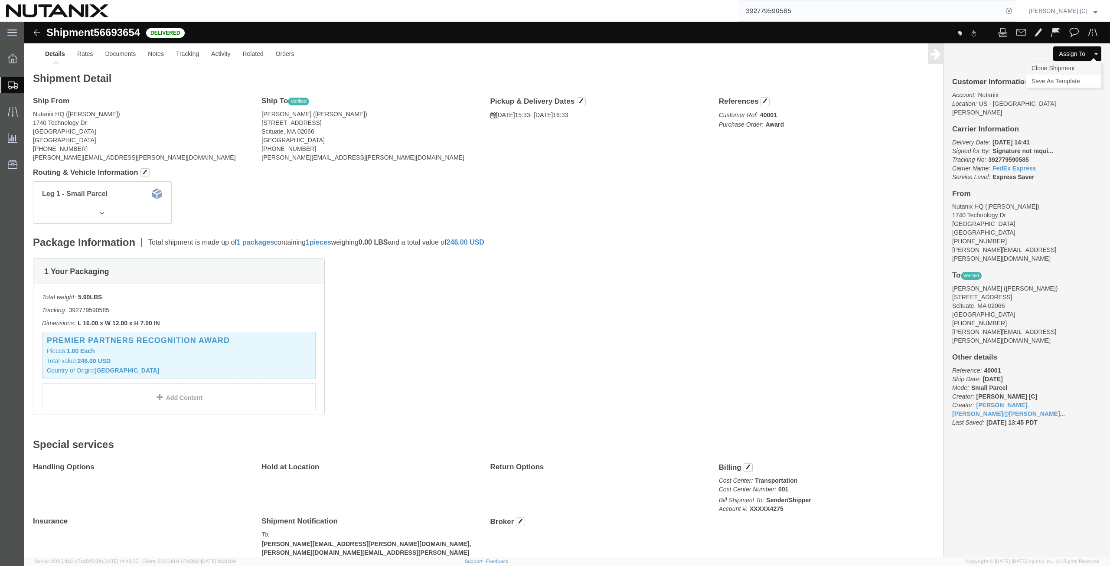
click link "Clone Shipment"
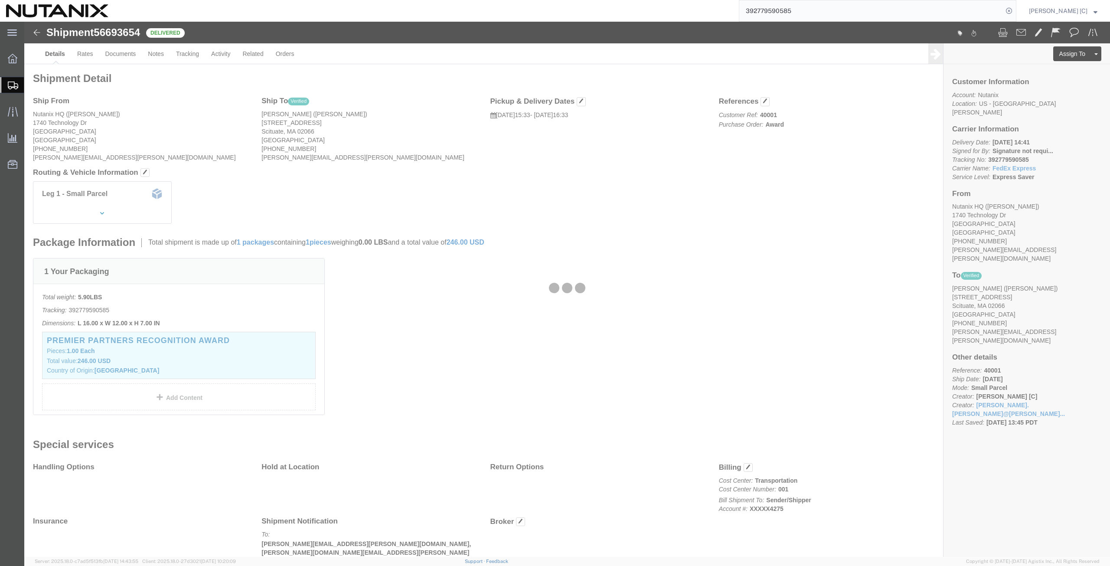
select select "36123"
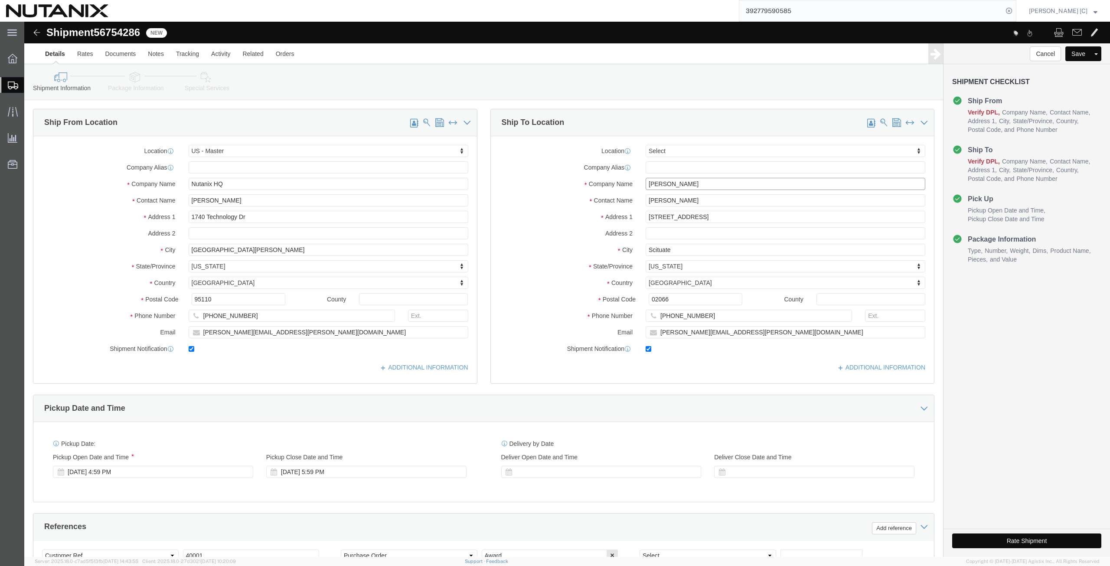
drag, startPoint x: 665, startPoint y: 165, endPoint x: 543, endPoint y: 169, distance: 122.3
click div "Location Select Select My Profile Location [GEOGRAPHIC_DATA] - [GEOGRAPHIC_DATA…"
paste input "[PERSON_NAME]"
type input "[PERSON_NAME]"
drag, startPoint x: 668, startPoint y: 180, endPoint x: 535, endPoint y: 182, distance: 133.5
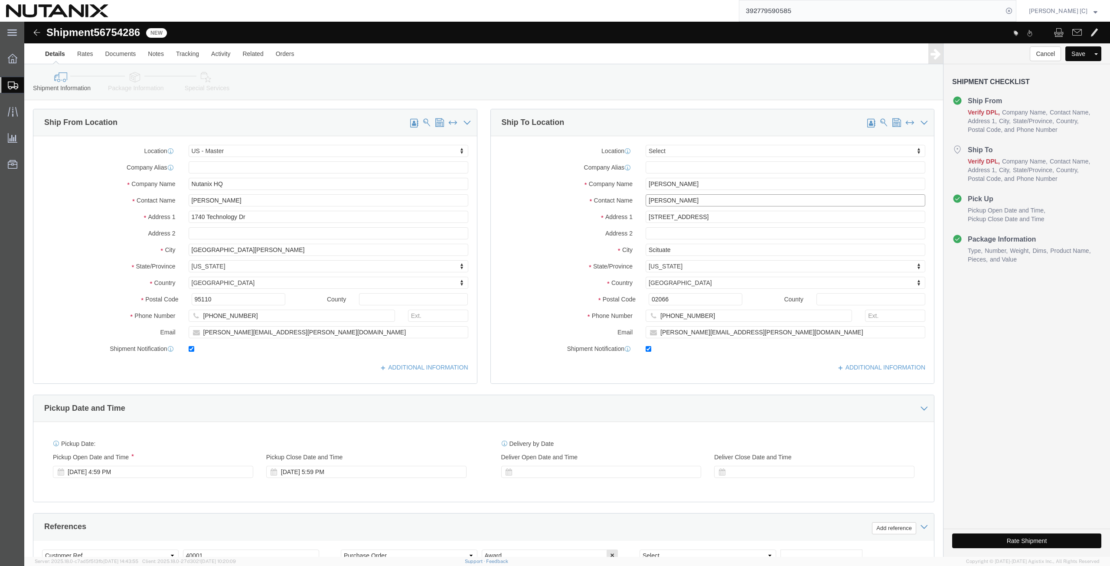
click div "Contact Name [PERSON_NAME]"
paste input "[PERSON_NAME]"
type input "[PERSON_NAME]"
drag, startPoint x: 717, startPoint y: 310, endPoint x: 441, endPoint y: 336, distance: 276.8
click div "Ship From Location Location [GEOGRAPHIC_DATA] - Master Select My Profile Locati…"
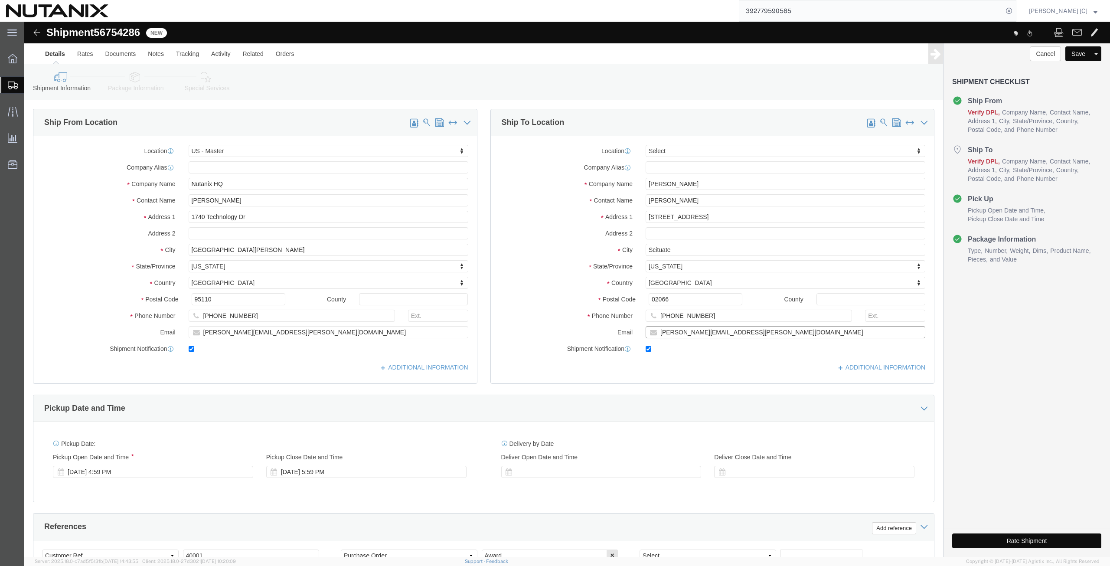
paste input "[PERSON_NAME].[PERSON_NAME]@arctic"
type input "[PERSON_NAME][EMAIL_ADDRESS][PERSON_NAME][DOMAIN_NAME]"
drag, startPoint x: 682, startPoint y: 296, endPoint x: 535, endPoint y: 304, distance: 147.6
click div "Phone Number [PHONE_NUMBER]"
paste input "[PHONE_NUMBER]"
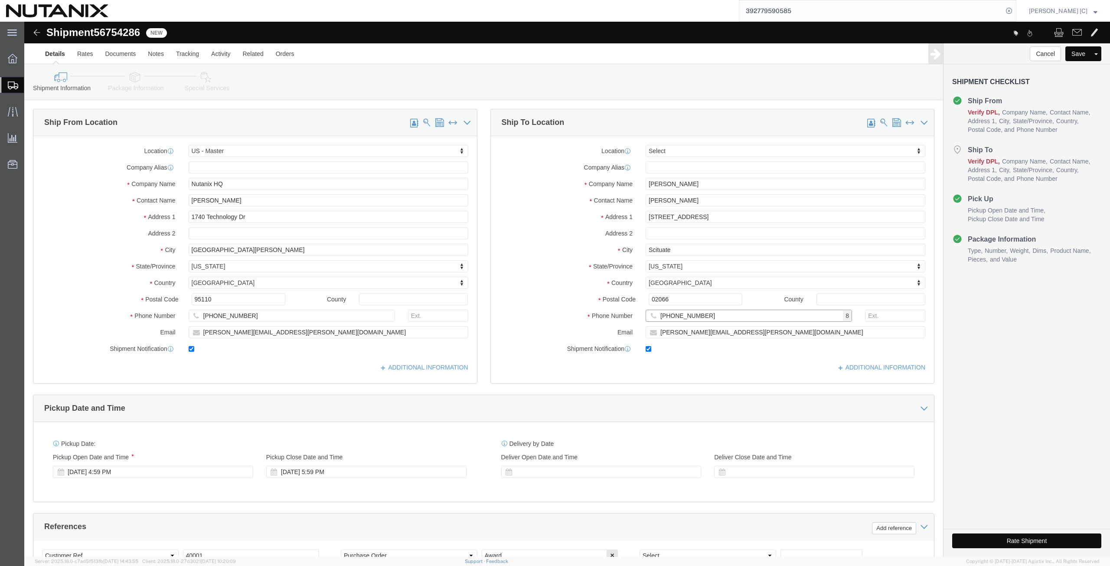
type input "[PHONE_NUMBER]"
drag, startPoint x: 674, startPoint y: 193, endPoint x: 517, endPoint y: 206, distance: 157.5
click div "Location Select Select My Profile Location [GEOGRAPHIC_DATA] - [GEOGRAPHIC_DATA…"
paste input "[STREET_ADDRESS]"
type input "[STREET_ADDRESS]"
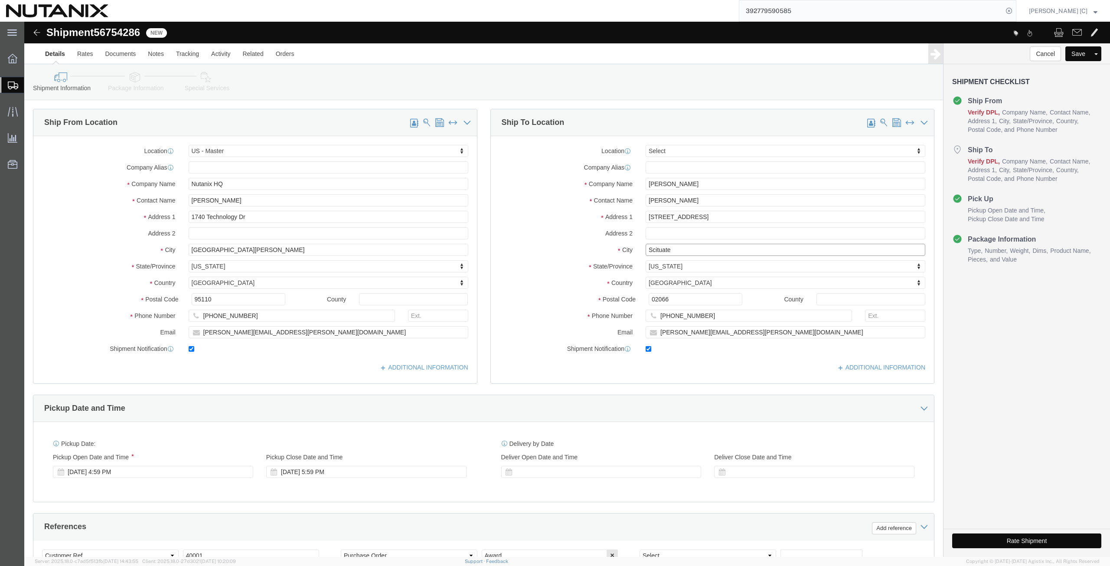
drag, startPoint x: 650, startPoint y: 228, endPoint x: 566, endPoint y: 239, distance: 84.8
click div "Location Select Select My Profile Location [GEOGRAPHIC_DATA] - [GEOGRAPHIC_DATA…"
paste input "Nicholasvill"
type input "Nicholasville"
drag, startPoint x: 646, startPoint y: 276, endPoint x: 545, endPoint y: 273, distance: 101.5
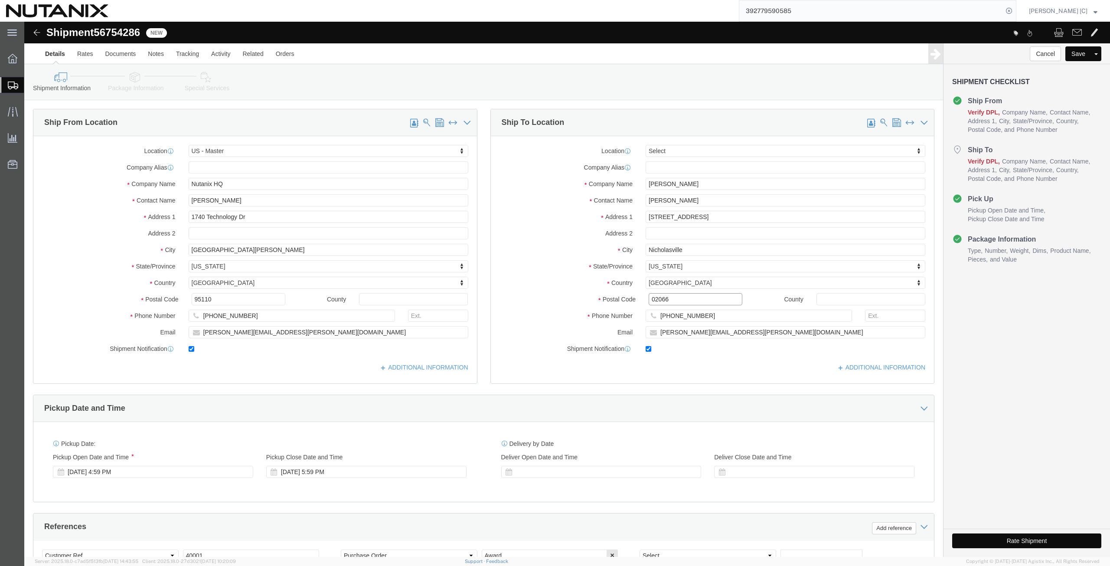
click div "Postal Code 02066"
paste input "4035"
type input "40356"
type input "kent"
select select "KY"
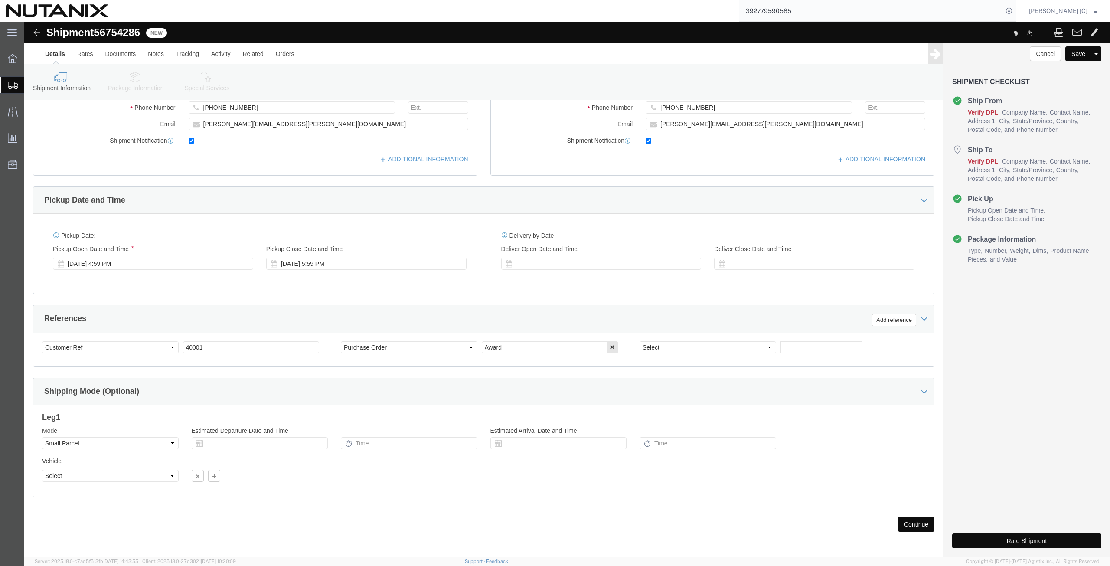
scroll to position [209, 0]
drag, startPoint x: 188, startPoint y: 326, endPoint x: 123, endPoint y: 321, distance: 65.7
click div "Select Account Type Activity ID Airline Appointment Number ASN Batch Request # …"
type input "53005"
click div "References Add reference"
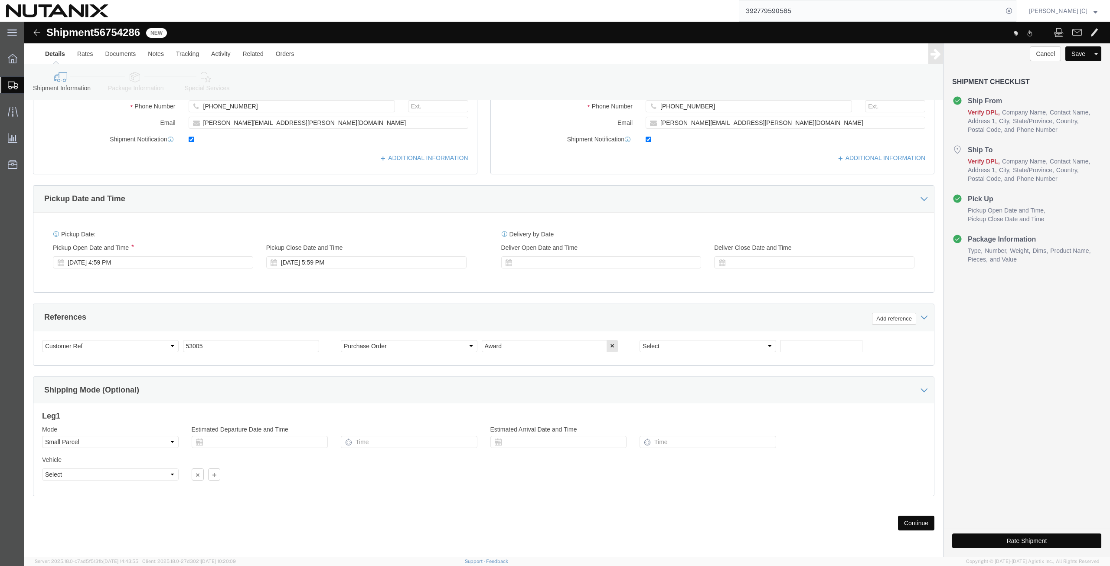
click button "Continue"
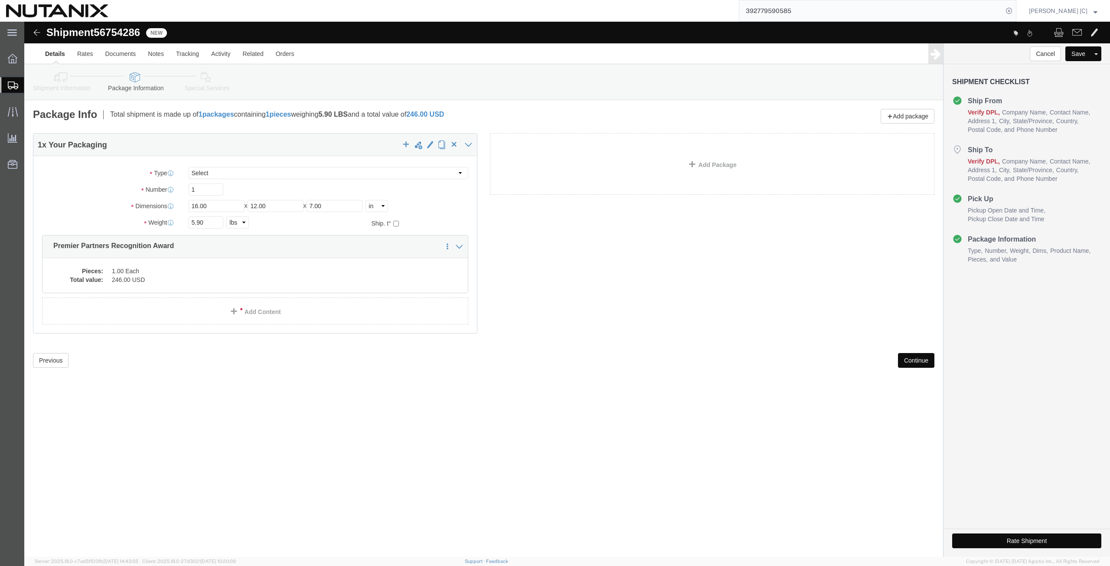
click button "Continue"
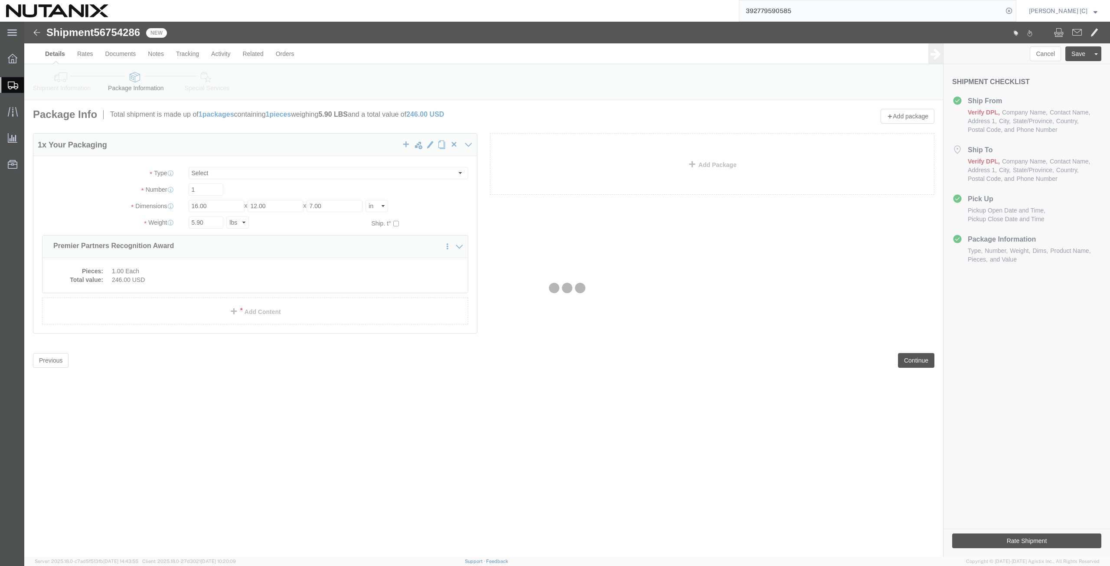
select select
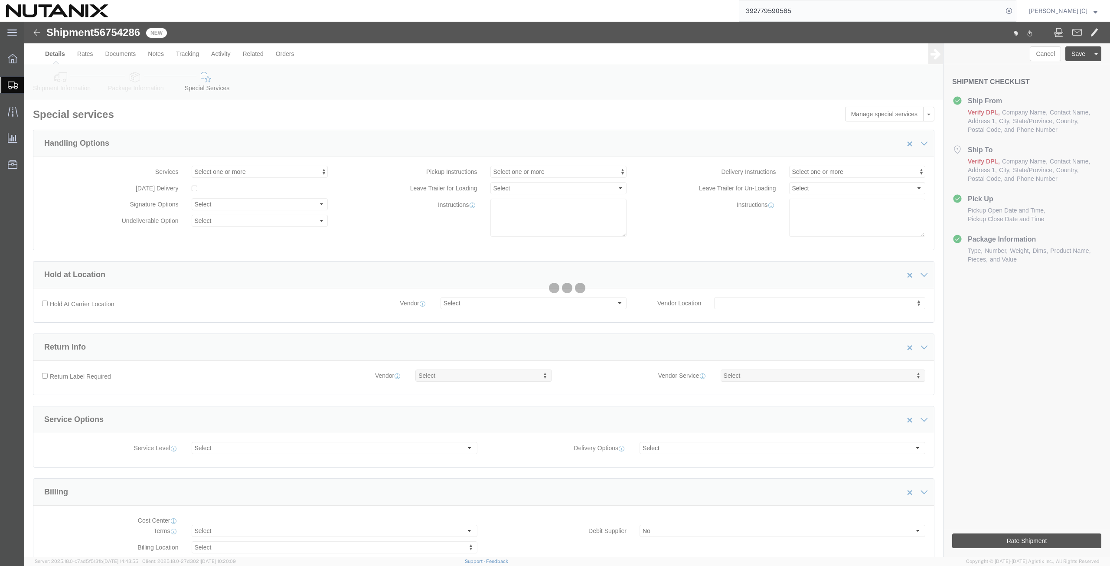
select select "COSTCENTER"
select select "48694"
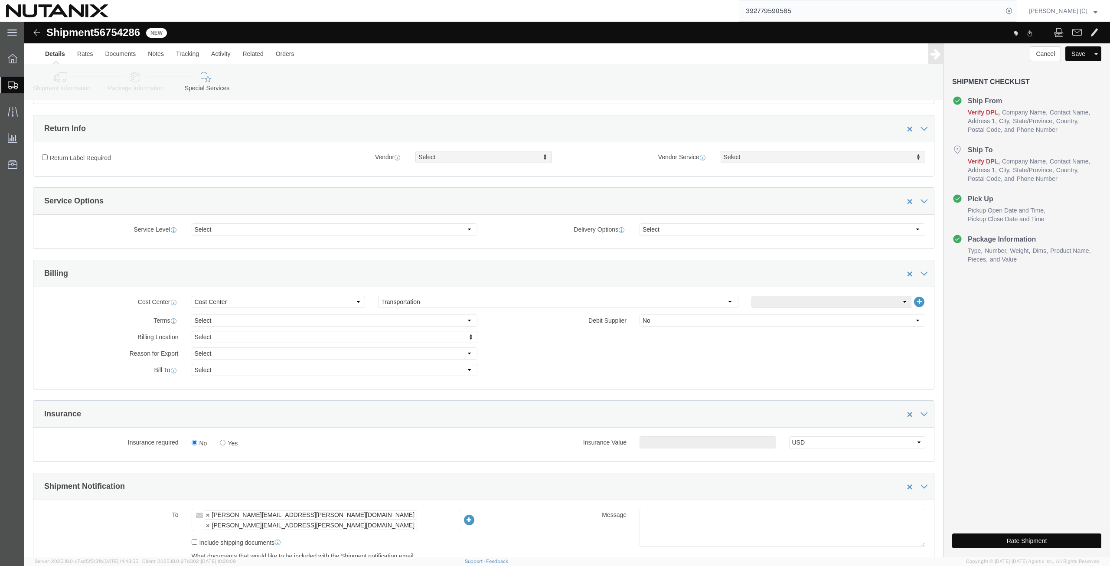
scroll to position [200, 0]
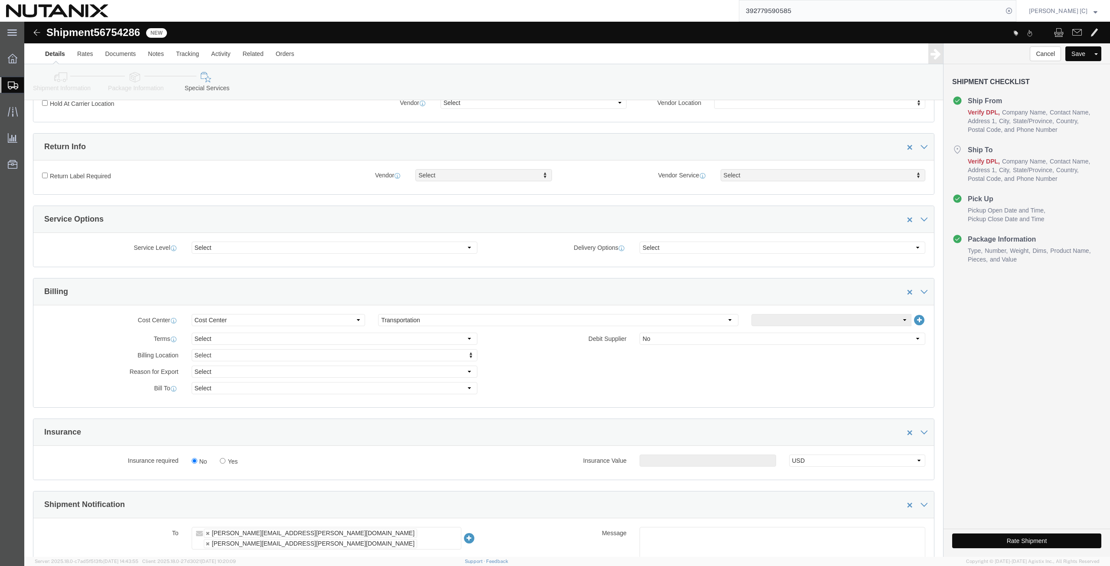
drag, startPoint x: 37, startPoint y: 59, endPoint x: 13, endPoint y: 94, distance: 42.0
click icon
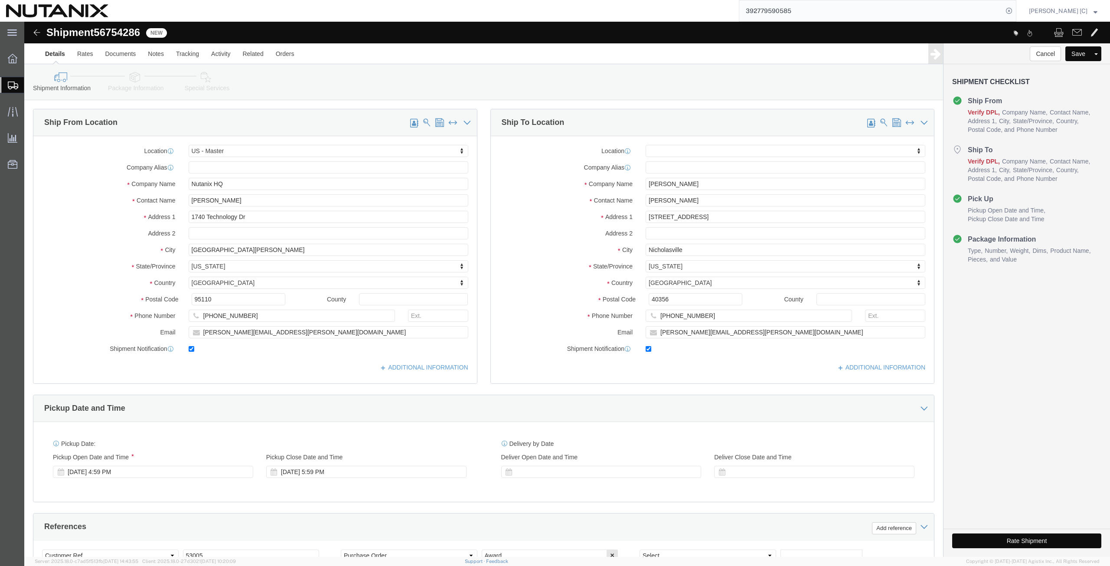
scroll to position [209, 0]
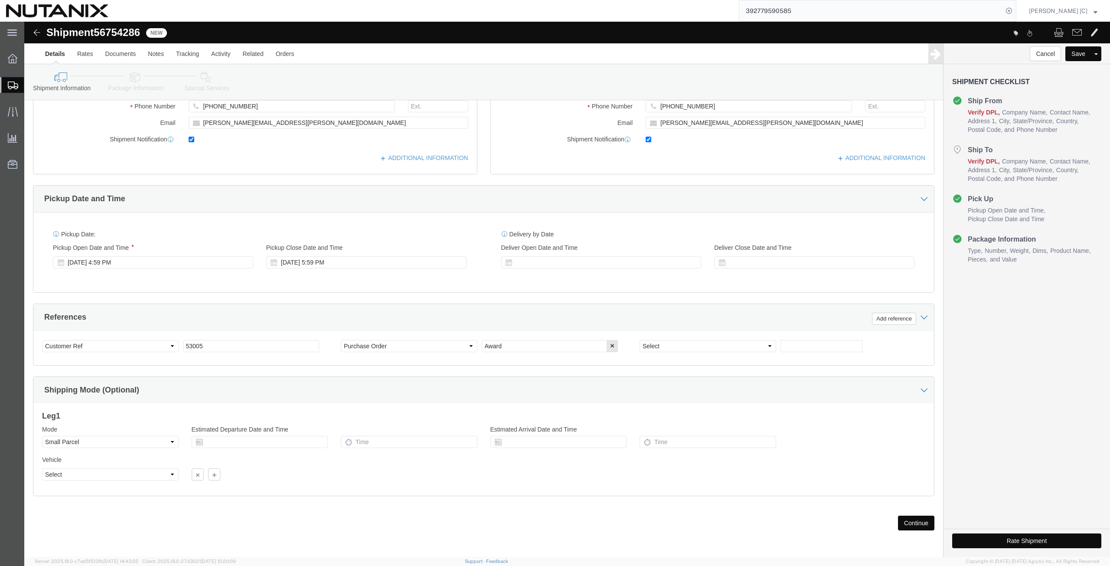
click button "Rate Shipment"
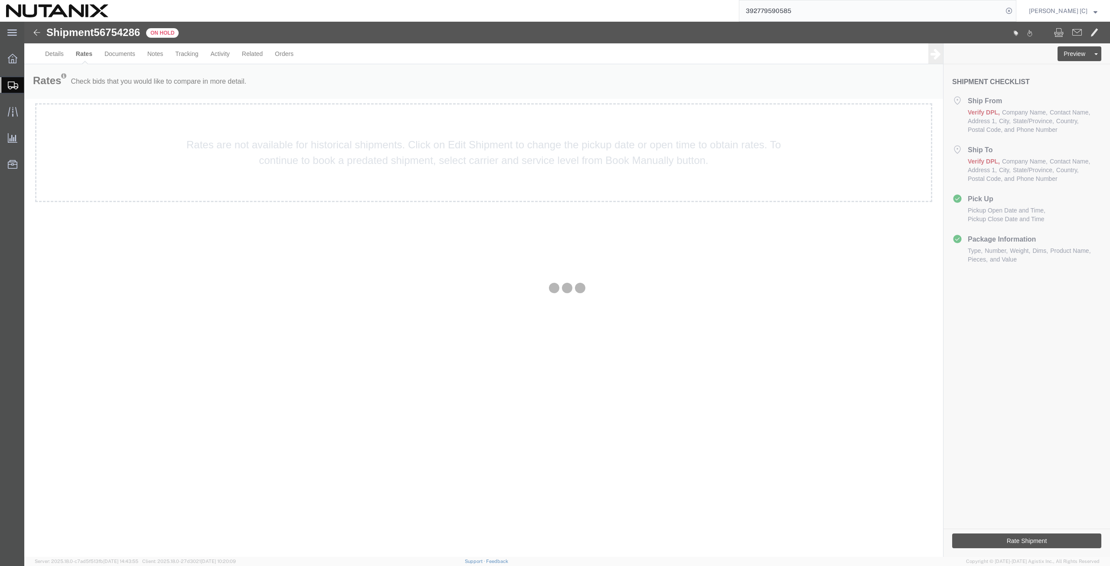
scroll to position [0, 0]
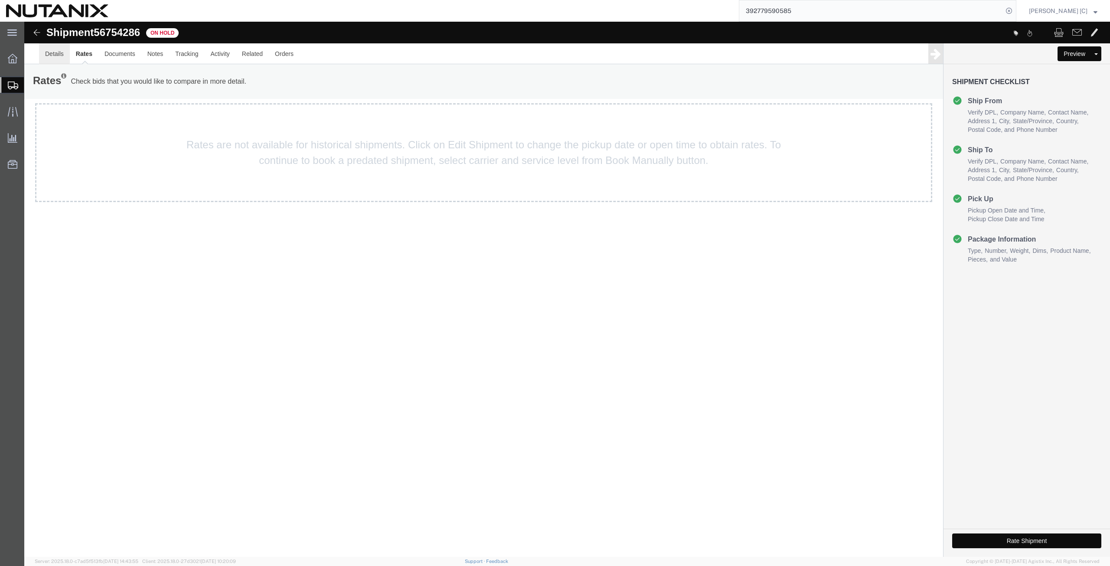
click at [63, 58] on link "Details" at bounding box center [54, 53] width 31 height 21
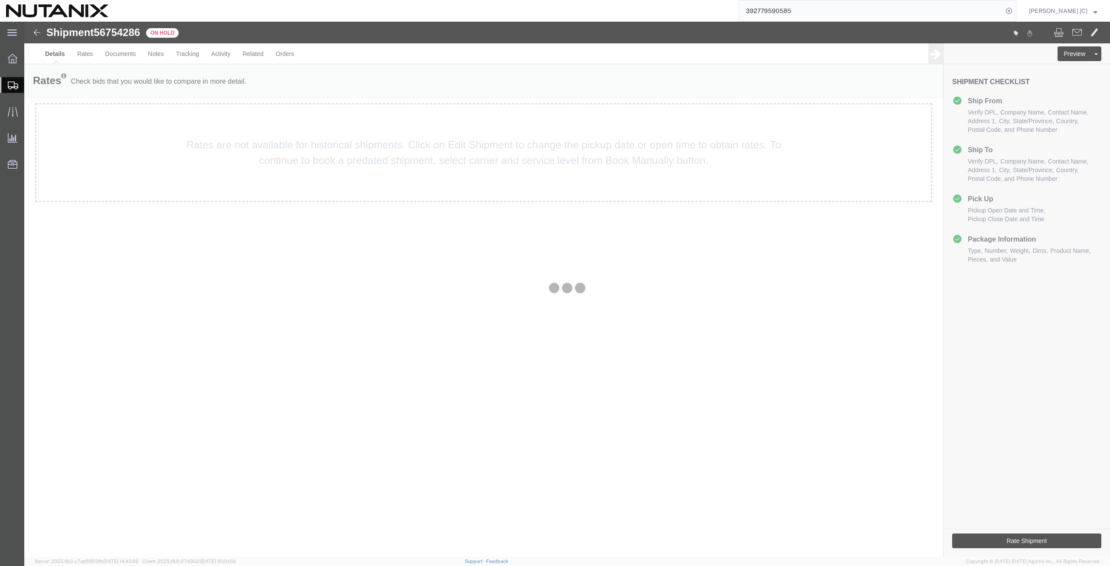
select select "36123"
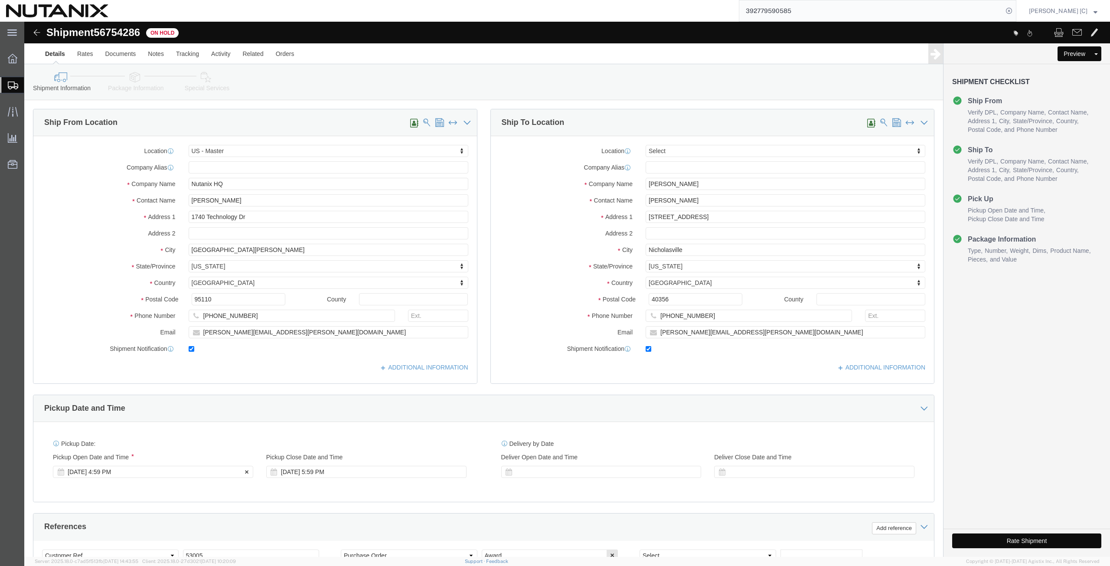
click div "[DATE] 4:59 PM"
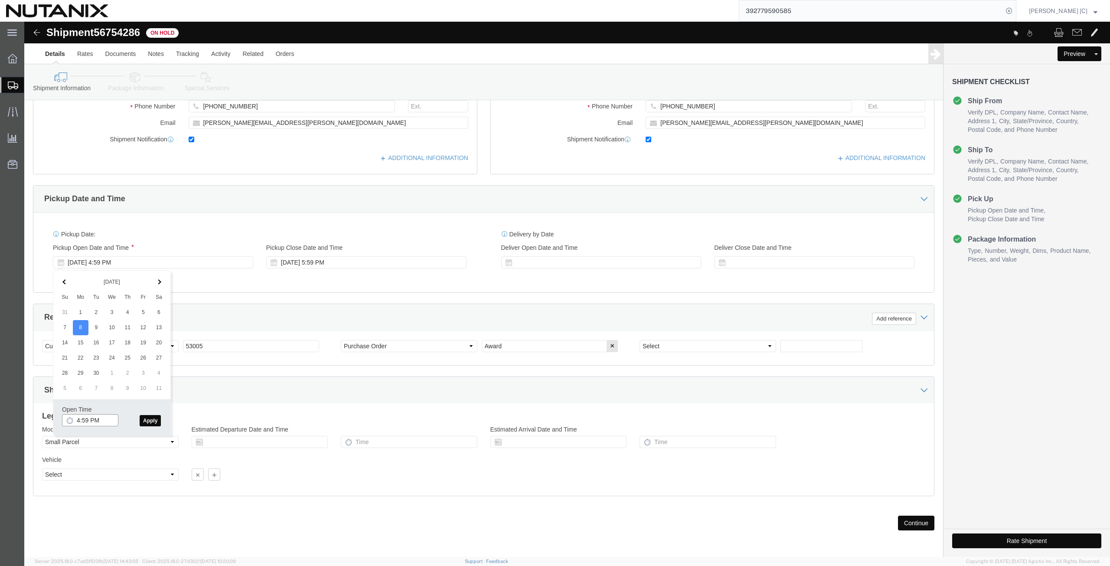
drag, startPoint x: 65, startPoint y: 400, endPoint x: 48, endPoint y: 402, distance: 17.4
click input "4:59 PM"
type input "5:00 PM"
click button "Apply"
click button "Rate Shipment"
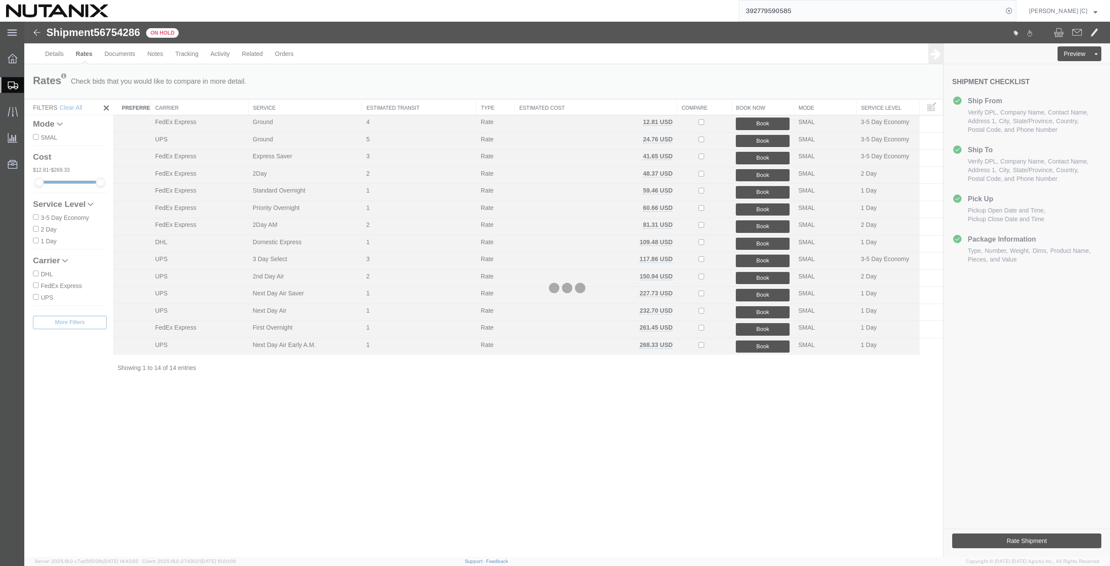
scroll to position [0, 0]
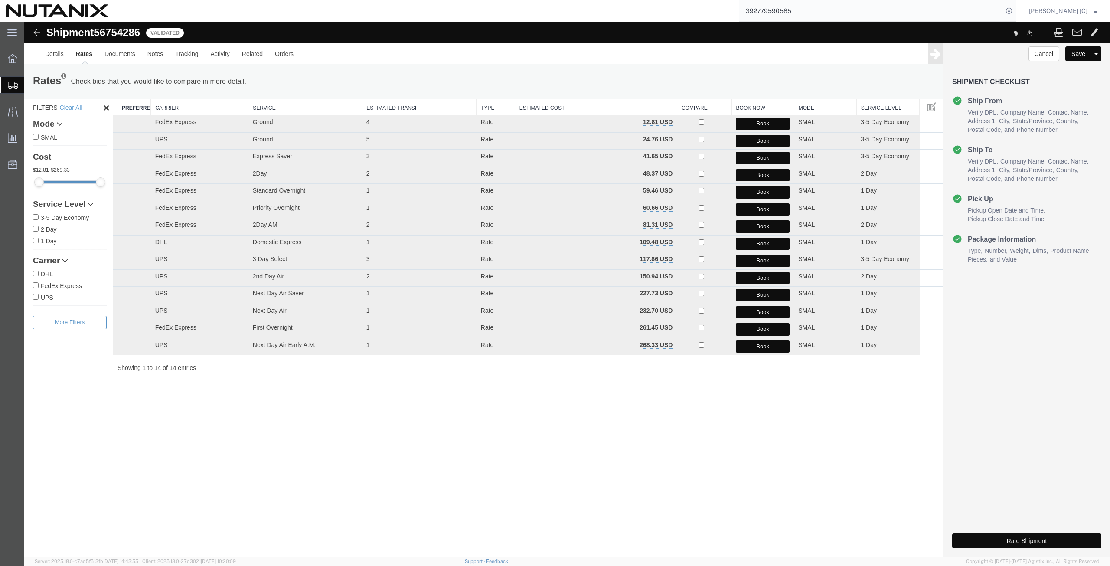
drag, startPoint x: 754, startPoint y: 123, endPoint x: 755, endPoint y: 127, distance: 4.8
click at [755, 127] on button "Book" at bounding box center [763, 123] width 54 height 13
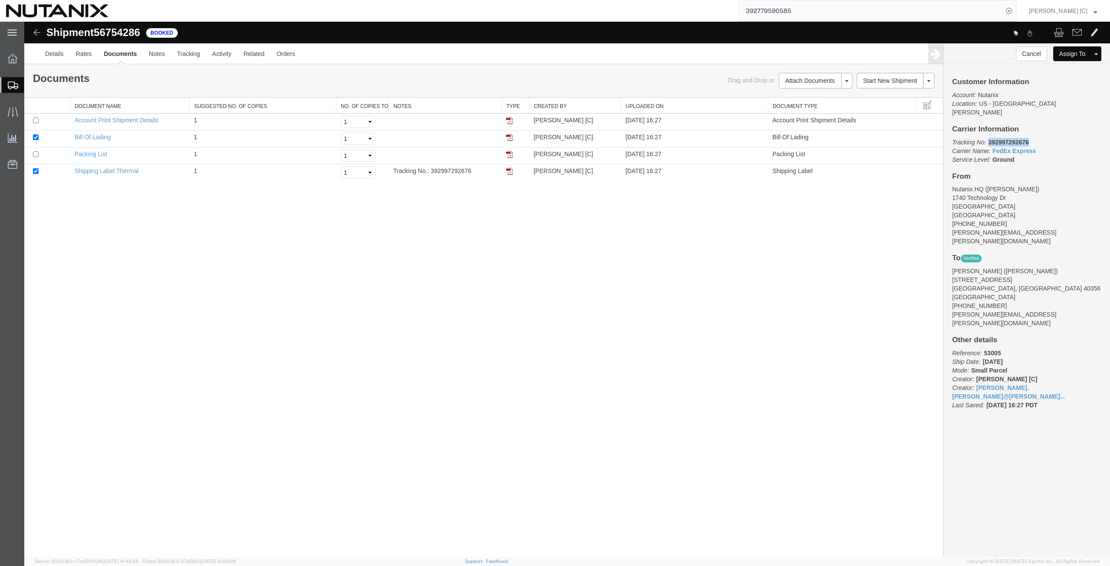
drag, startPoint x: 1031, startPoint y: 130, endPoint x: 988, endPoint y: 132, distance: 42.9
click at [988, 138] on p "Tracking No: 392997292676 Carrier Name: FedEx Express FedEx Express Service Lev…" at bounding box center [1026, 151] width 149 height 26
copy b "392997292676"
click at [510, 171] on img at bounding box center [509, 171] width 7 height 7
